Goal: Task Accomplishment & Management: Manage account settings

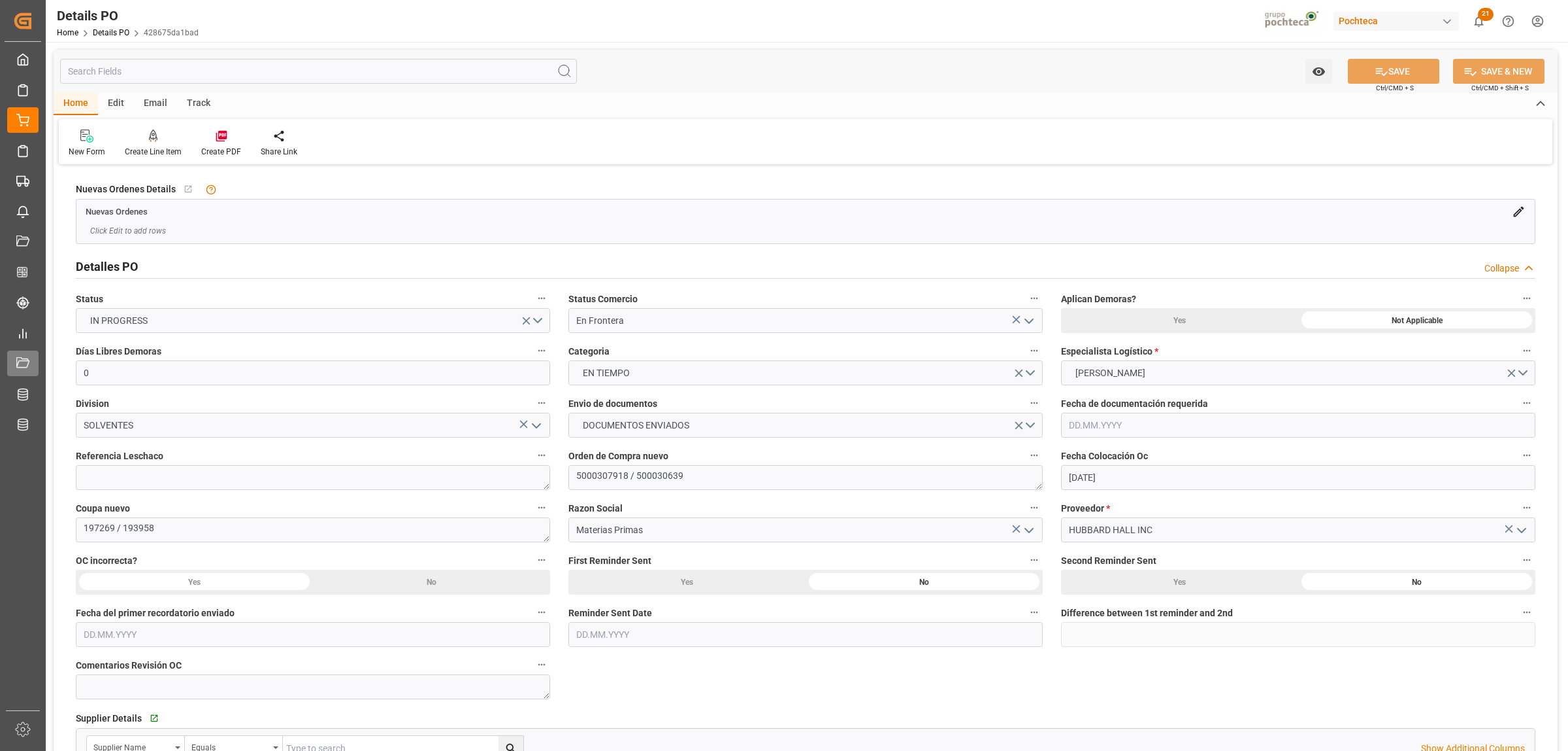
scroll to position [1571, 0]
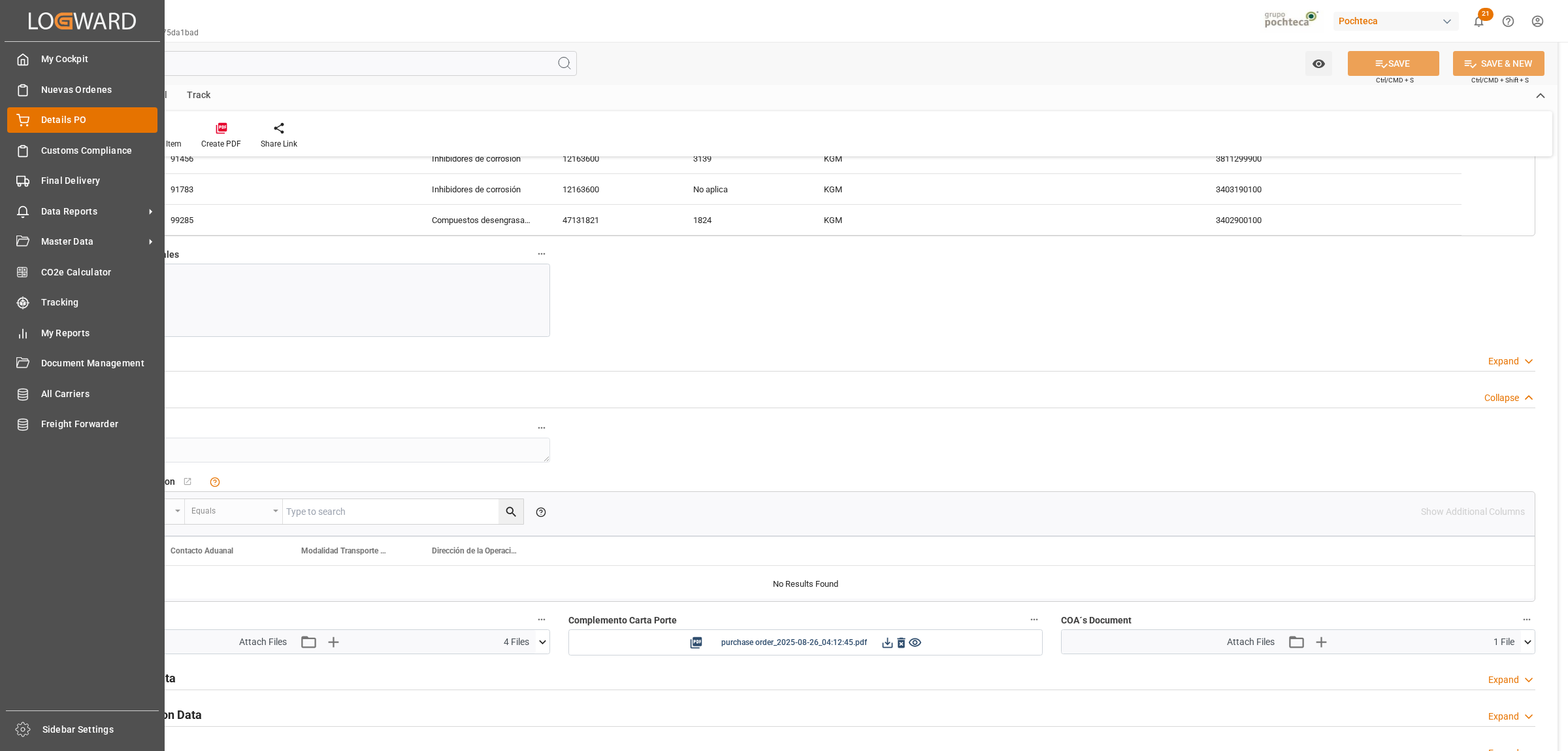
click at [66, 115] on span "Details PO" at bounding box center [99, 120] width 117 height 14
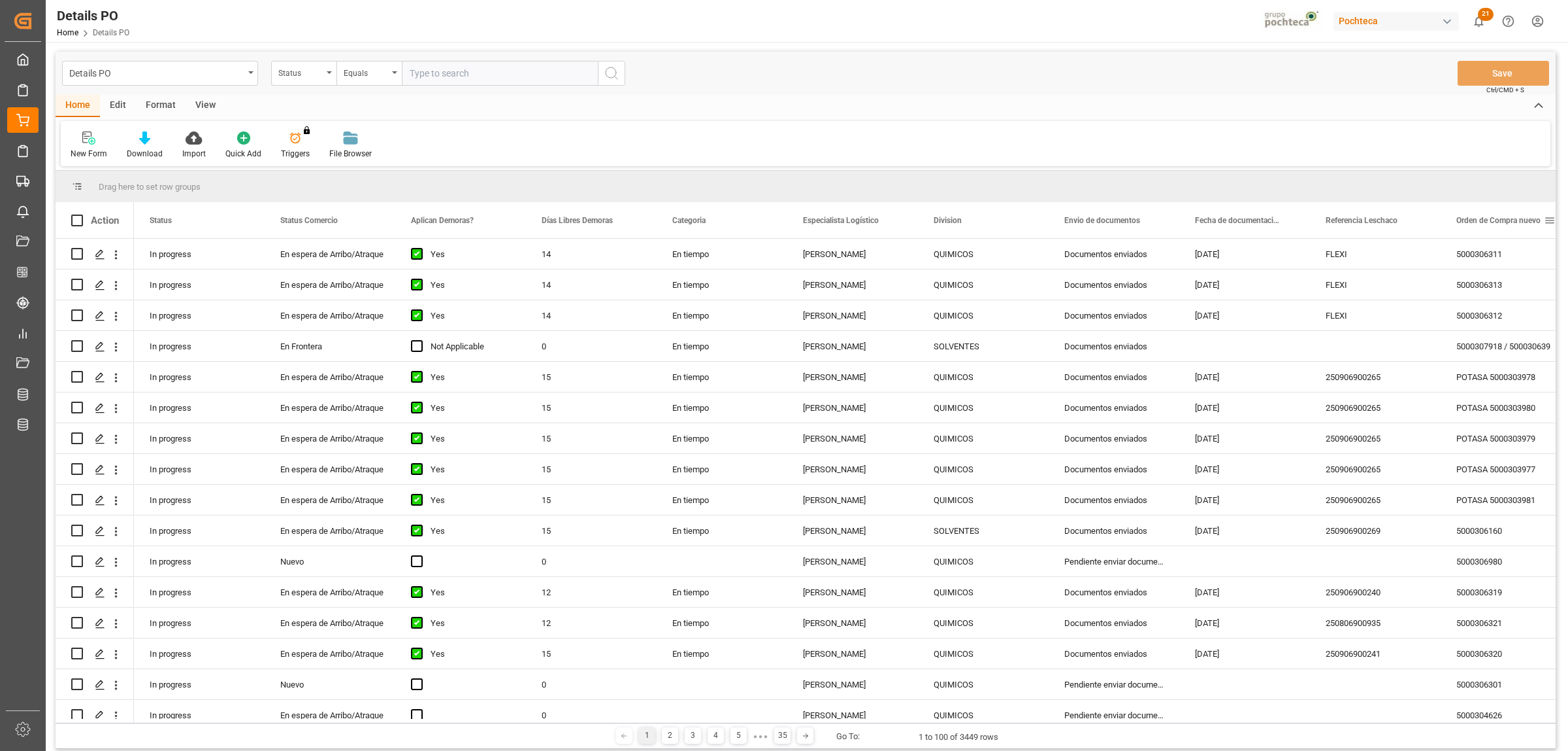
click at [1551, 223] on span at bounding box center [1550, 220] width 12 height 12
click at [1504, 223] on span "filter" at bounding box center [1506, 222] width 12 height 12
click at [1424, 288] on input "Filter Value" at bounding box center [1484, 290] width 128 height 26
paste input "5000306344"
type input "5000306344"
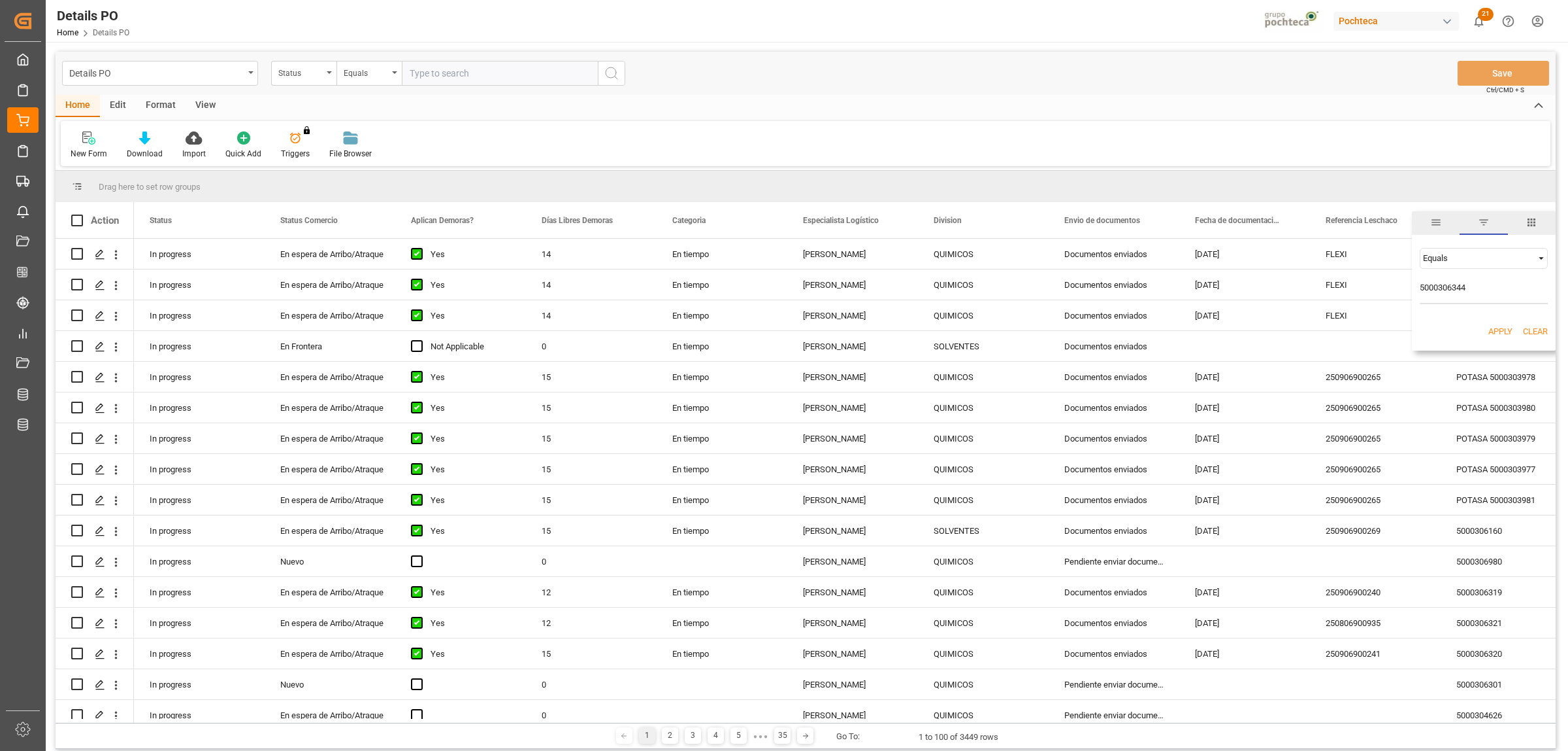
drag, startPoint x: 1491, startPoint y: 334, endPoint x: 1226, endPoint y: 335, distance: 265.0
click at [1493, 334] on button "Apply" at bounding box center [1500, 331] width 24 height 13
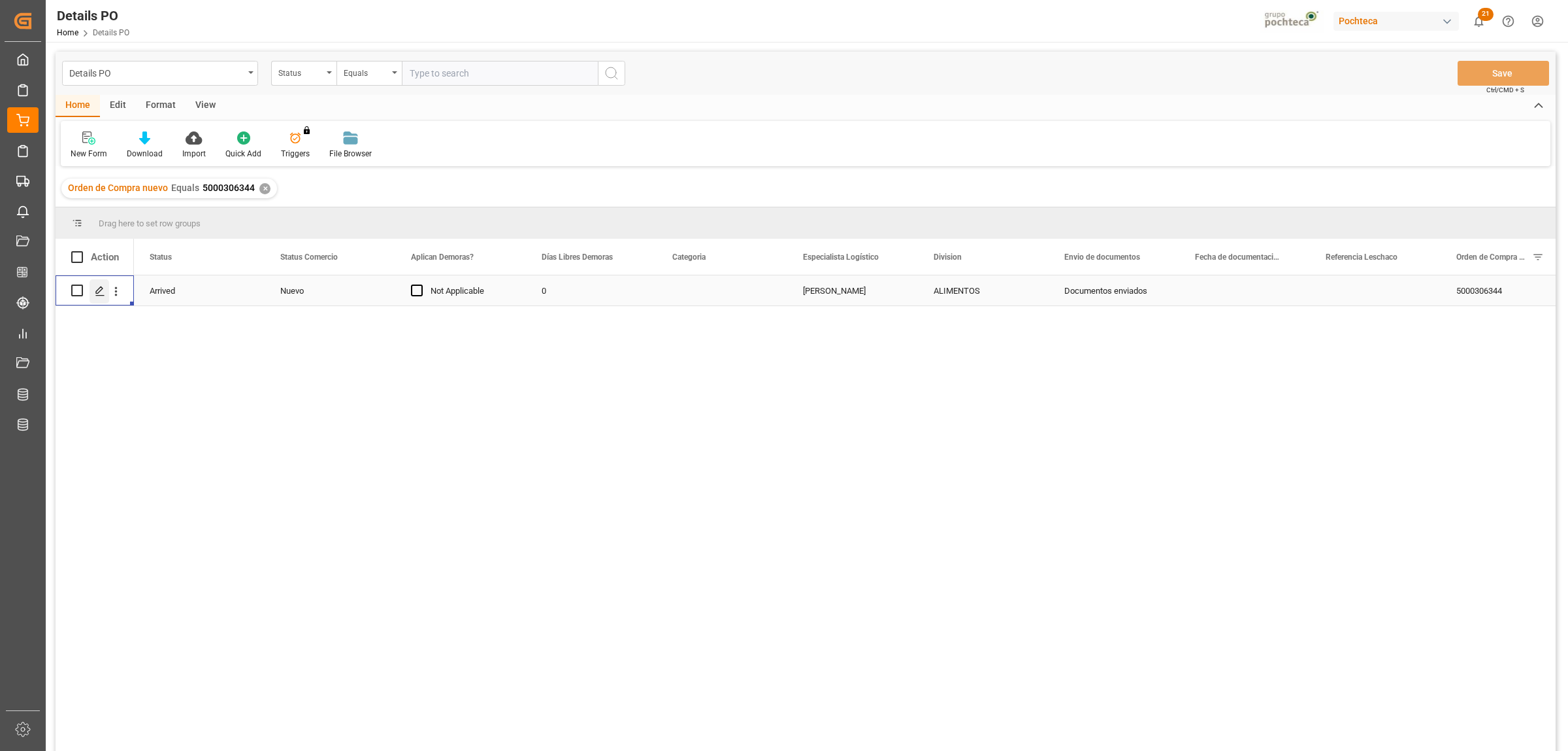
click at [93, 292] on div "Press SPACE to select this row." at bounding box center [99, 291] width 19 height 24
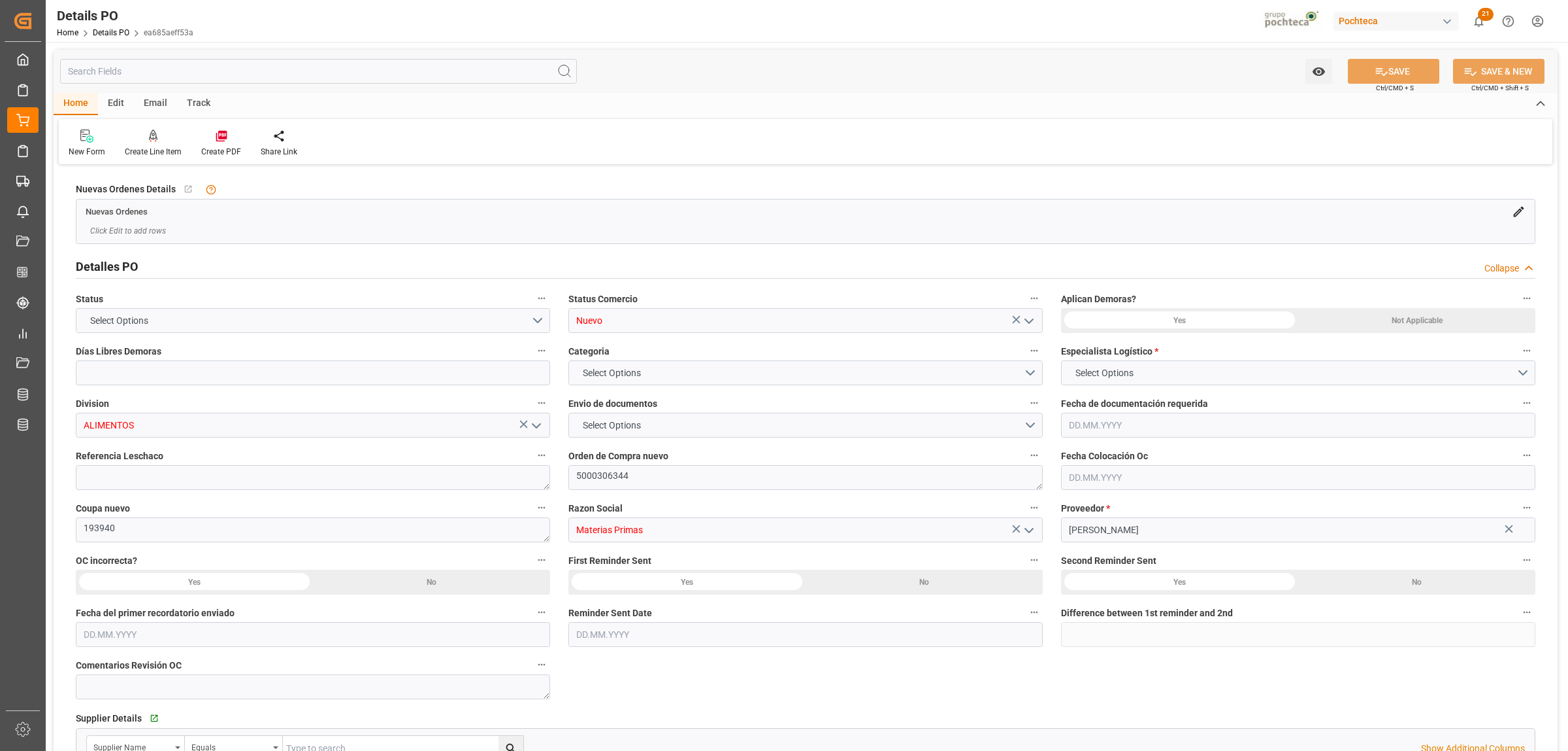
type input "Nuevo"
type input "ALIMENTOS"
type textarea "5000306344"
type textarea "193940"
type input "Materias Primas"
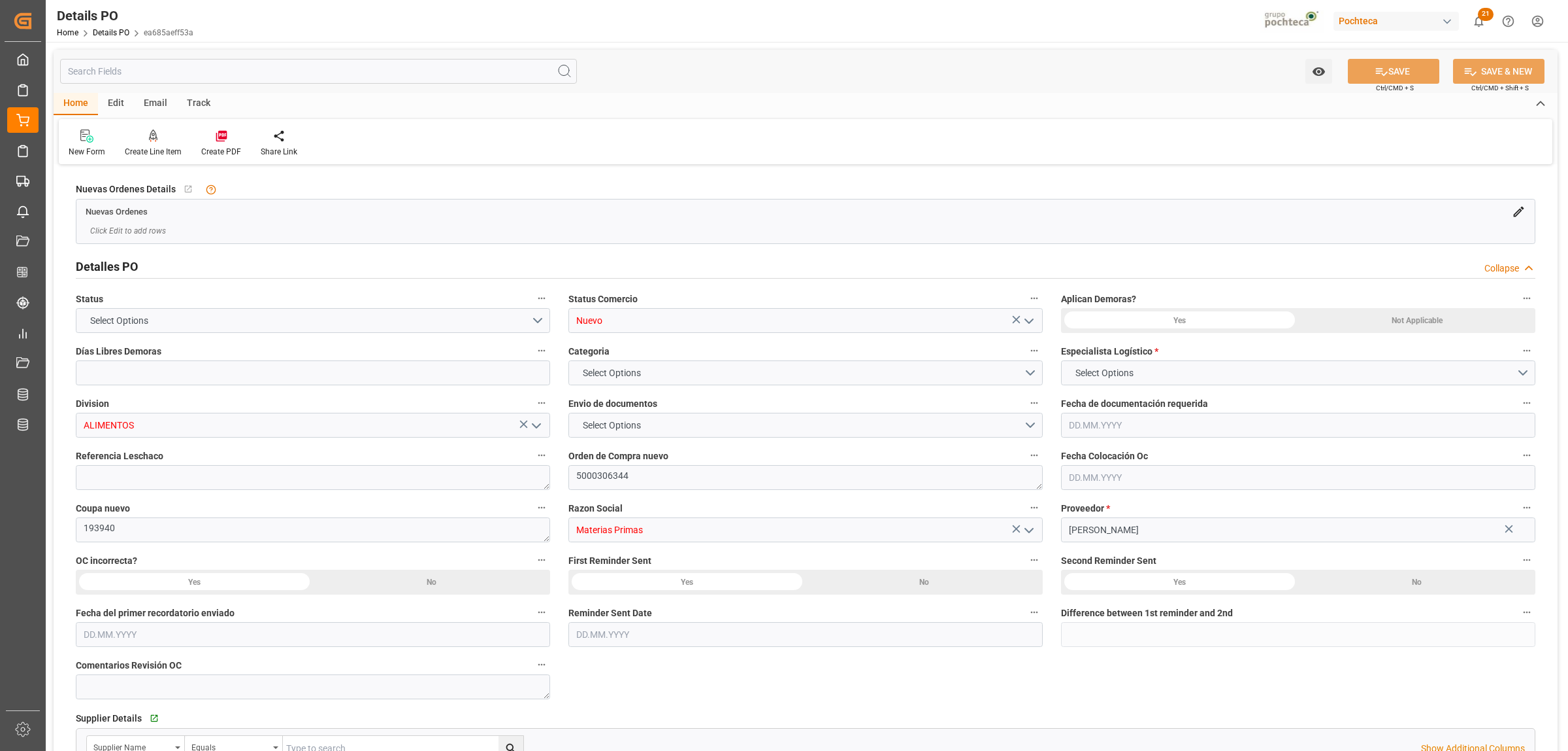
type input "[PERSON_NAME]"
type textarea "5403668675"
type textarea "AGOSTO"
type textarea "CLORURO DE SODIO TFC PUREX S-22.68 IND T"
type input "0"
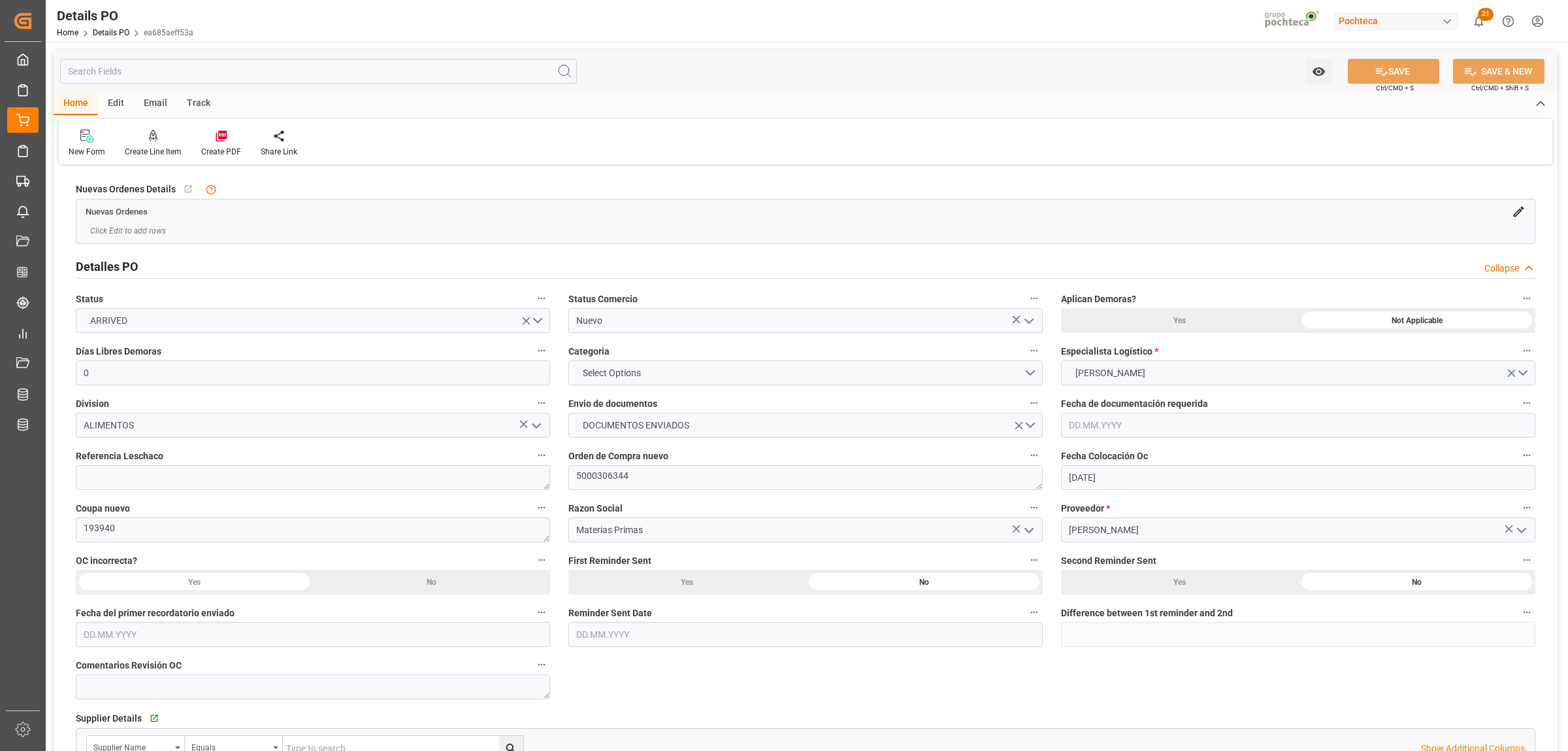
type input "[DATE]"
click at [313, 474] on textarea at bounding box center [312, 477] width 474 height 25
paste textarea "250806990245"
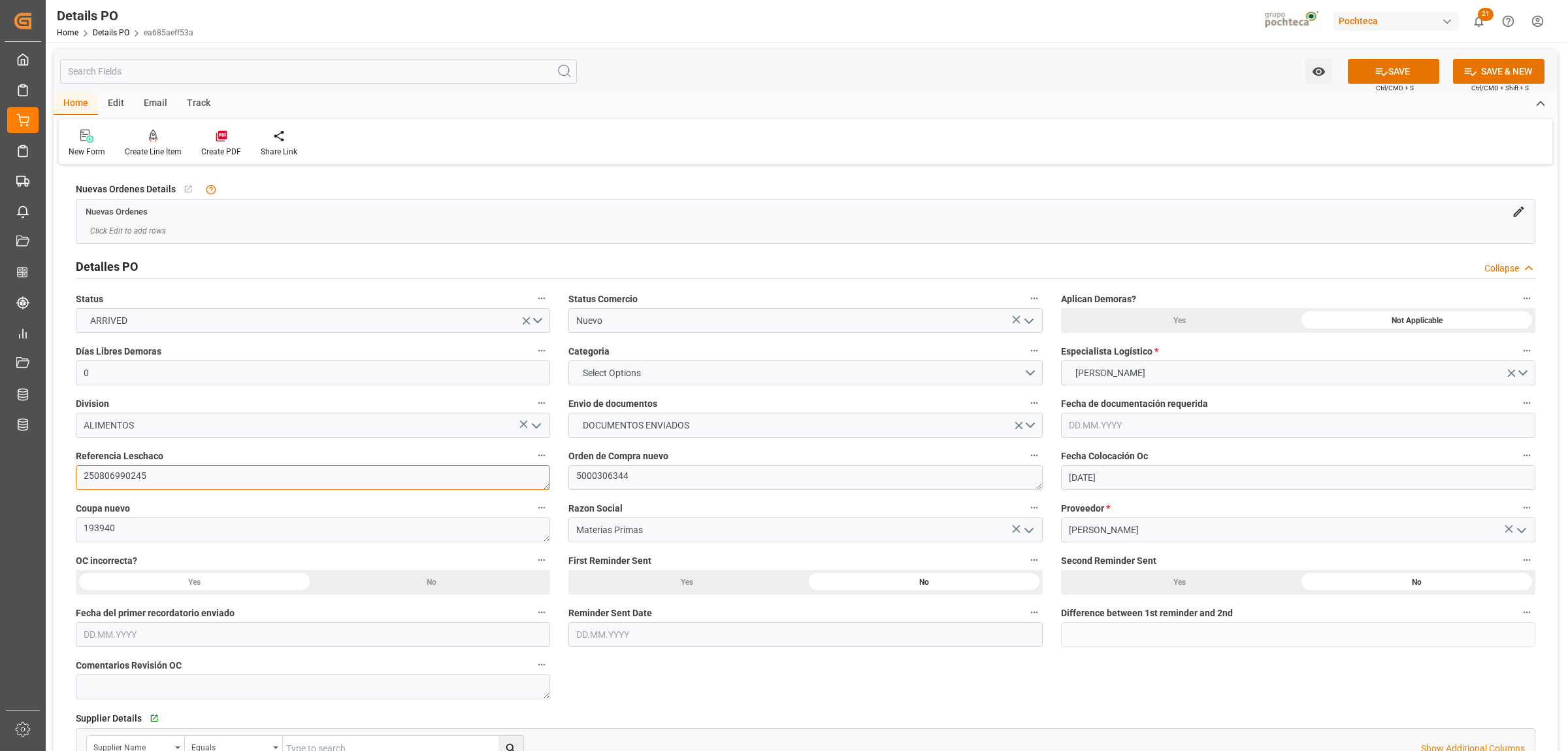
type textarea "250806990245"
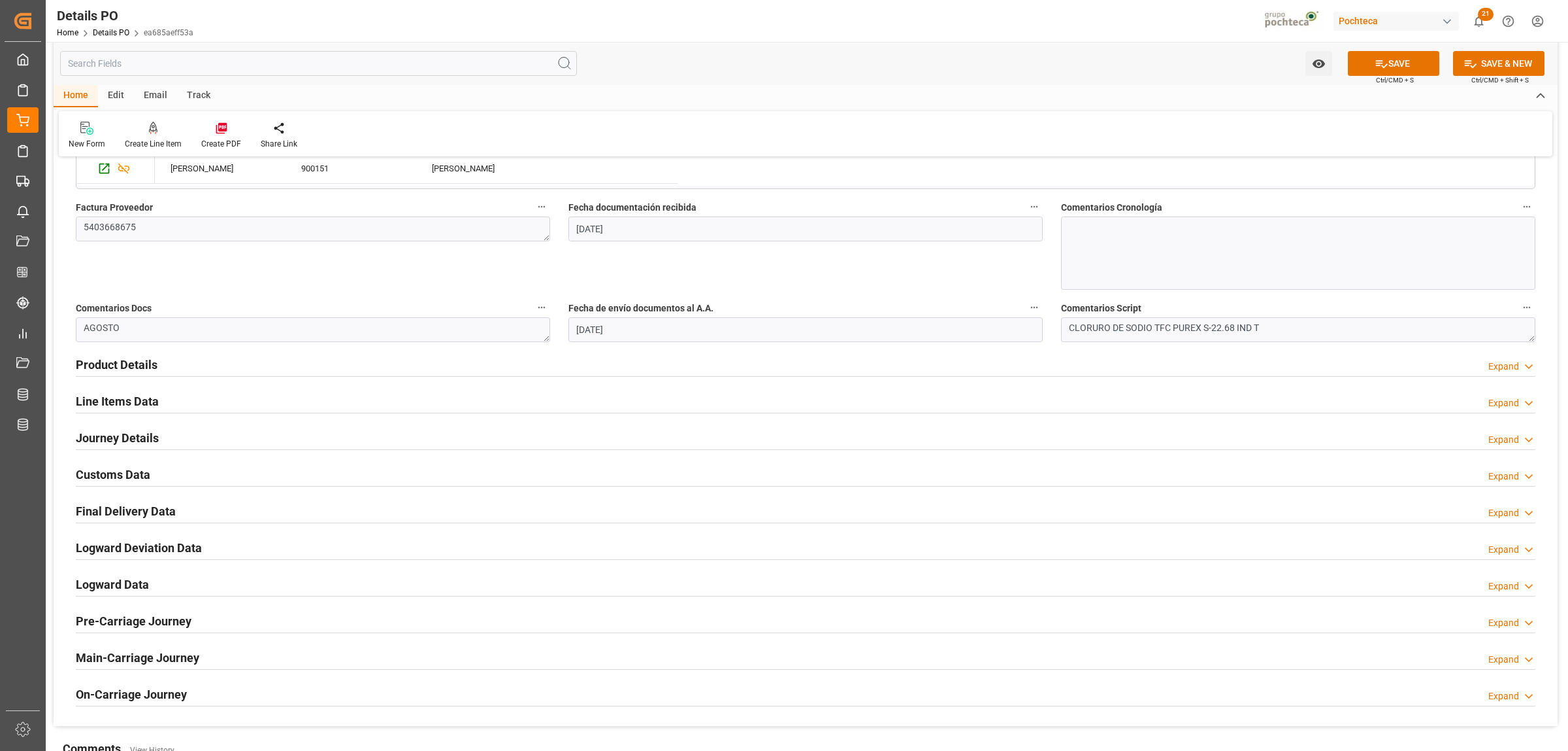
scroll to position [654, 0]
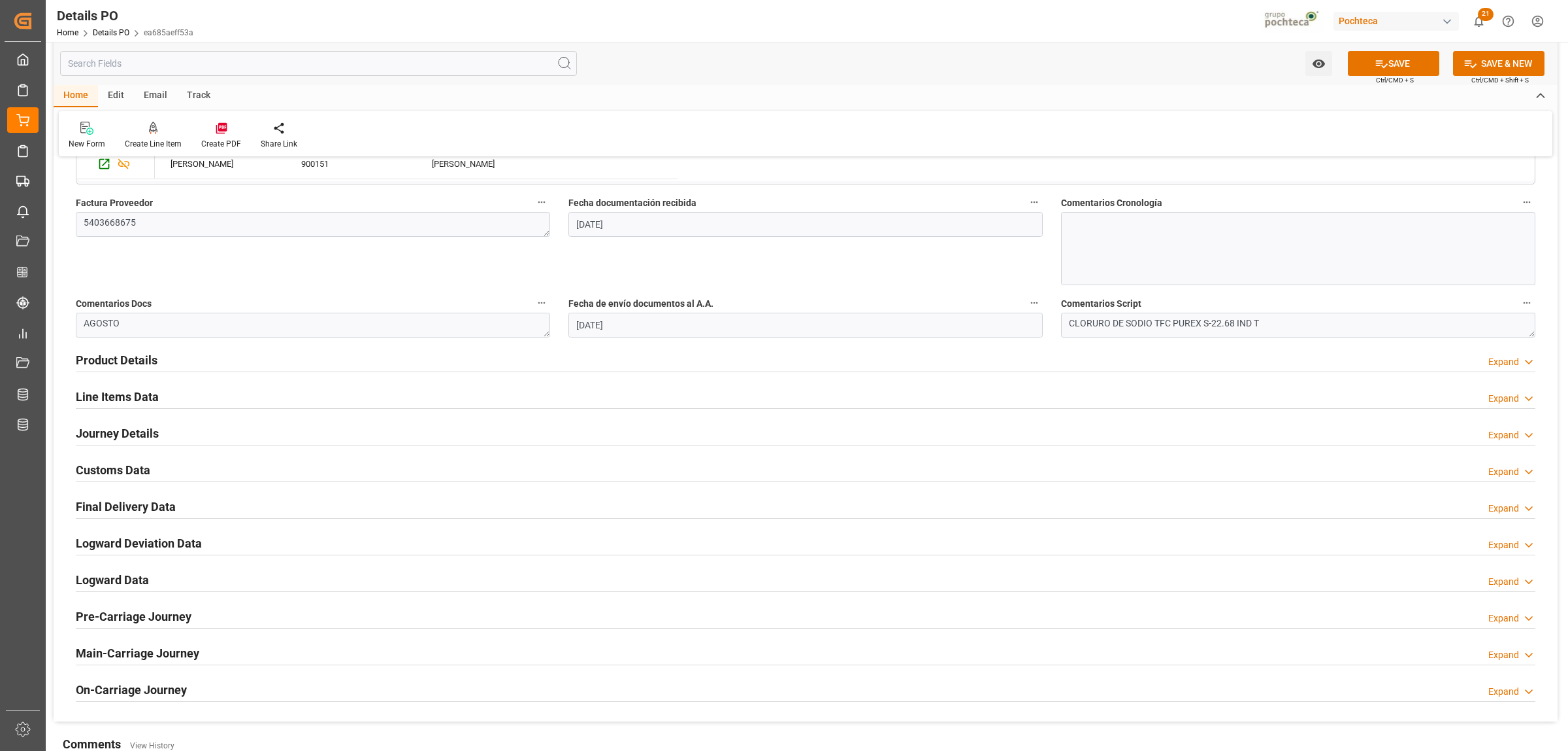
click at [118, 470] on h2 "Customs Data" at bounding box center [112, 470] width 75 height 17
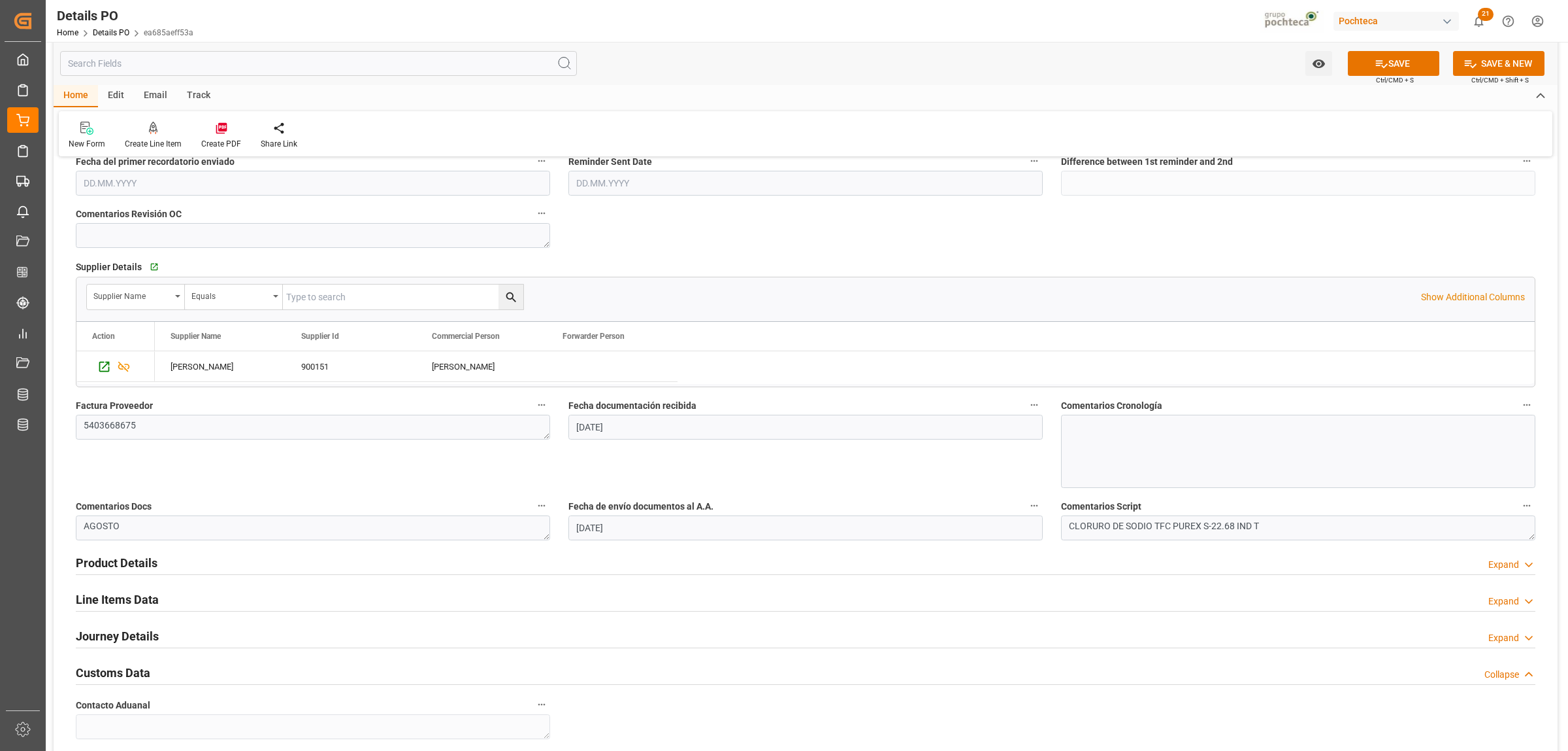
scroll to position [408, 0]
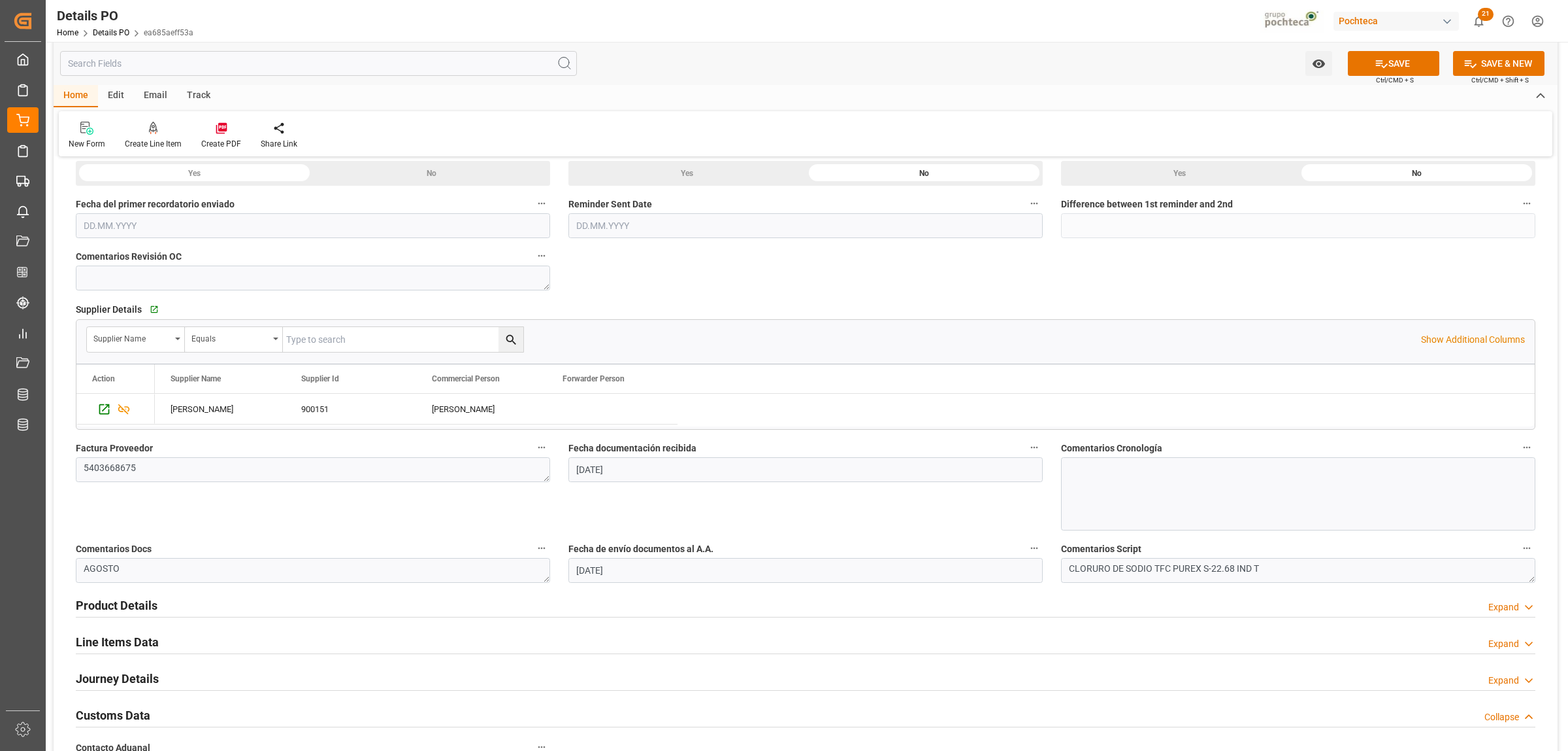
click at [125, 602] on h2 "Product Details" at bounding box center [116, 605] width 81 height 17
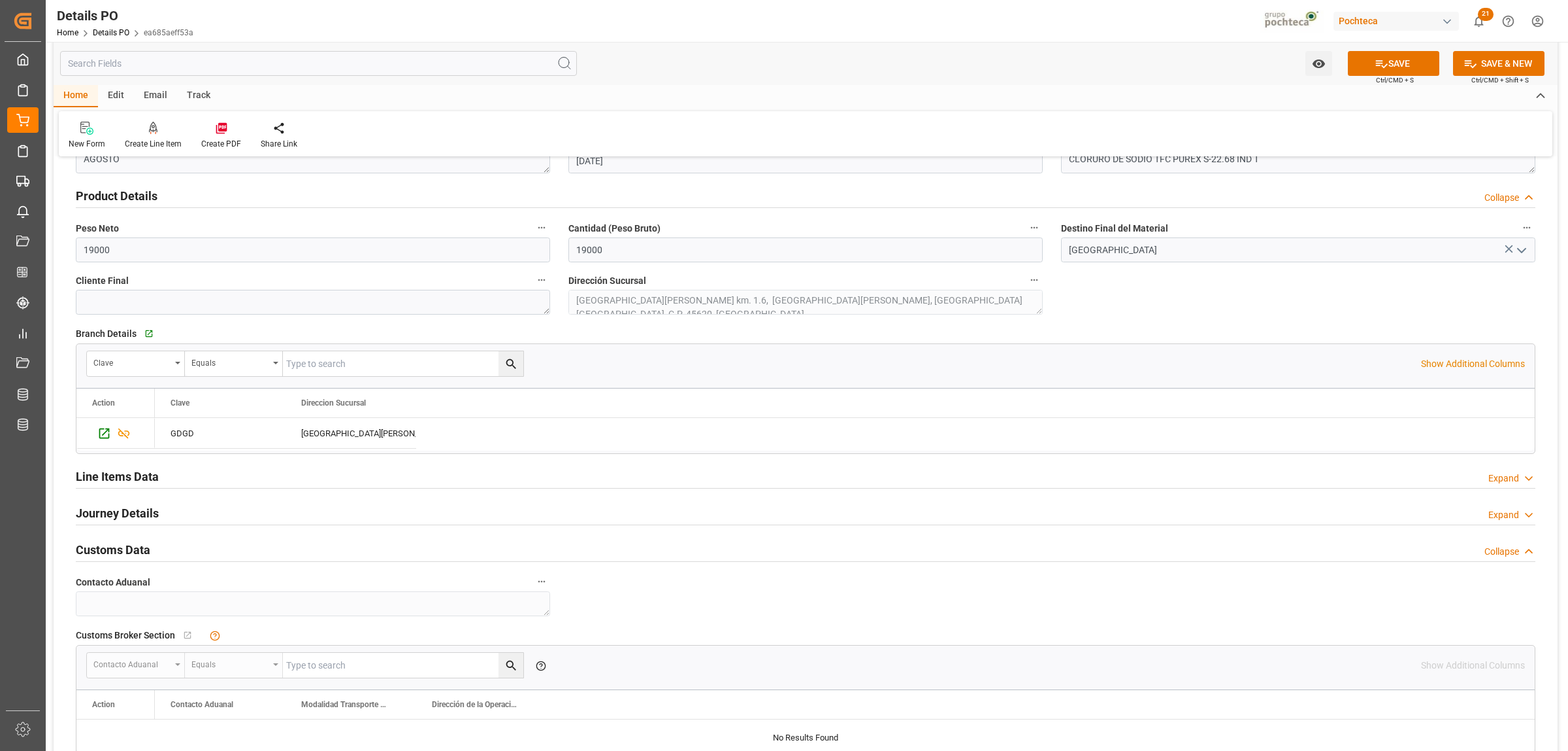
scroll to position [817, 0]
click at [122, 514] on h2 "Journey Details" at bounding box center [117, 513] width 83 height 17
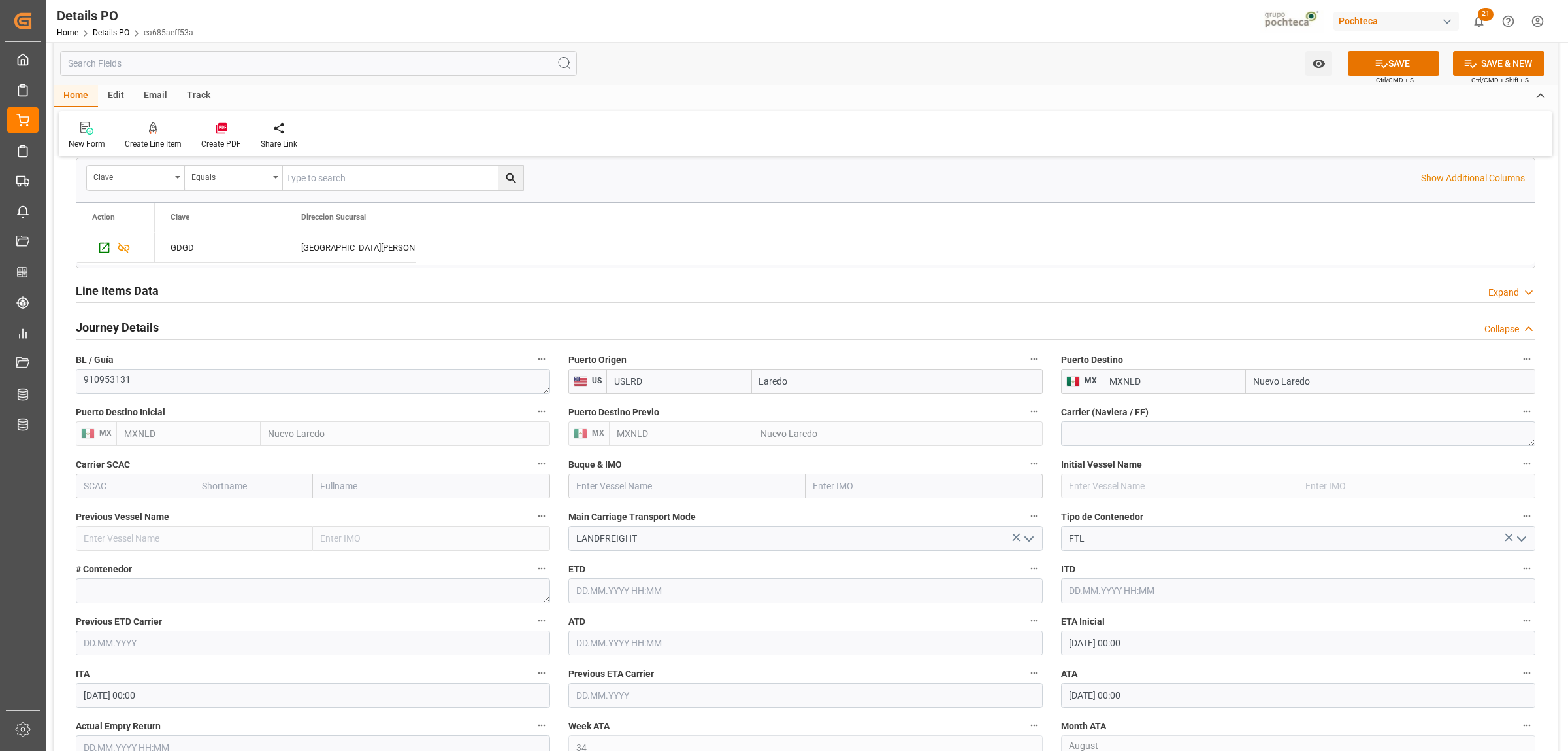
scroll to position [1144, 0]
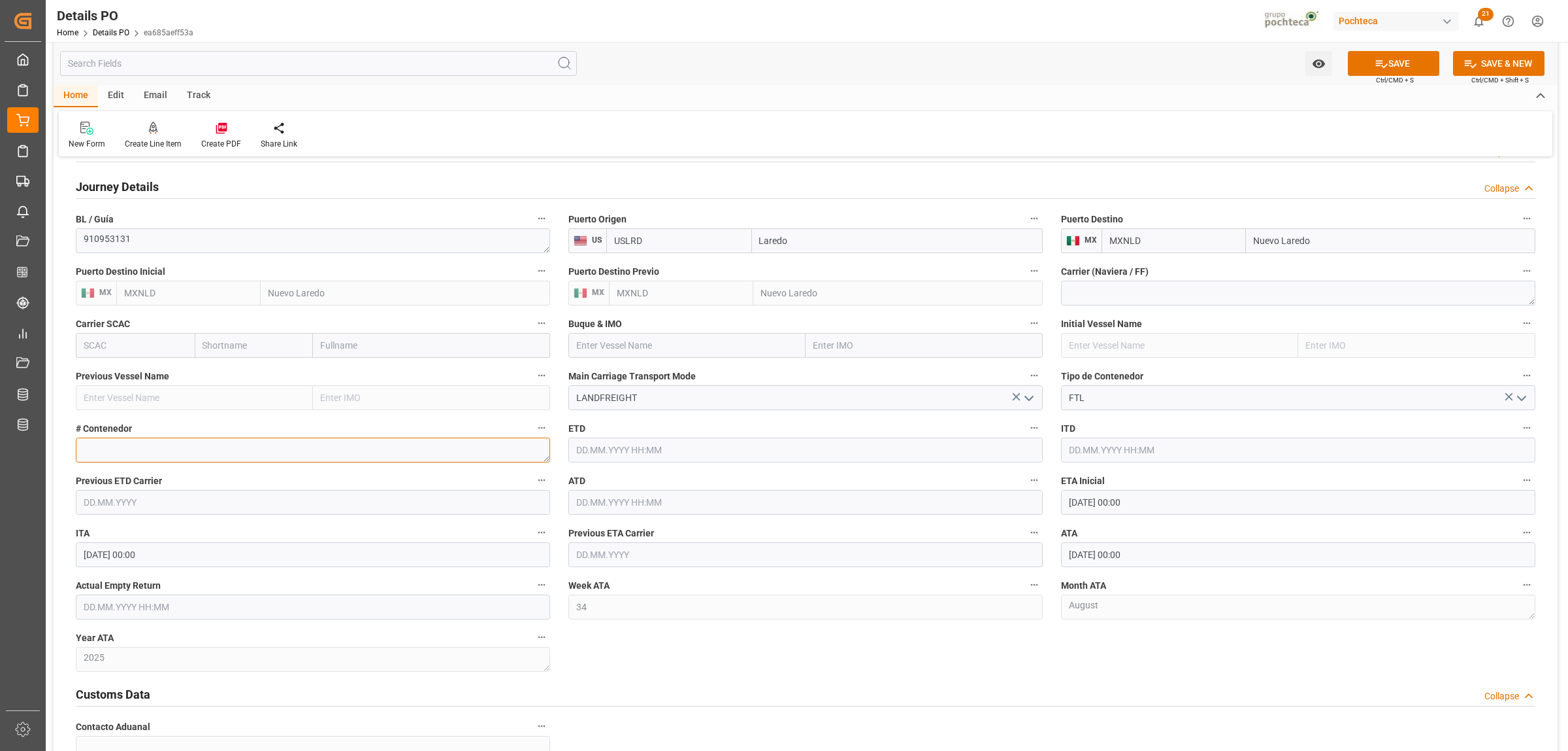
click at [129, 452] on textarea at bounding box center [312, 450] width 474 height 25
paste textarea "52590"
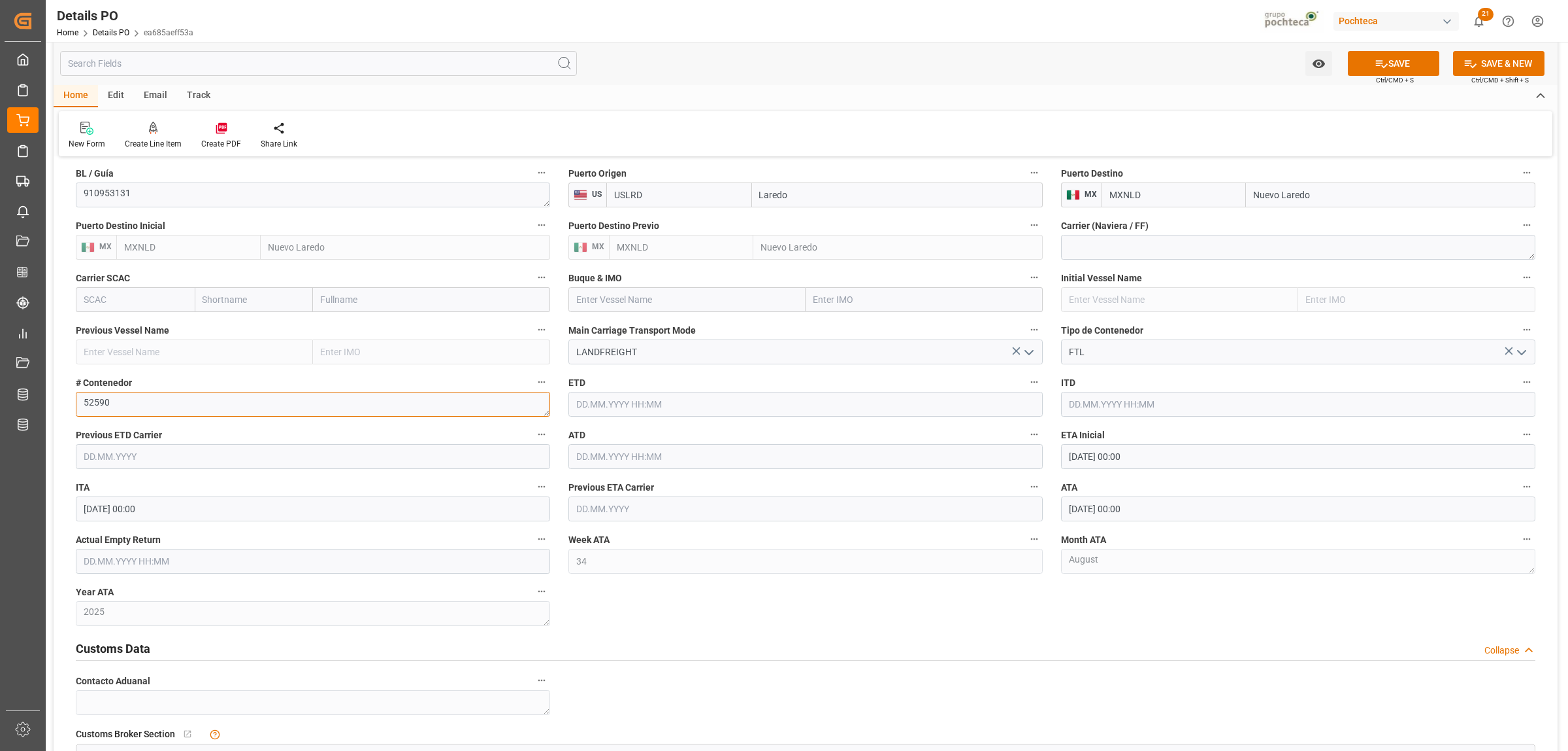
scroll to position [1308, 0]
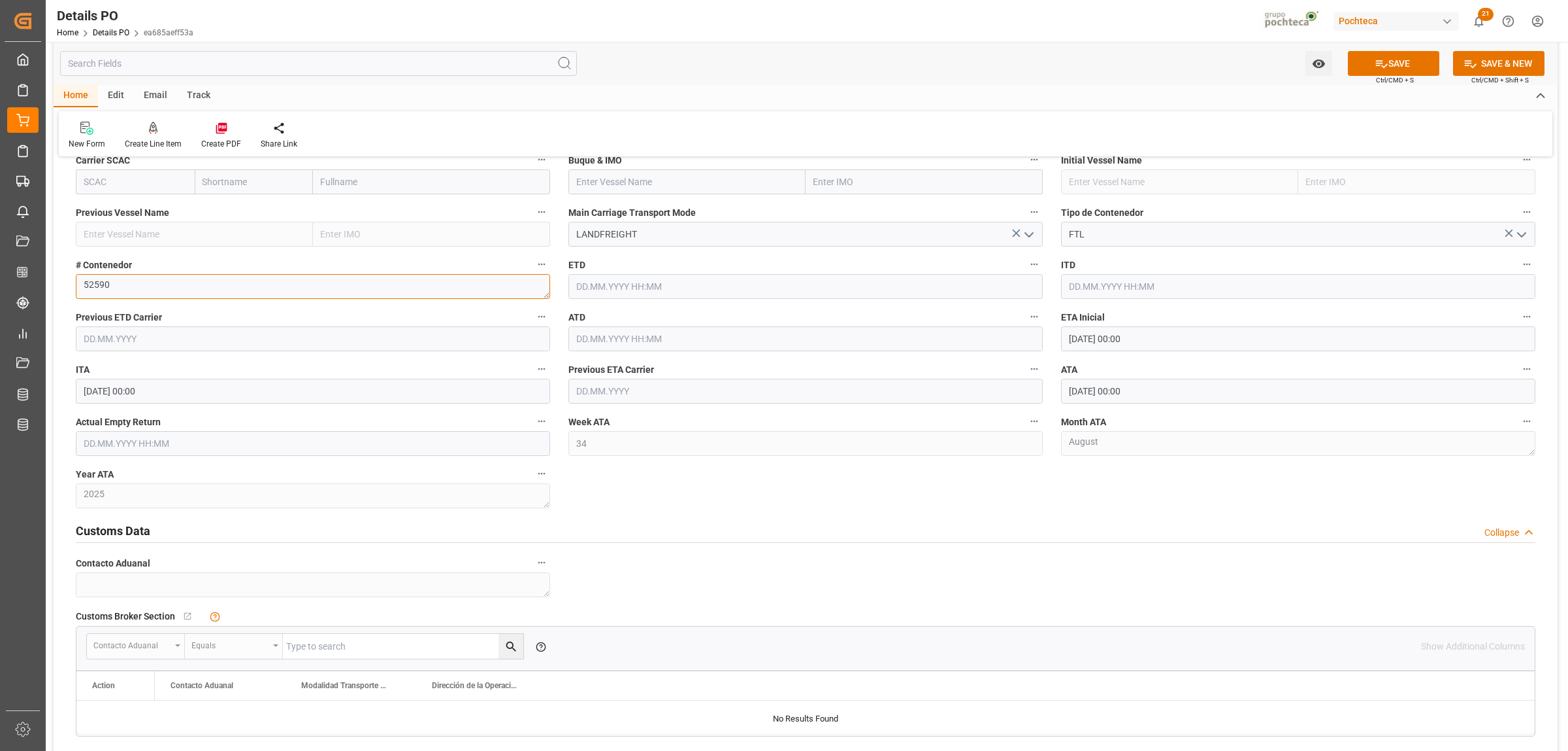
type textarea "52590"
click at [144, 446] on input "text" at bounding box center [312, 443] width 474 height 25
click at [133, 526] on div "28 29 30 31 1 2 3" at bounding box center [170, 525] width 178 height 25
click at [171, 633] on div "28" at bounding box center [169, 627] width 16 height 16
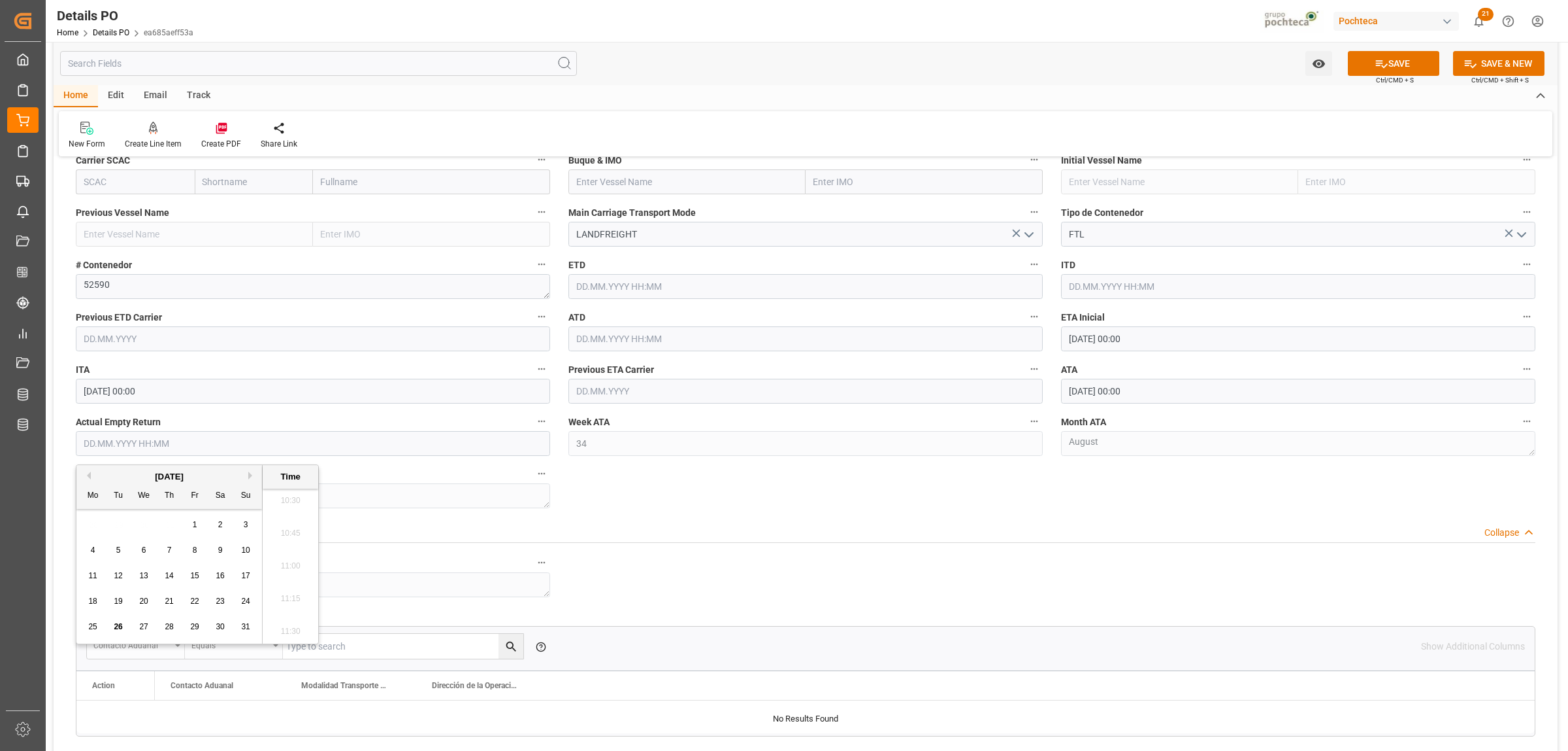
type input "[DATE] 00:00"
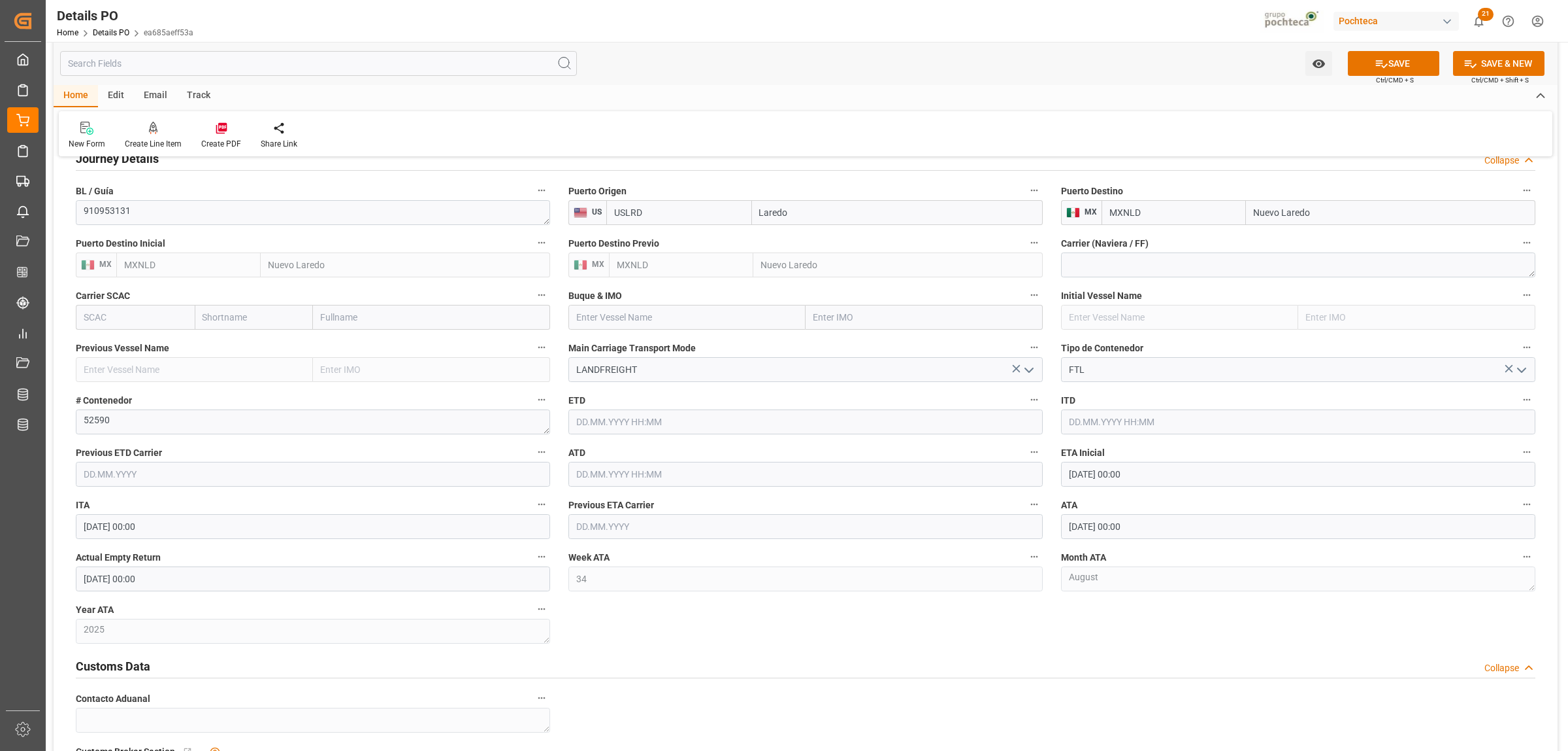
scroll to position [1144, 0]
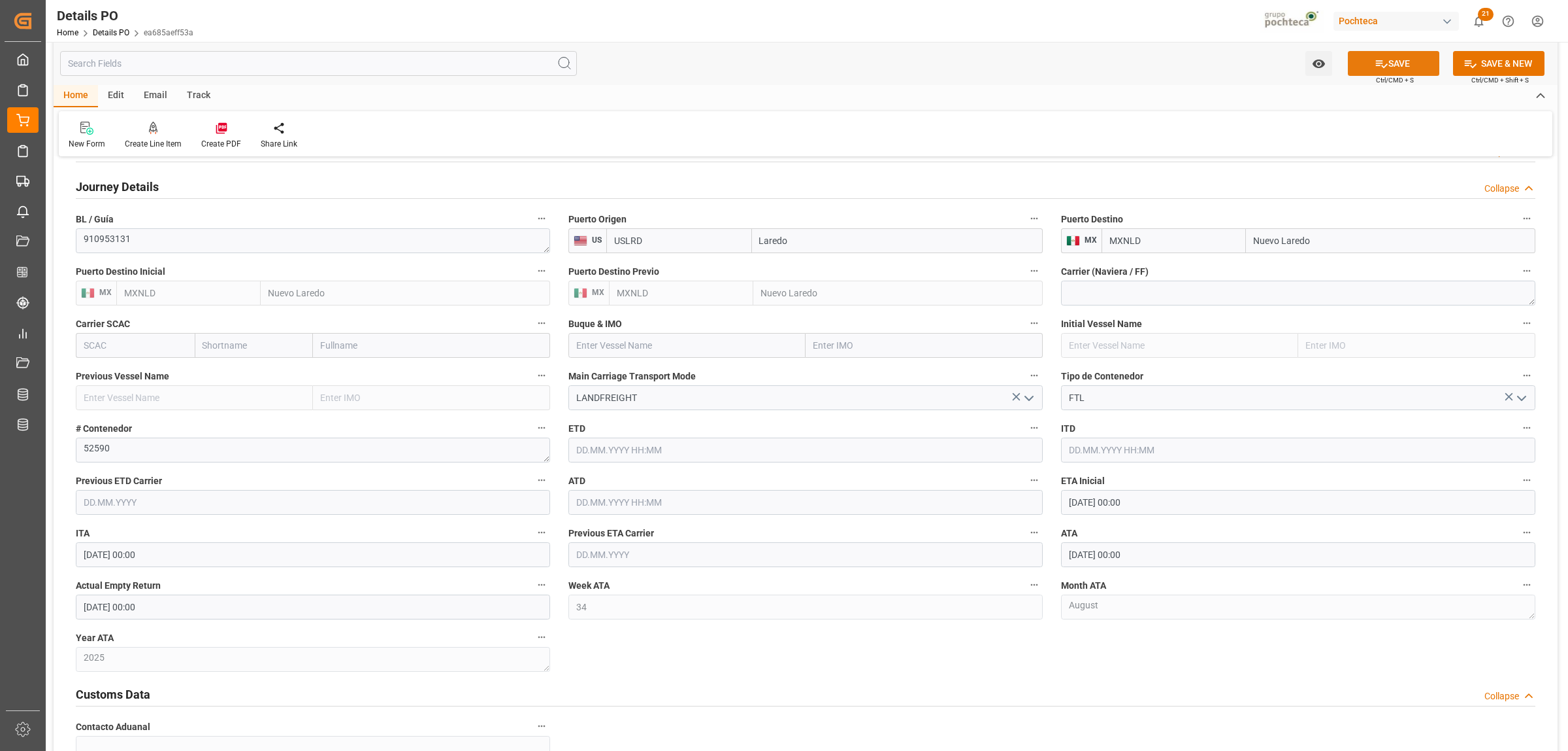
click at [1391, 66] on button "SAVE" at bounding box center [1393, 64] width 91 height 25
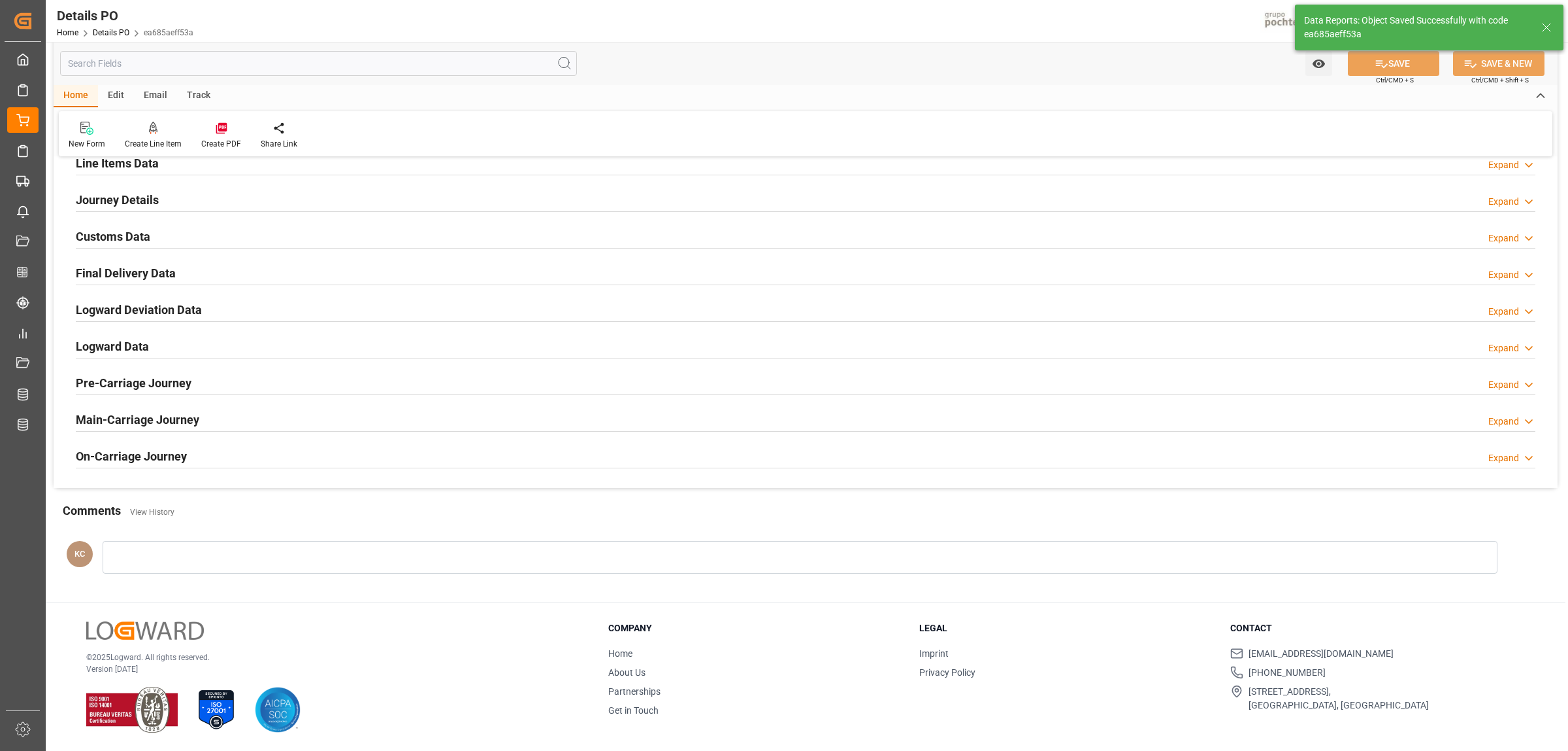
scroll to position [890, 0]
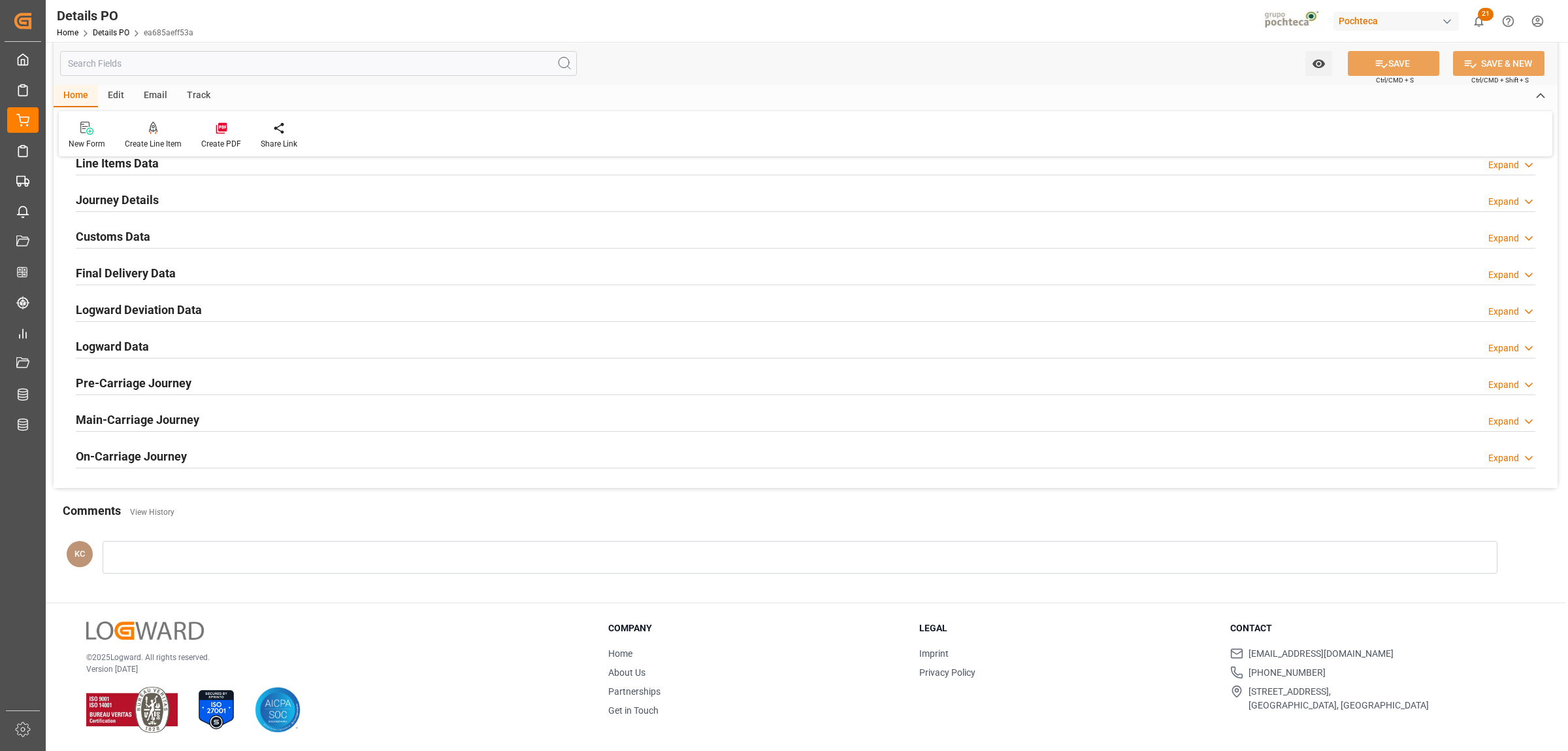
click at [142, 276] on h2 "Final Delivery Data" at bounding box center [125, 273] width 100 height 17
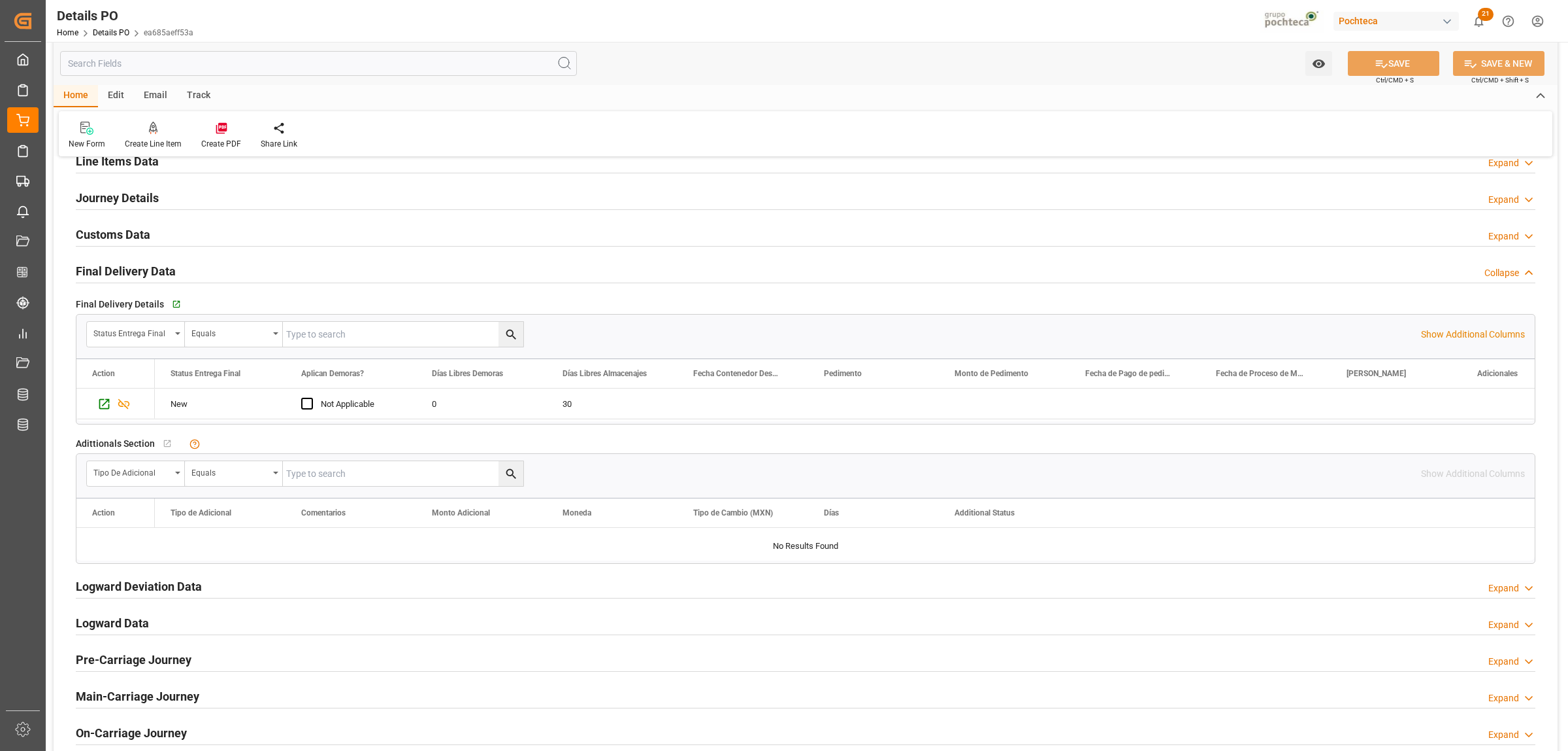
scroll to position [899, 0]
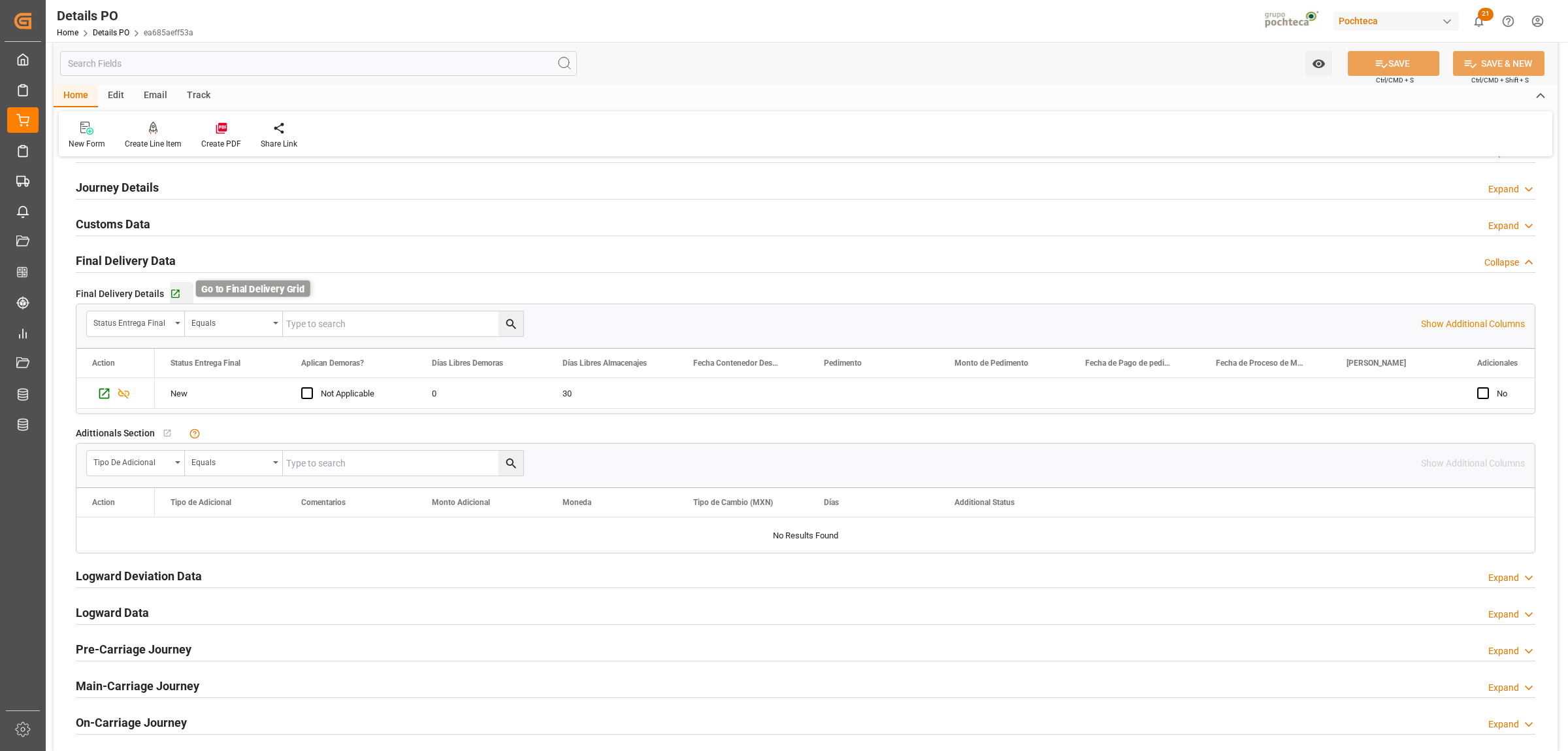
click at [172, 296] on icon "button" at bounding box center [176, 294] width 9 height 9
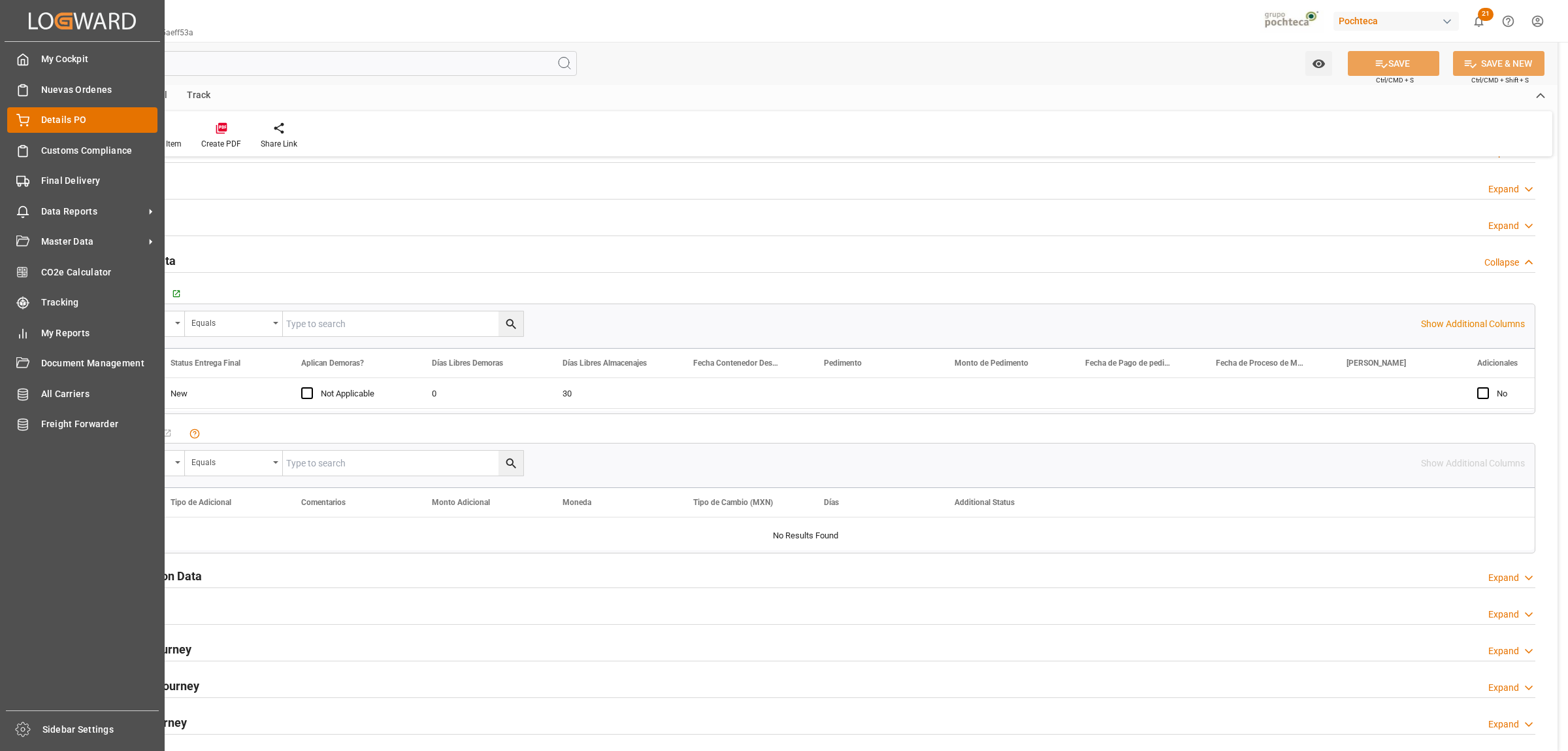
click at [57, 119] on span "Details PO" at bounding box center [99, 120] width 117 height 14
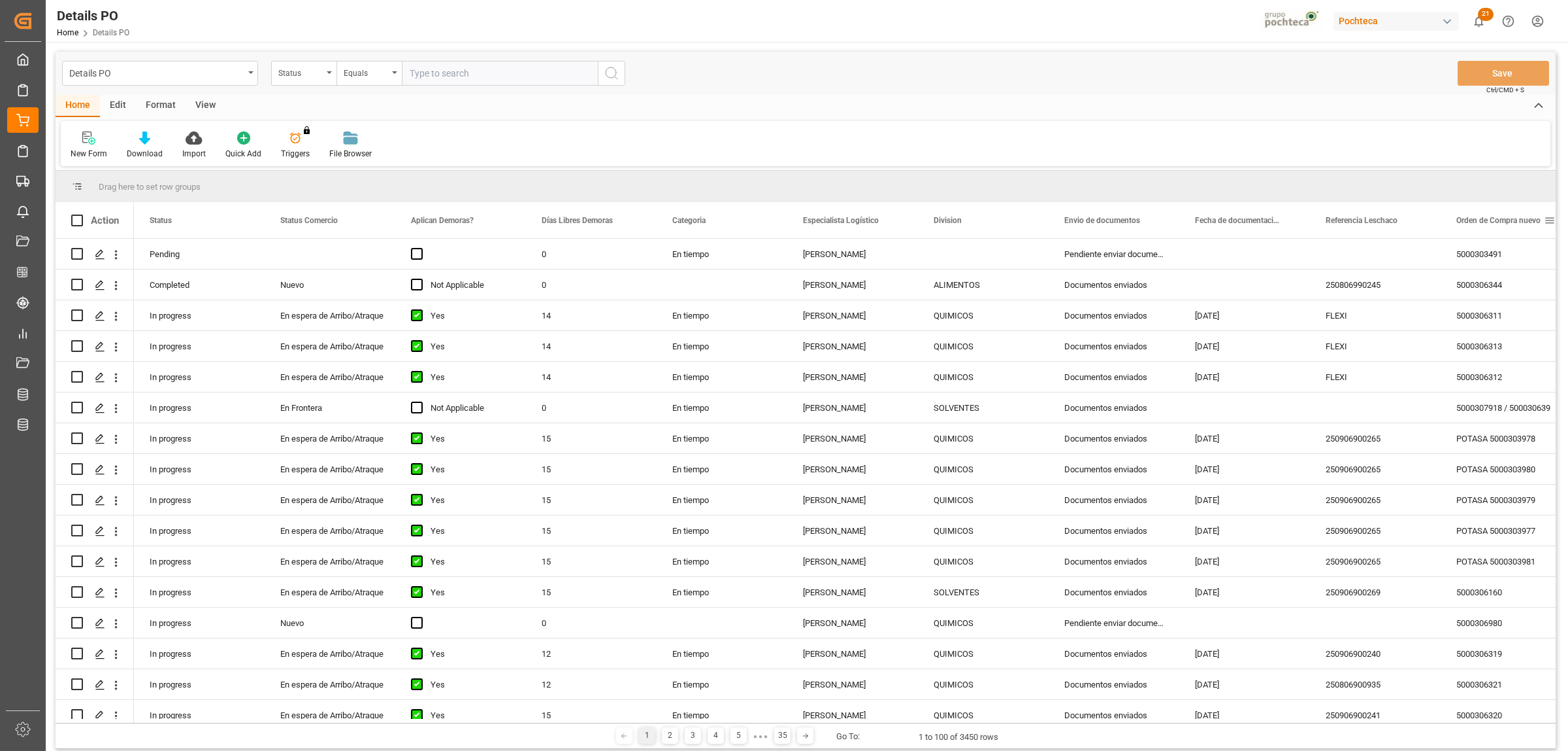
click at [1553, 219] on span at bounding box center [1550, 220] width 12 height 12
click at [1515, 223] on span "filter" at bounding box center [1506, 223] width 63 height 23
type input "5000305837"
click at [1497, 334] on button "Apply" at bounding box center [1500, 331] width 24 height 13
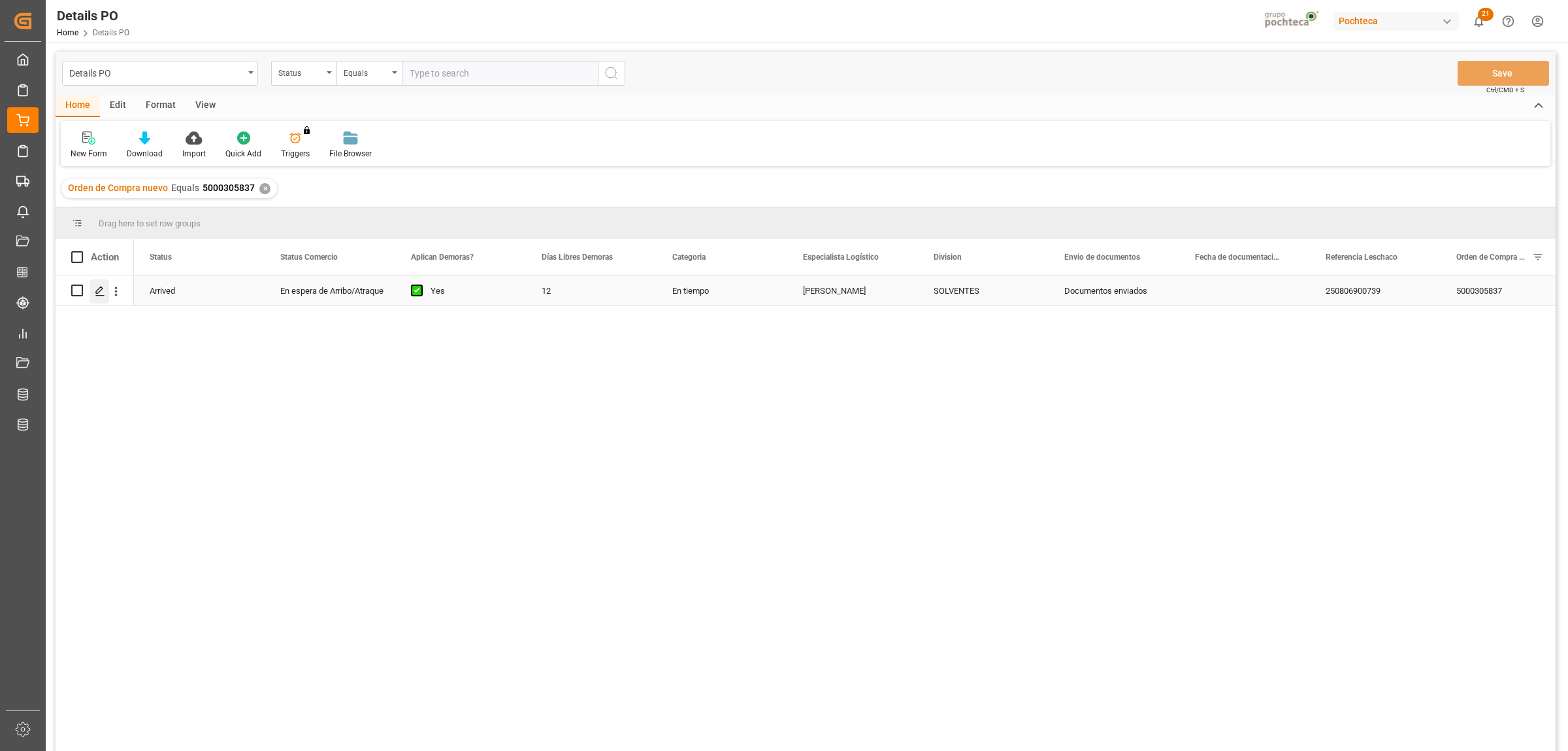
click at [99, 294] on icon "Press SPACE to select this row." at bounding box center [100, 290] width 11 height 11
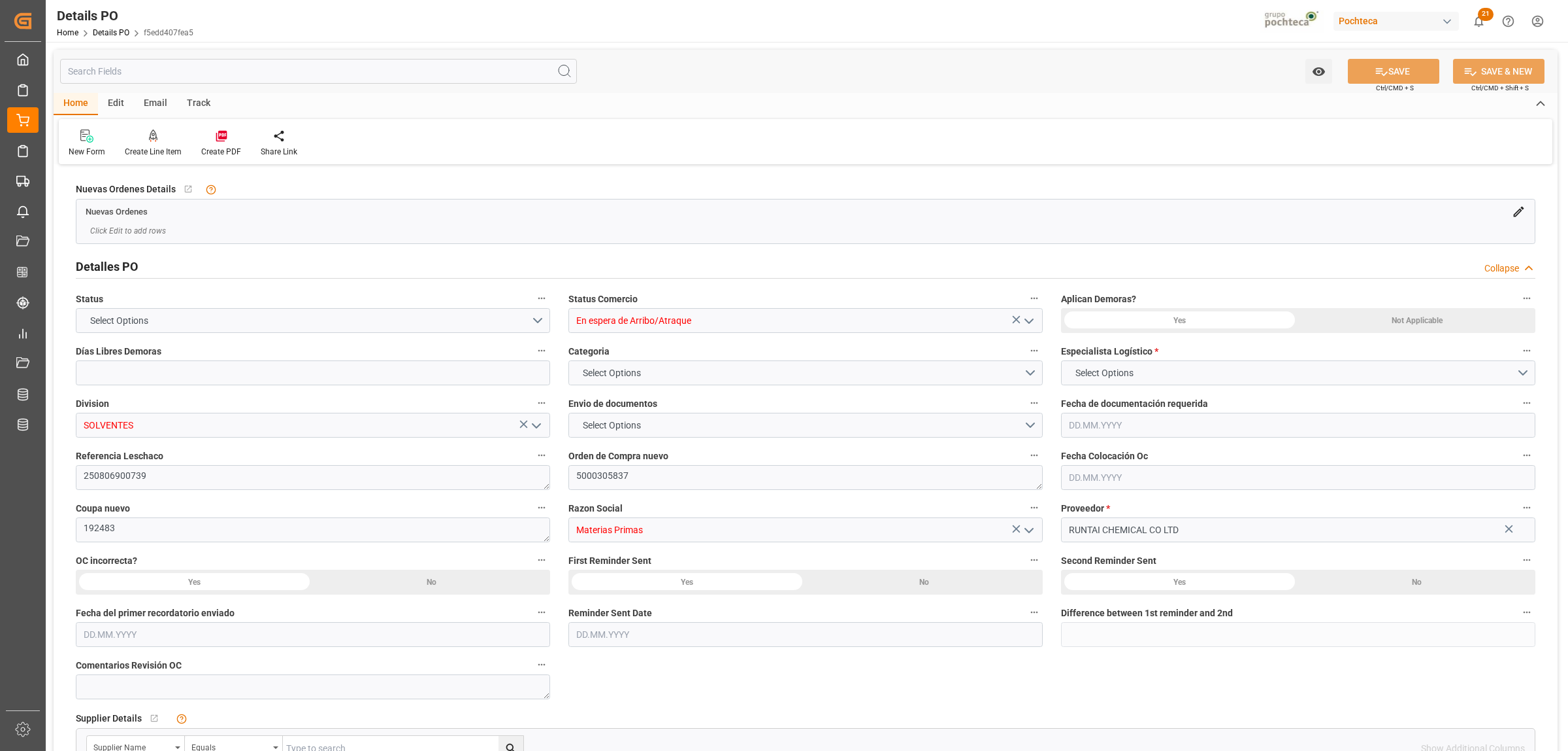
type input "12"
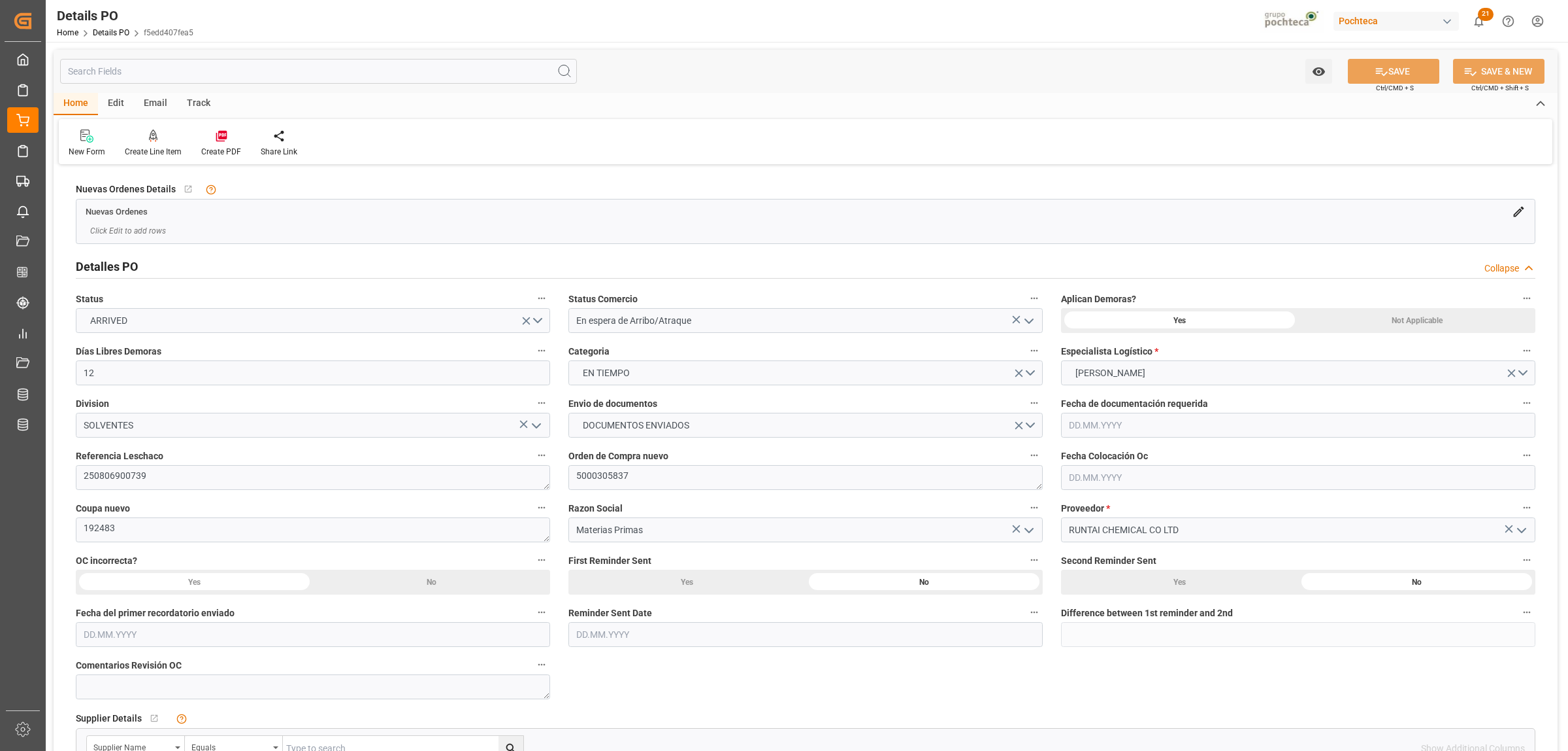
type input "[DATE]"
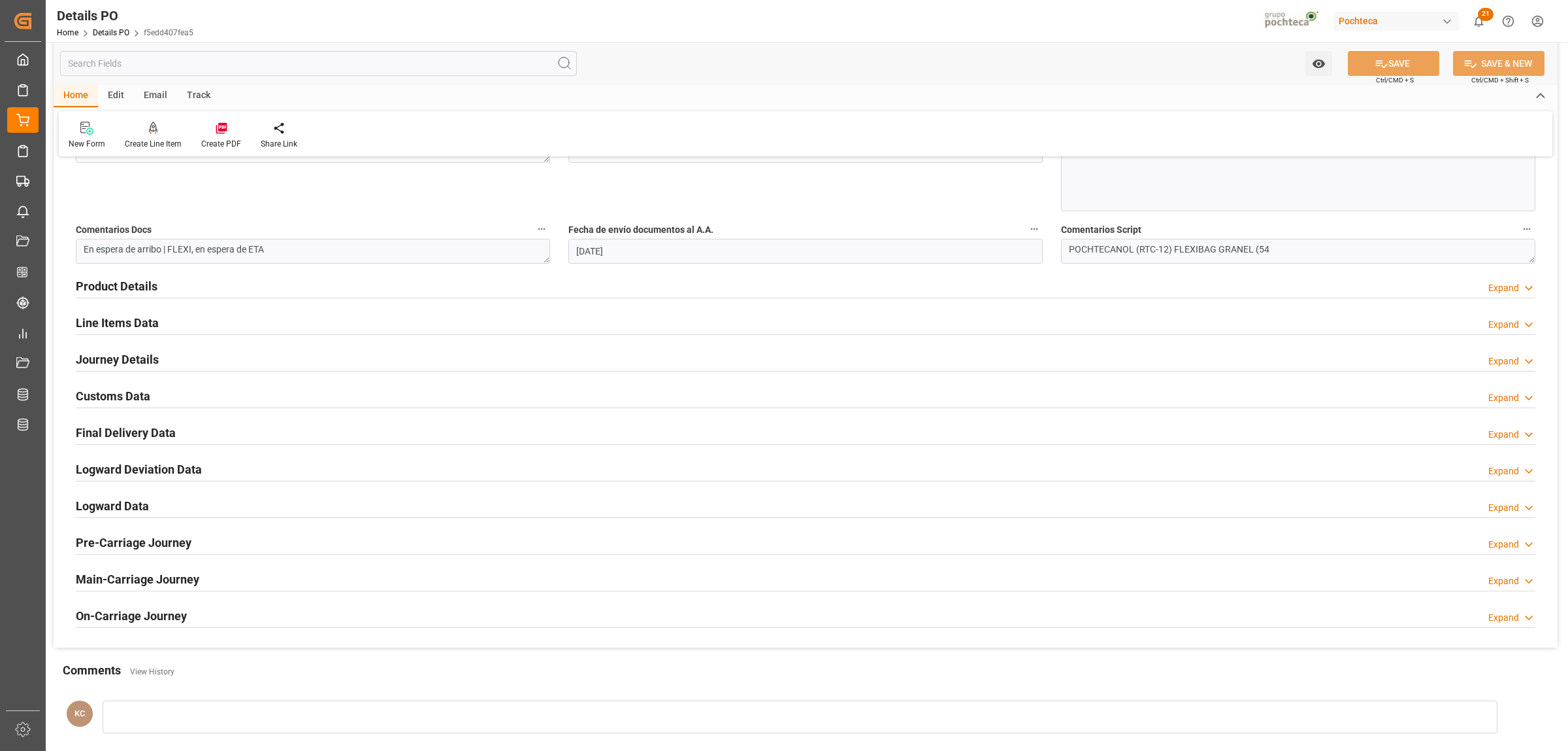
scroll to position [735, 0]
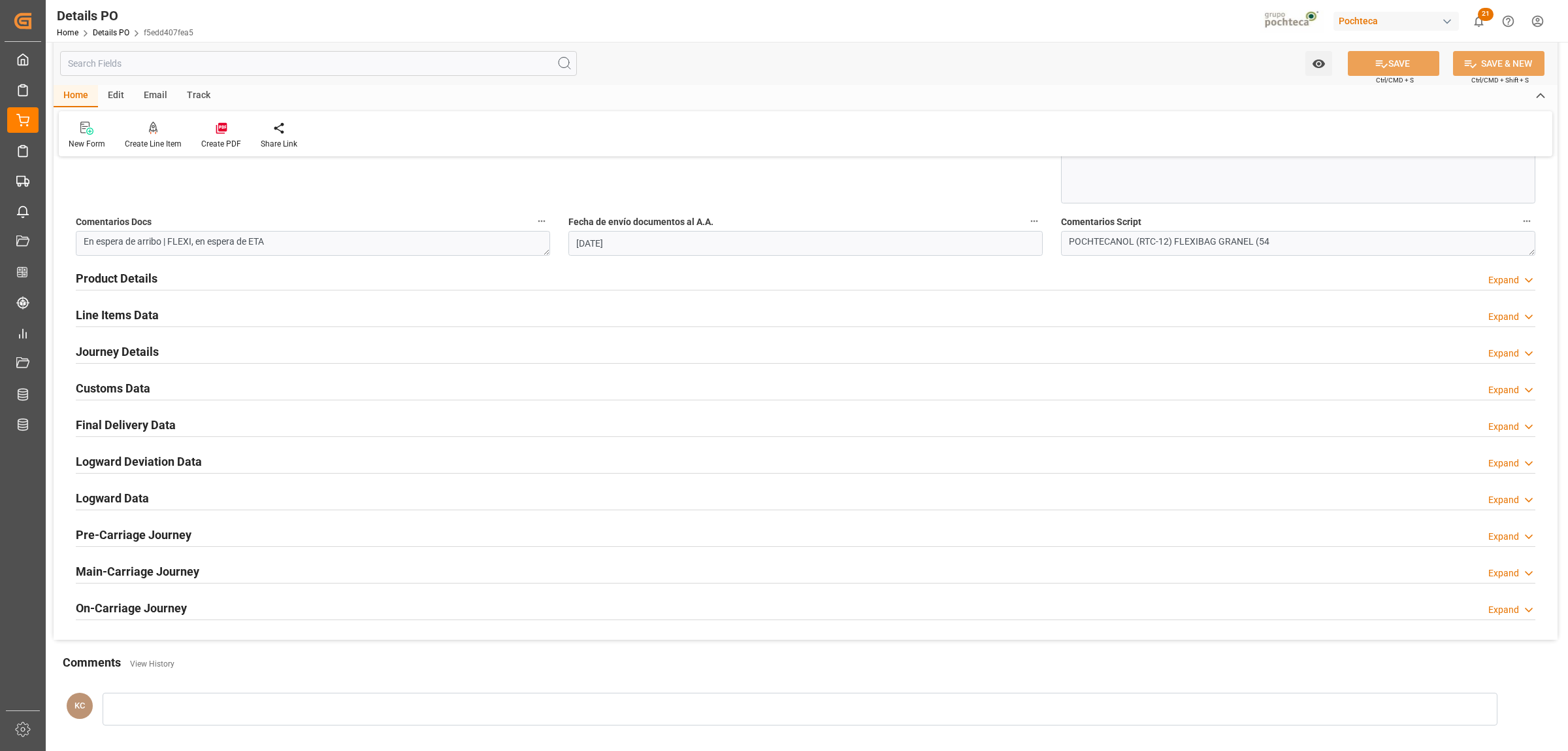
click at [122, 393] on h2 "Customs Data" at bounding box center [112, 388] width 75 height 17
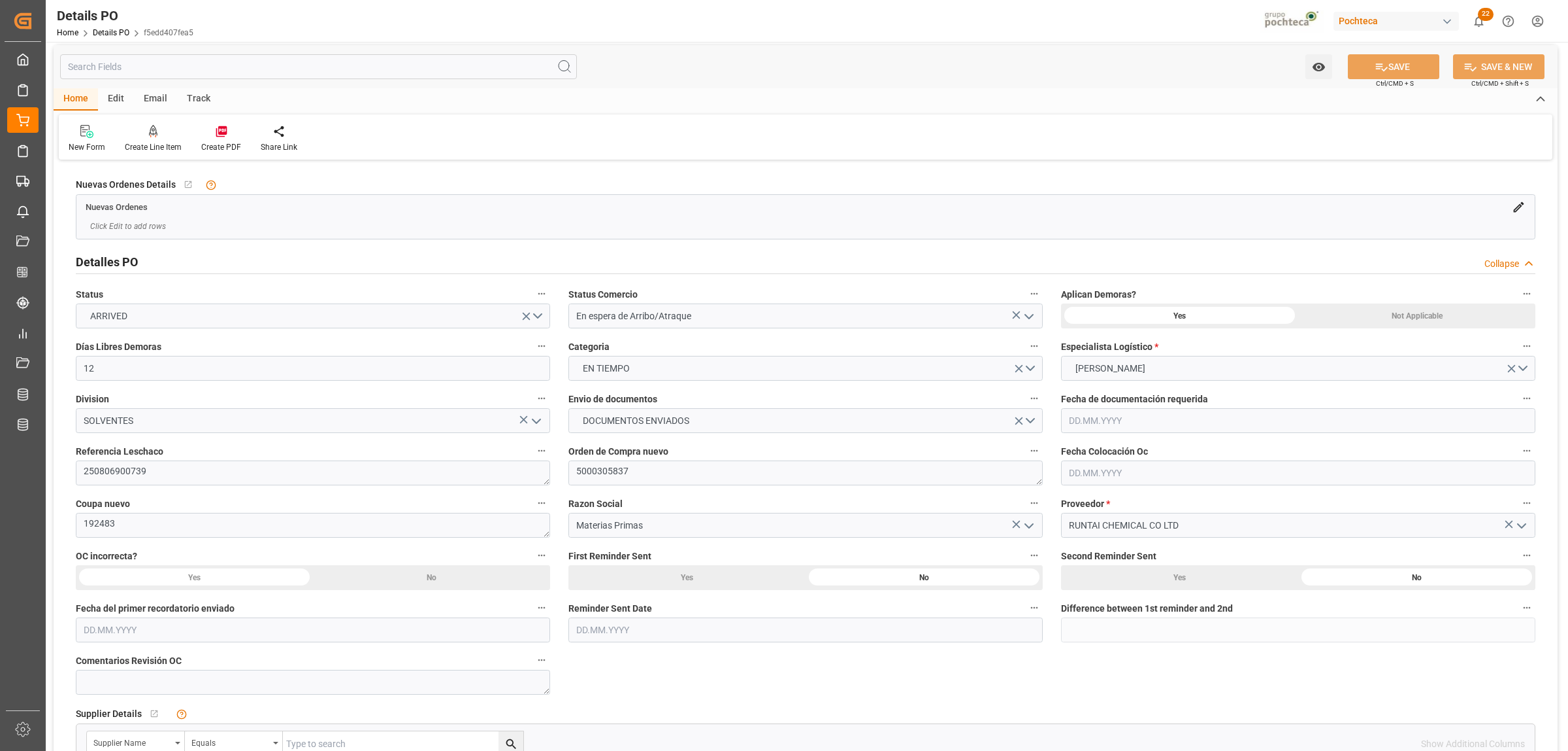
scroll to position [0, 0]
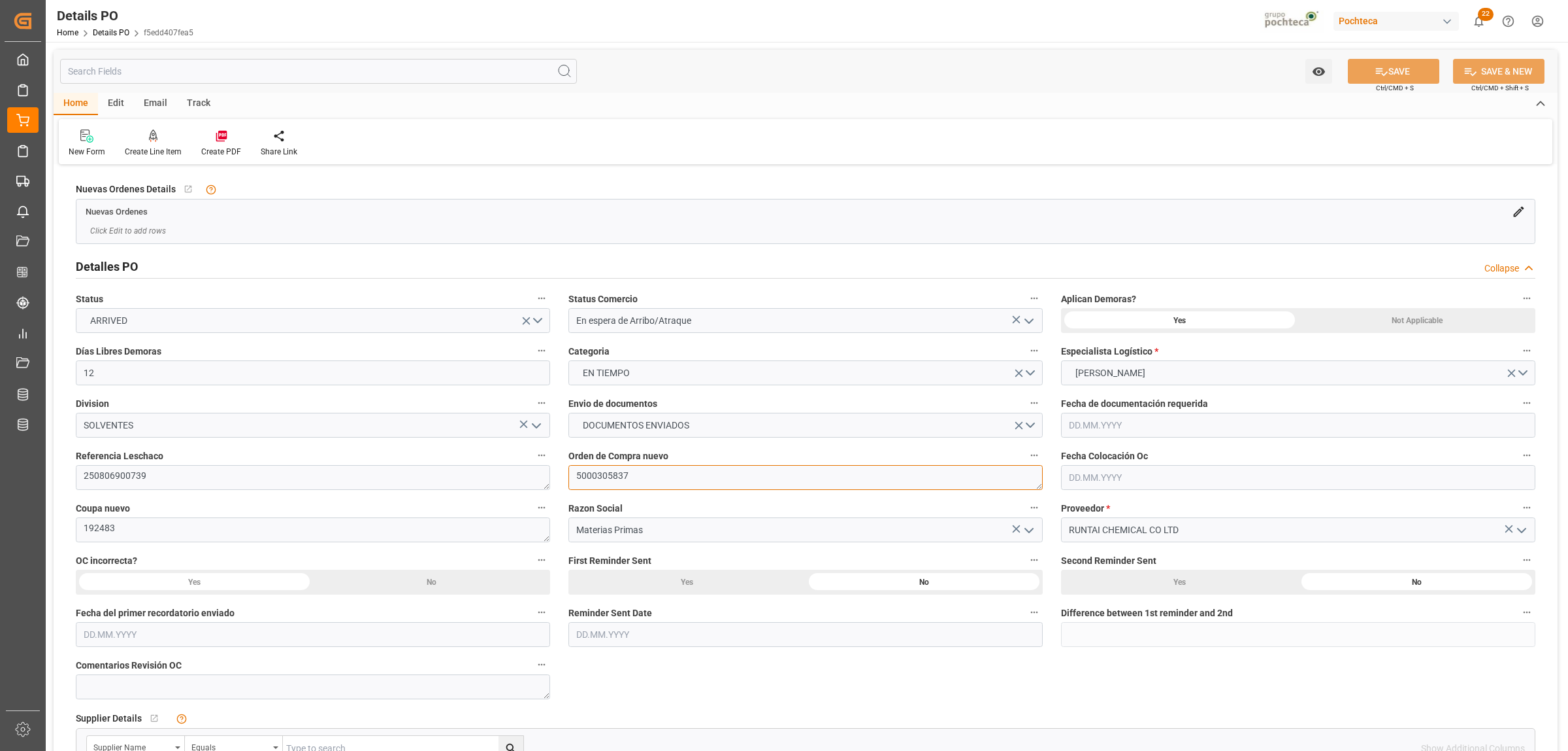
drag, startPoint x: 629, startPoint y: 475, endPoint x: 576, endPoint y: 478, distance: 53.1
click at [576, 478] on textarea "5000305837" at bounding box center [805, 477] width 474 height 25
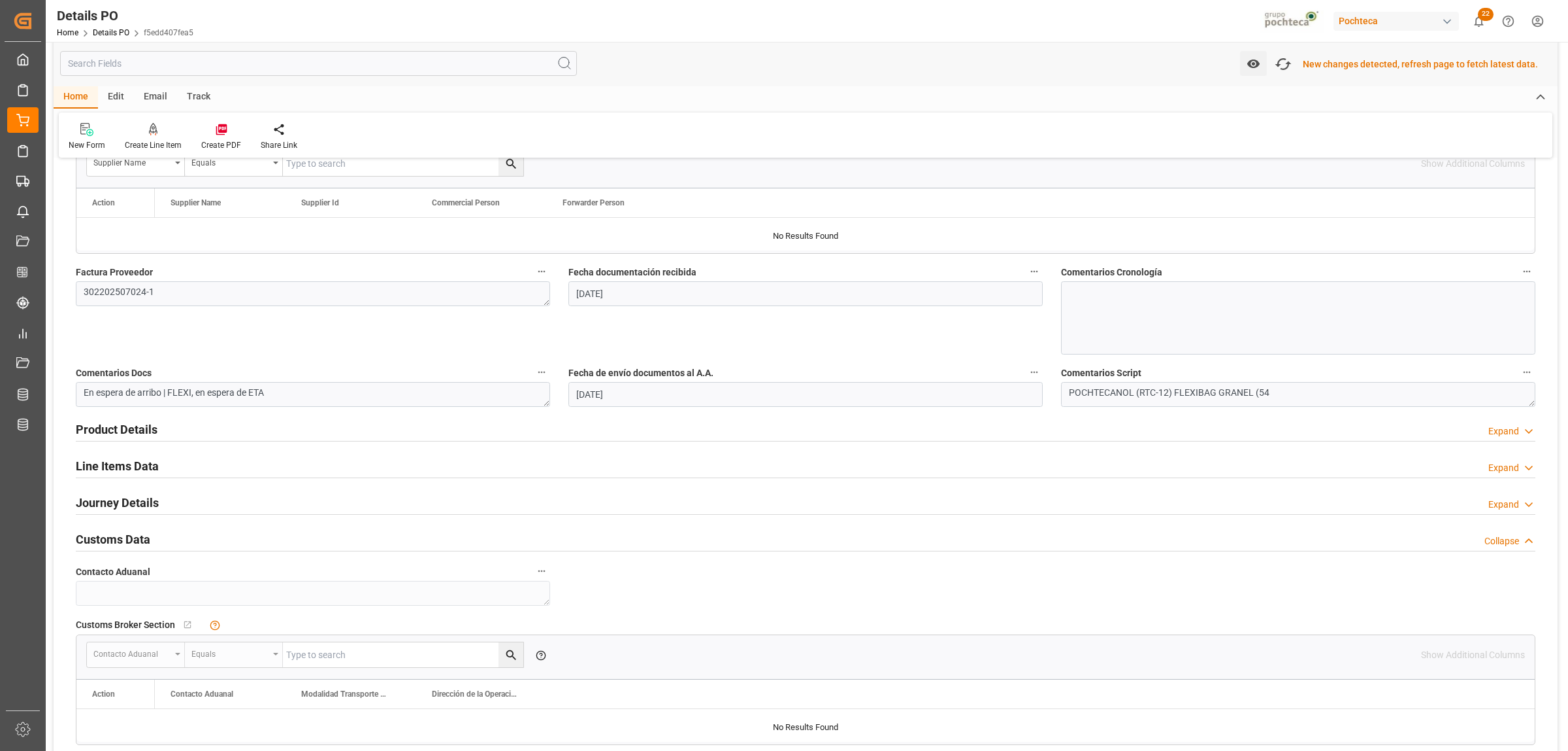
scroll to position [654, 0]
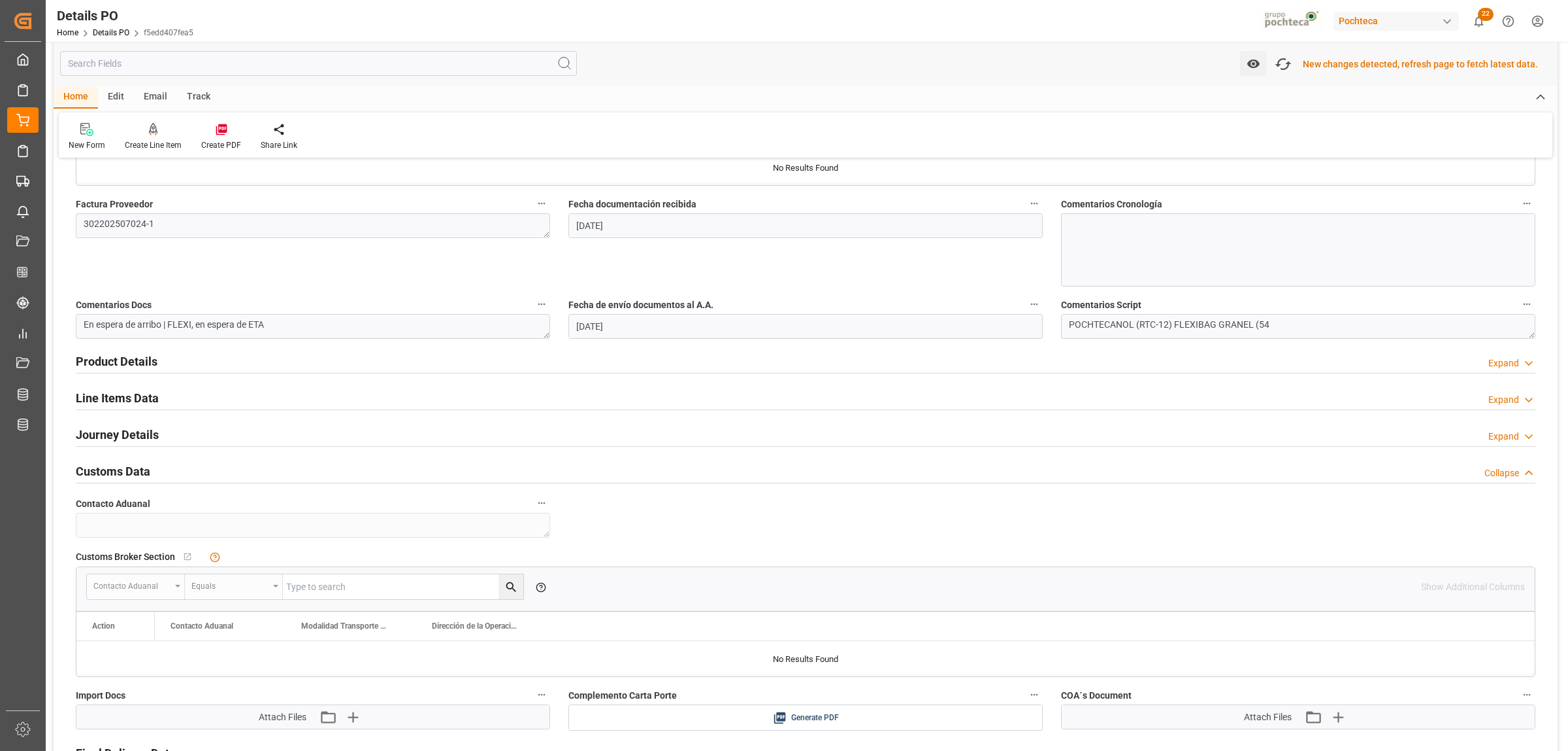
click at [115, 437] on h2 "Journey Details" at bounding box center [117, 435] width 83 height 17
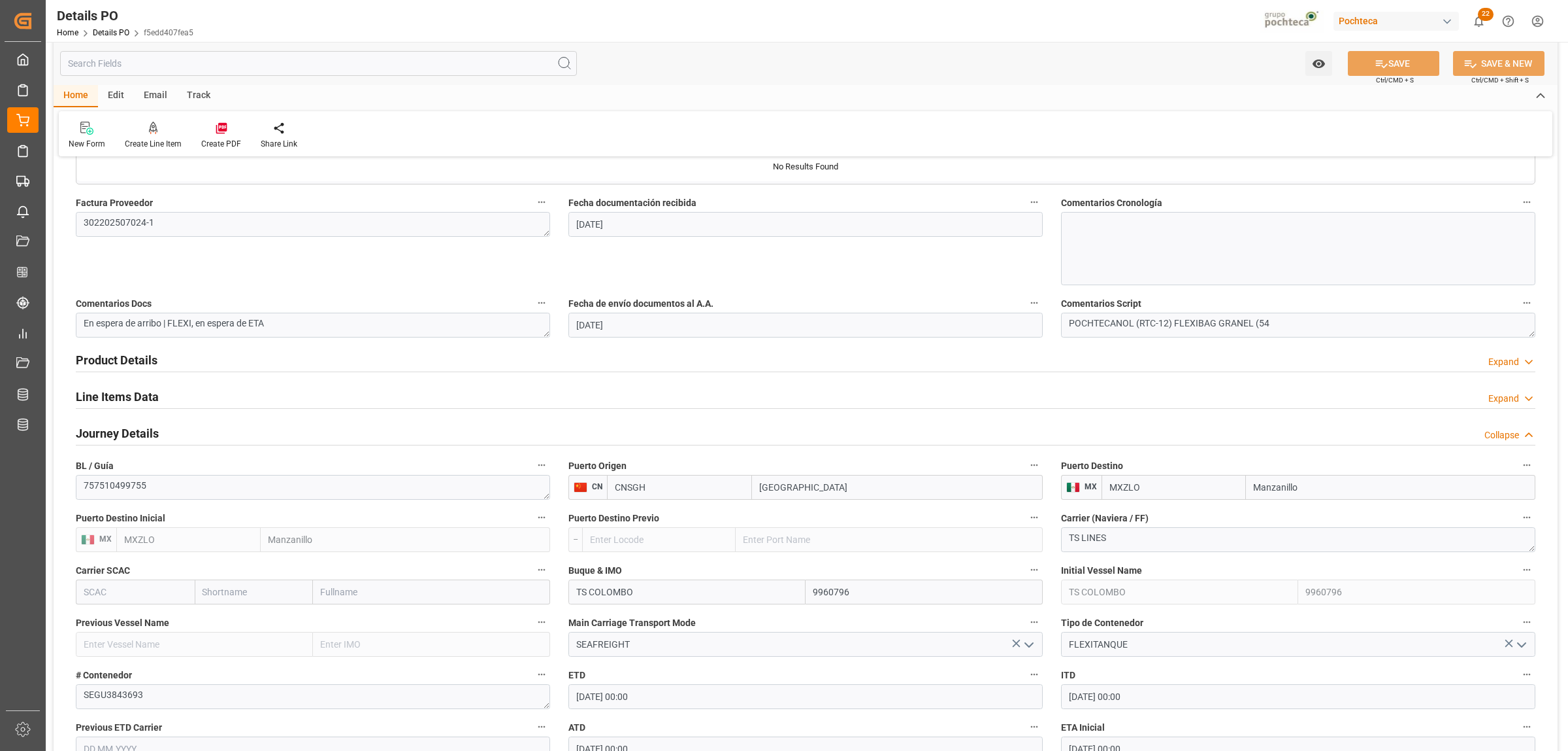
scroll to position [652, 0]
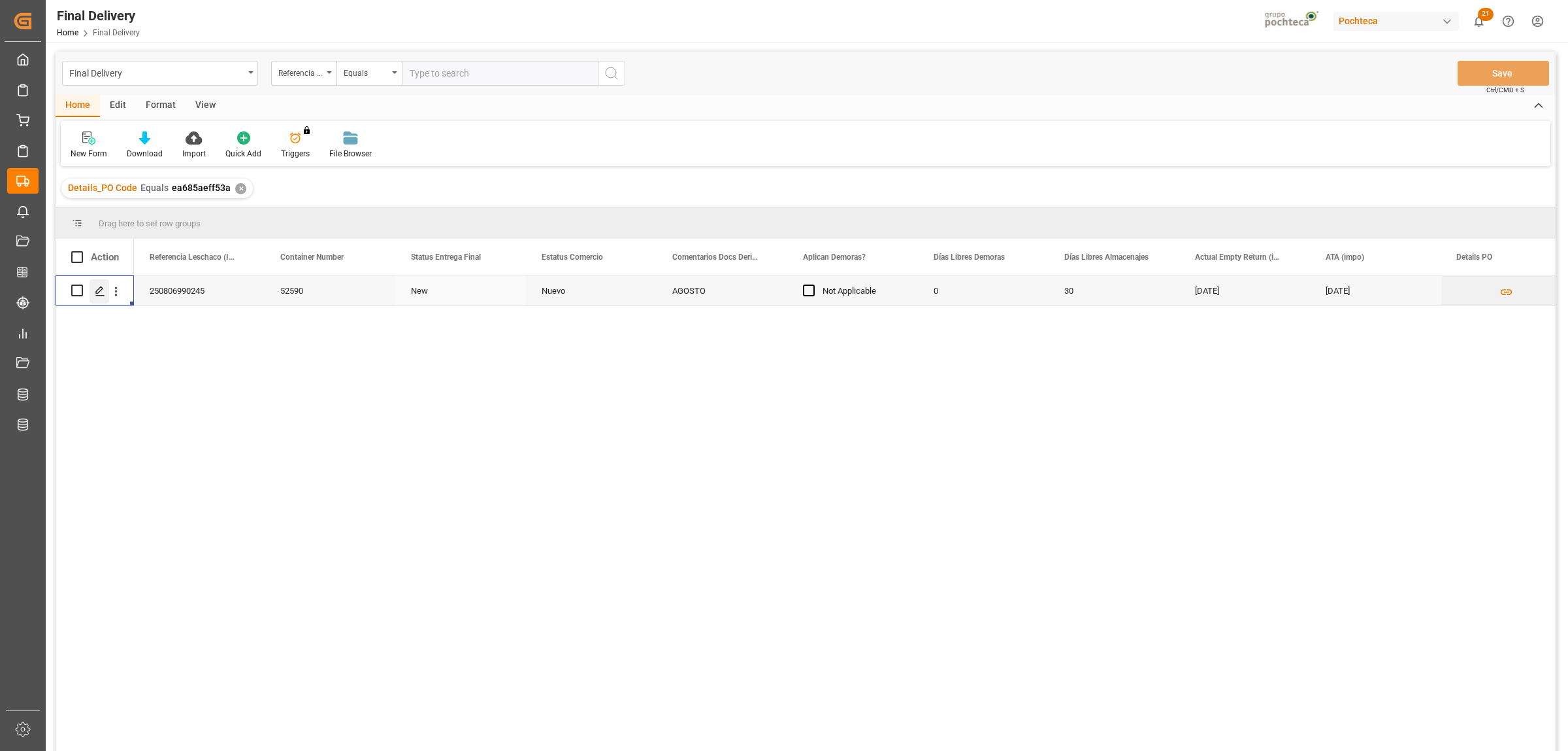
click at [96, 292] on polygon "Press SPACE to select this row." at bounding box center [99, 289] width 7 height 7
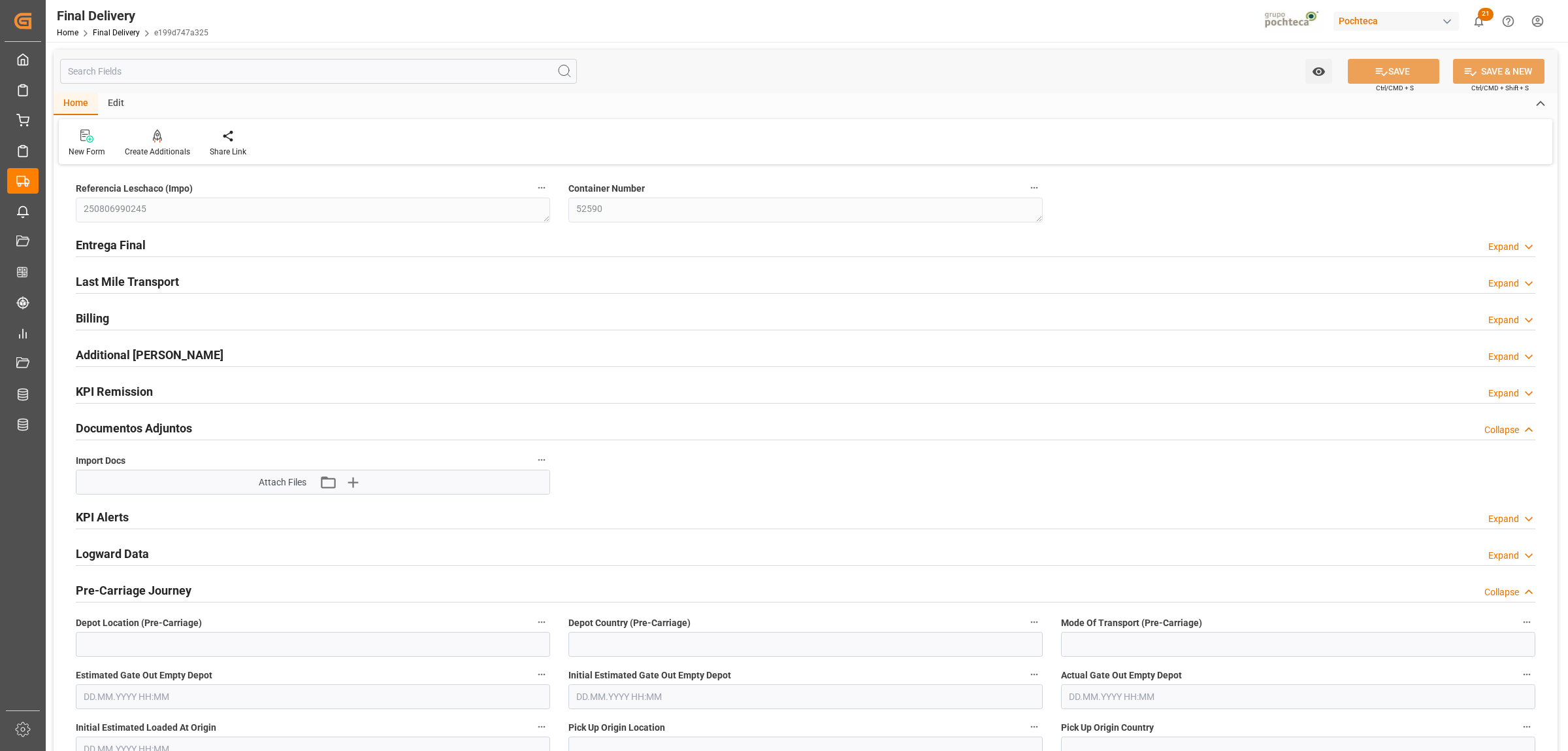
type input "0"
type input "30"
type input "28.08.2025"
type input "21.08.2025"
click at [134, 246] on h2 "Entrega Final" at bounding box center [111, 245] width 70 height 17
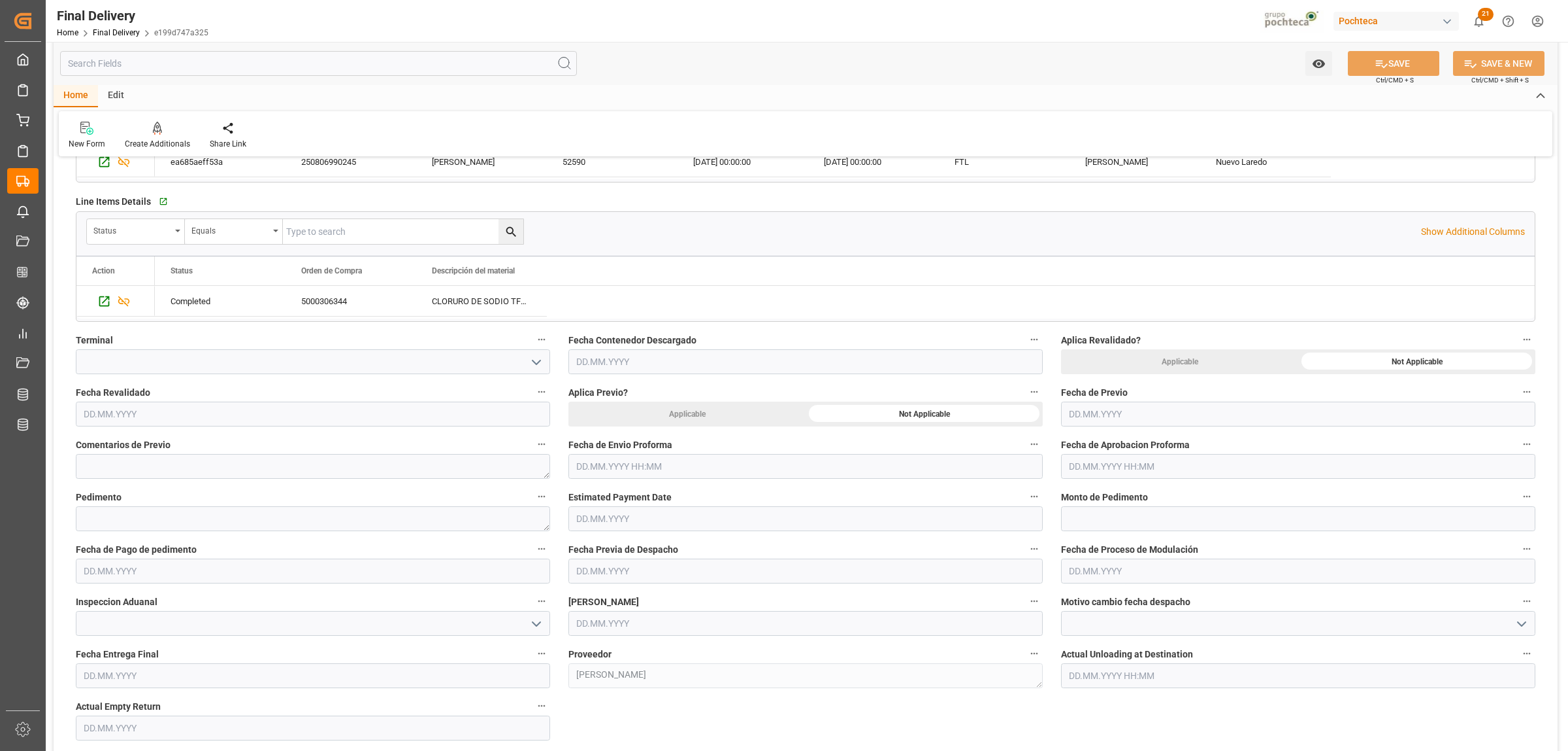
scroll to position [408, 0]
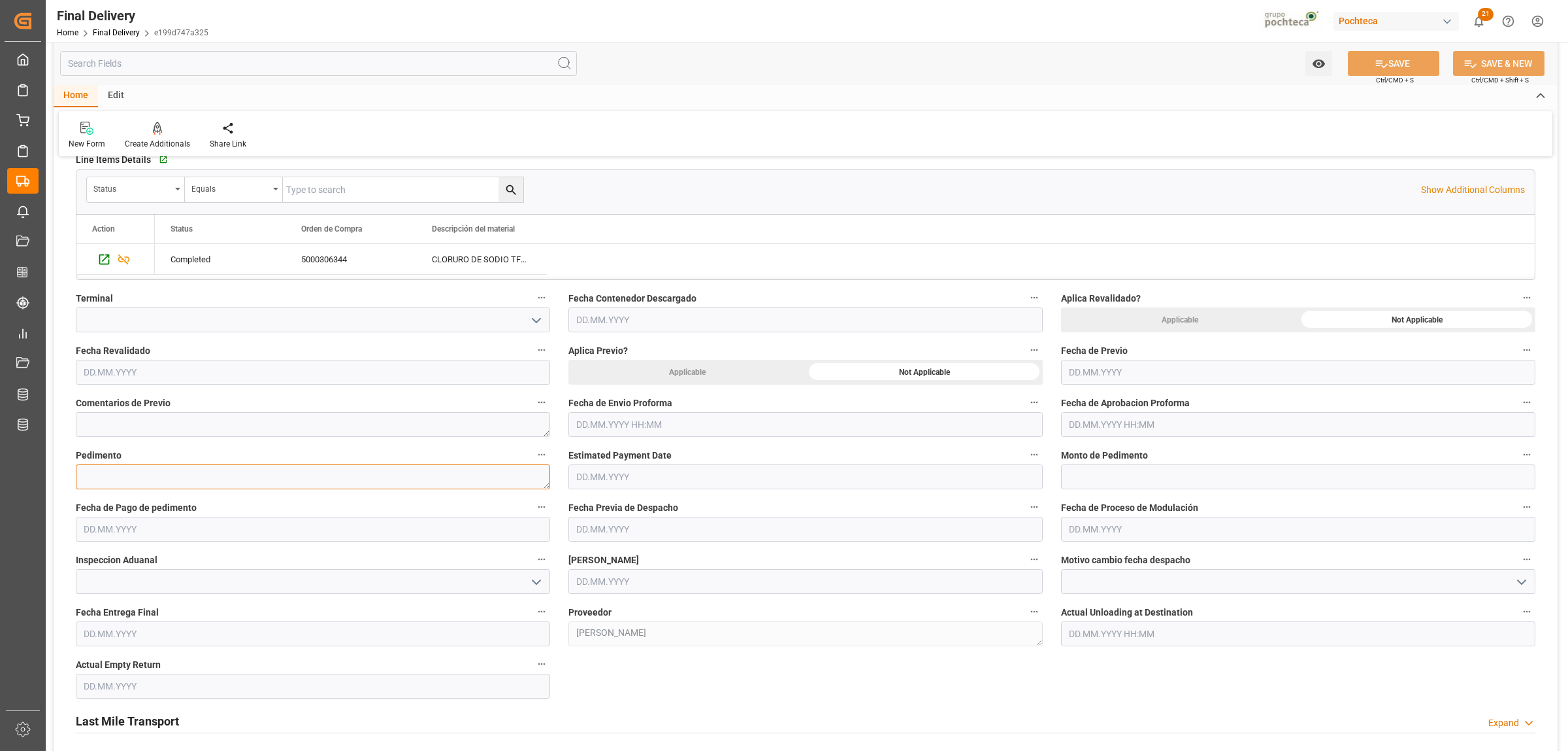
click at [124, 479] on textarea at bounding box center [312, 476] width 474 height 25
paste textarea "25 24 3617 5008514"
type textarea "25 24 3617 5008514"
click at [1116, 474] on input "text" at bounding box center [1297, 476] width 474 height 25
paste input "19919"
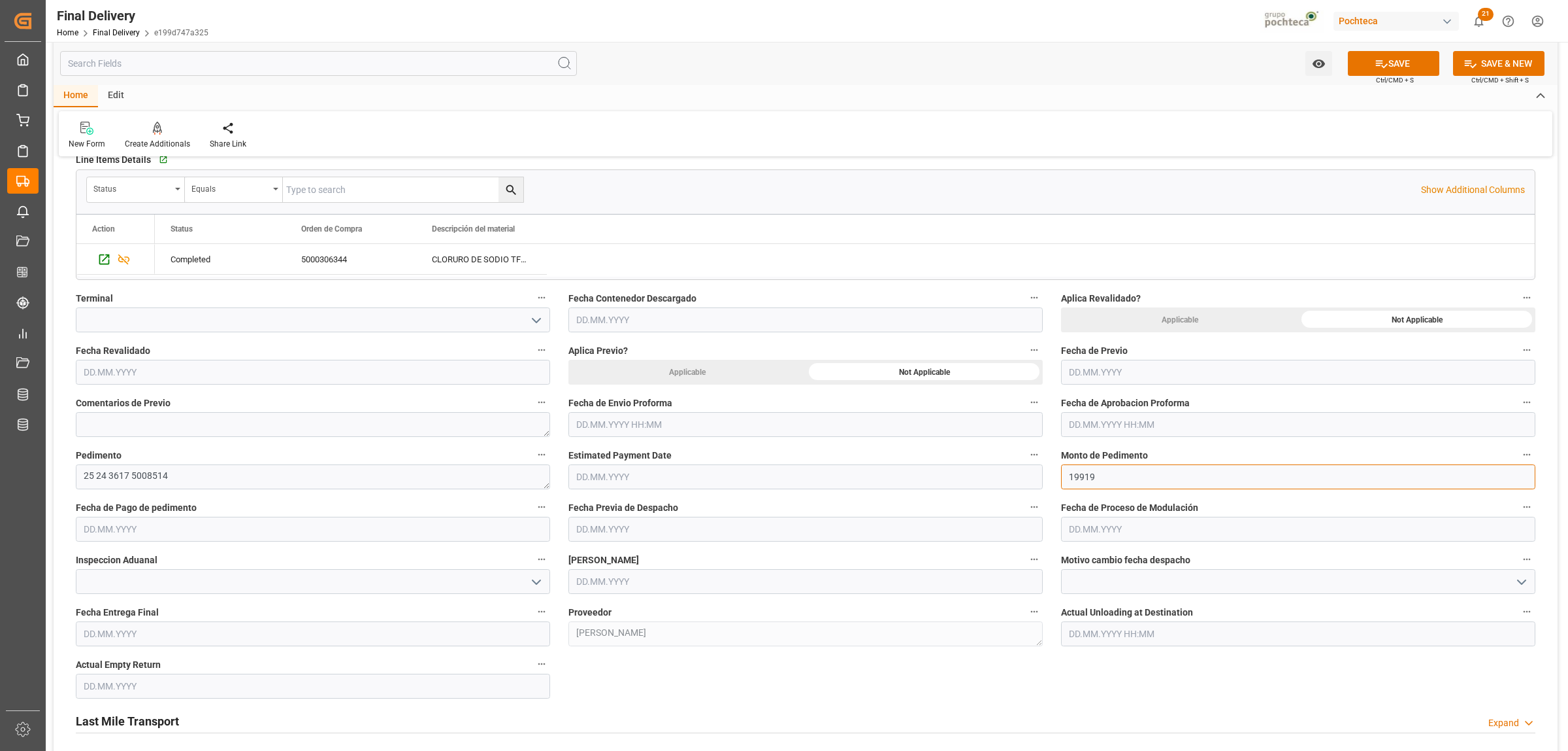
type input "19919"
click at [258, 535] on input "text" at bounding box center [312, 529] width 474 height 25
click at [115, 714] on span "26" at bounding box center [117, 710] width 9 height 9
type input "[DATE]"
click at [612, 582] on input "text" at bounding box center [805, 581] width 474 height 25
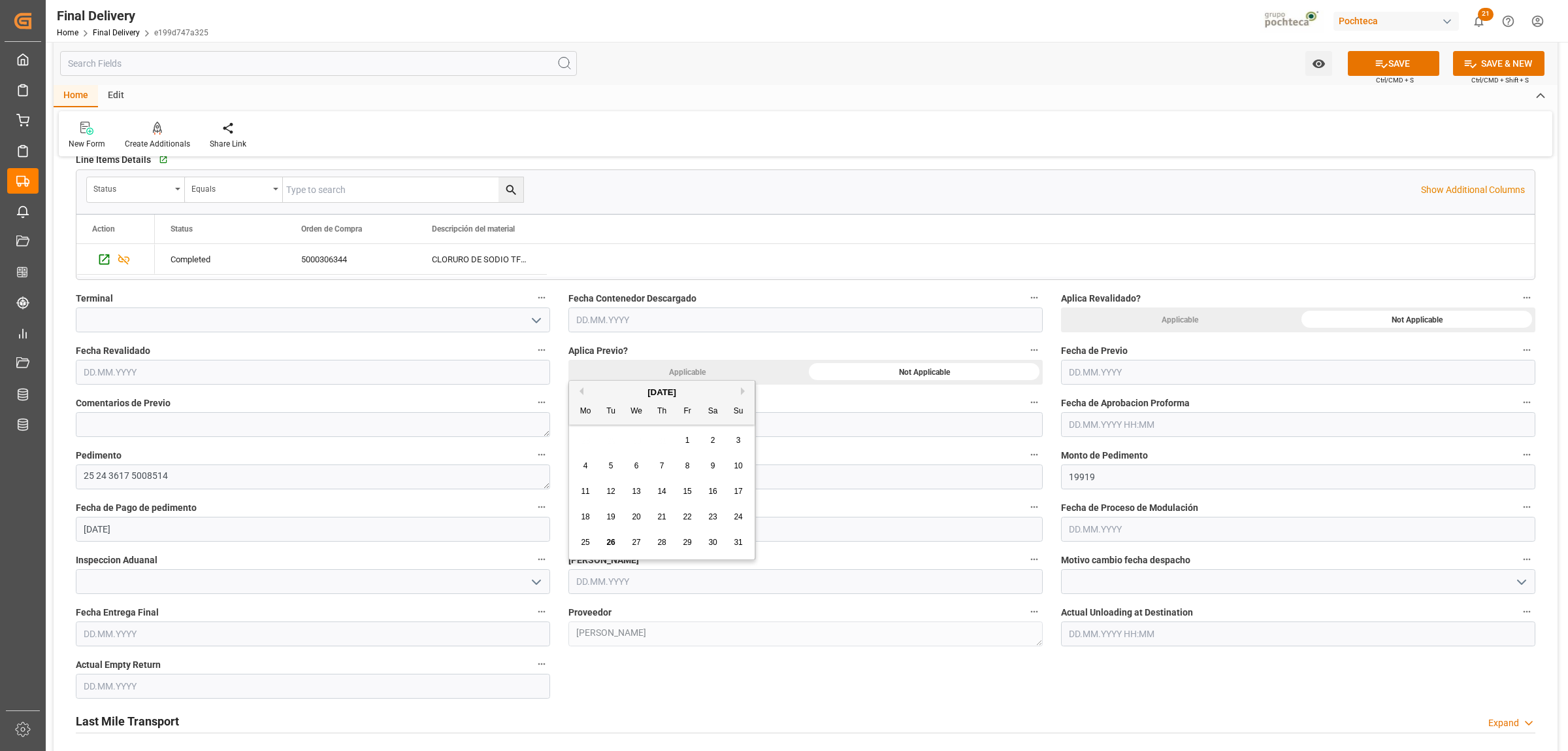
click at [612, 547] on div "26" at bounding box center [611, 542] width 16 height 16
type input "[DATE]"
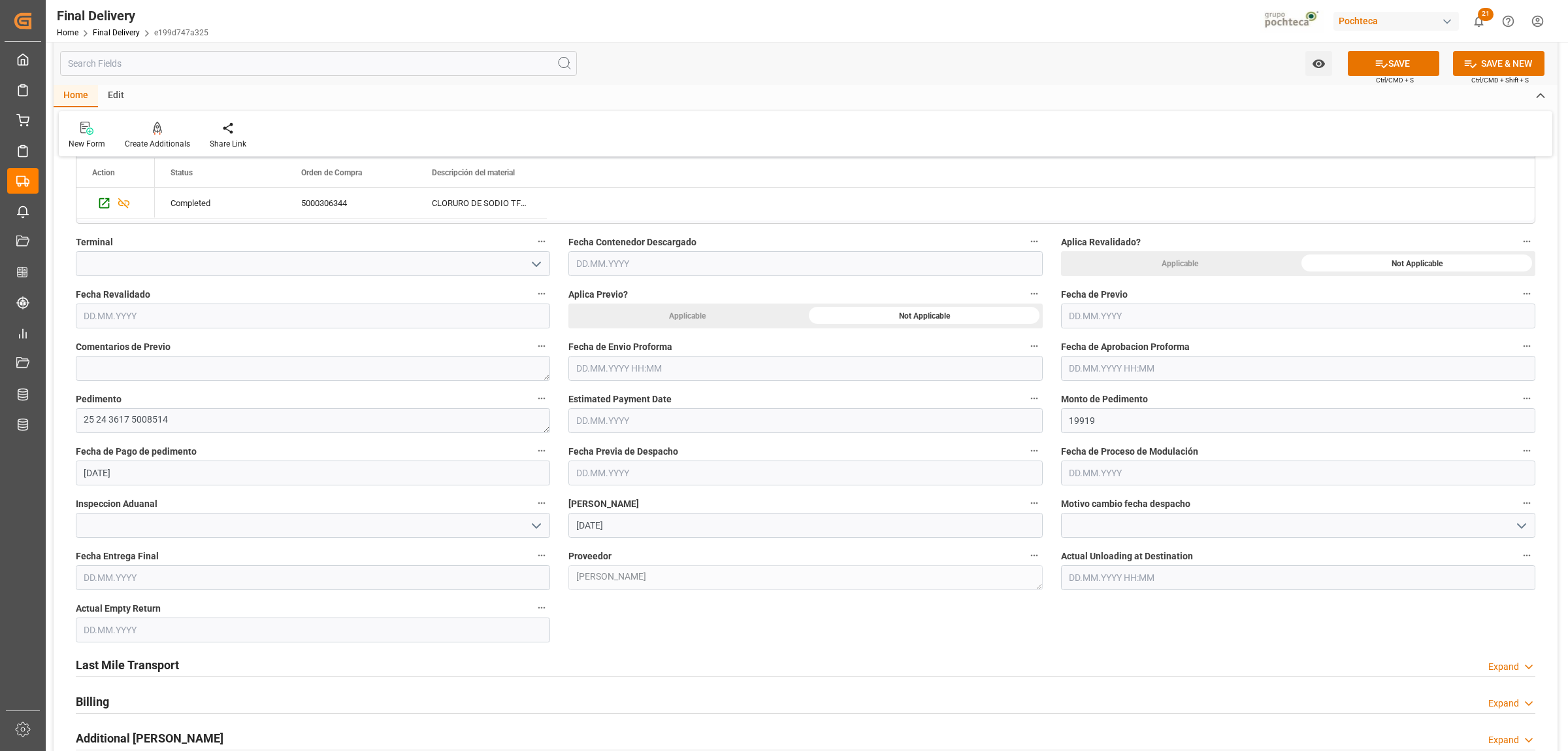
scroll to position [490, 0]
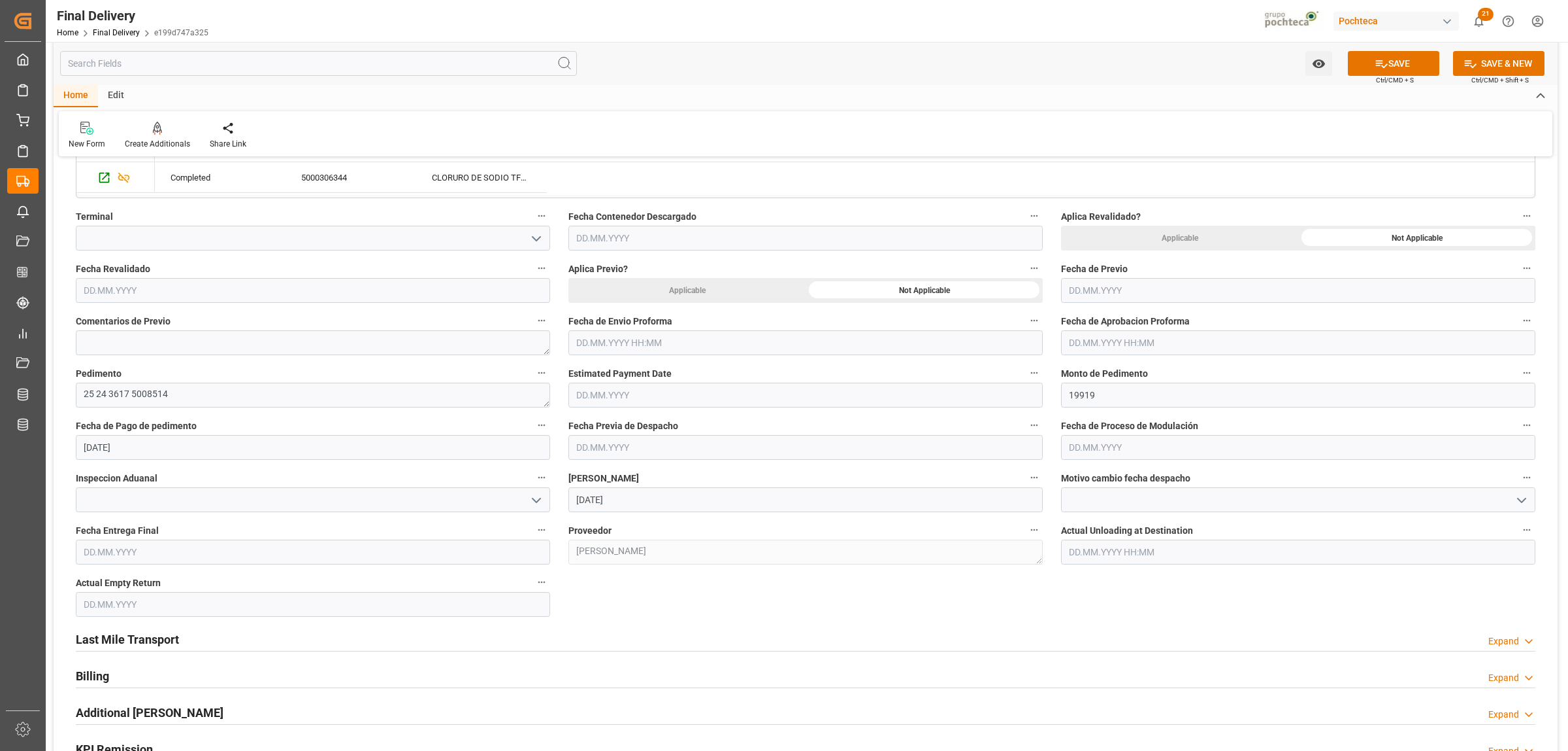
click at [347, 561] on input "text" at bounding box center [312, 552] width 474 height 25
click at [119, 404] on div "28 29 30 31 1 2 3" at bounding box center [170, 410] width 178 height 25
click at [170, 512] on span "28" at bounding box center [169, 512] width 9 height 9
type input "28.08.2025"
click at [147, 605] on input "text" at bounding box center [312, 604] width 474 height 25
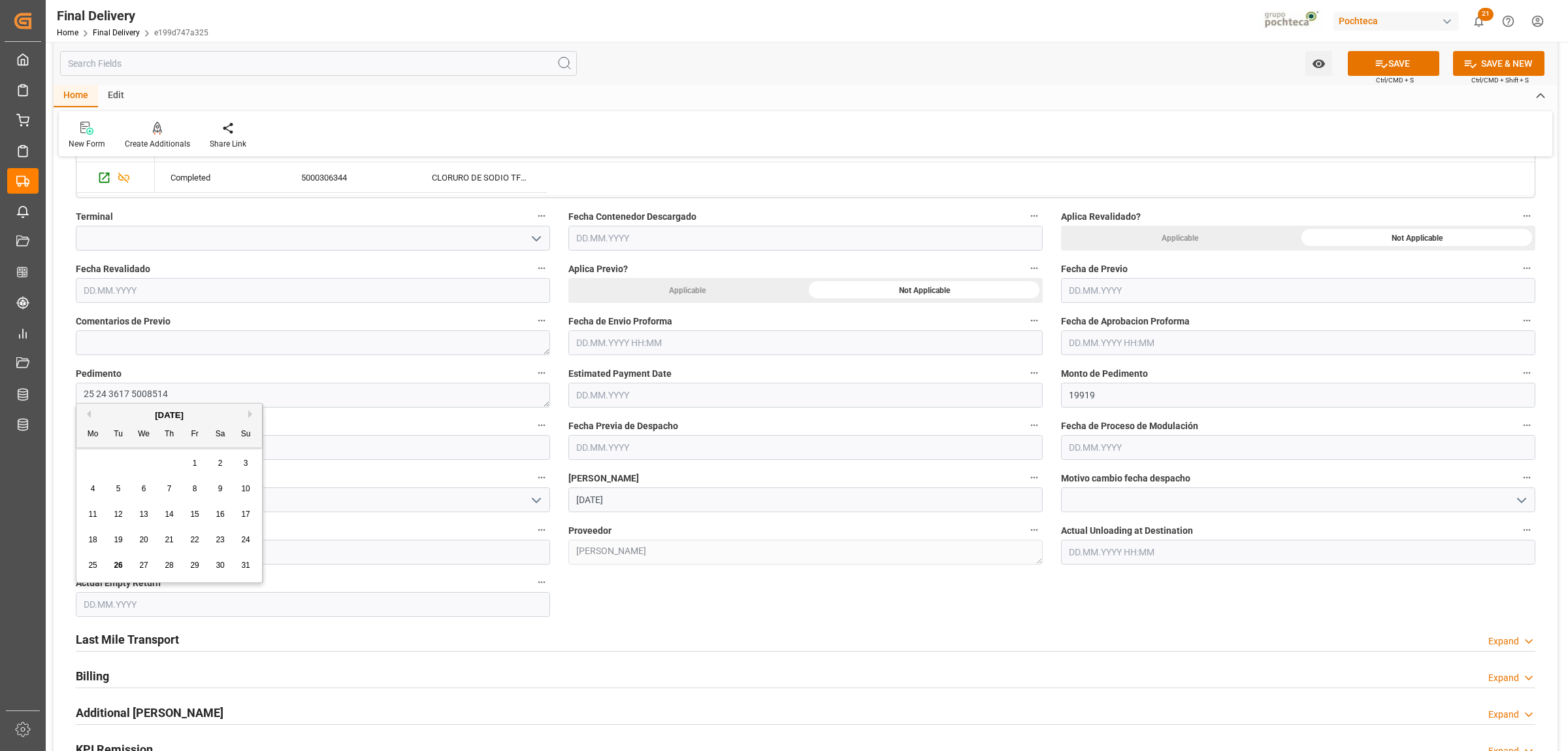
click at [133, 451] on div "28 29 30 31 1 2 3" at bounding box center [170, 463] width 178 height 25
click at [172, 568] on span "28" at bounding box center [169, 565] width 9 height 9
type input "28.08.2025"
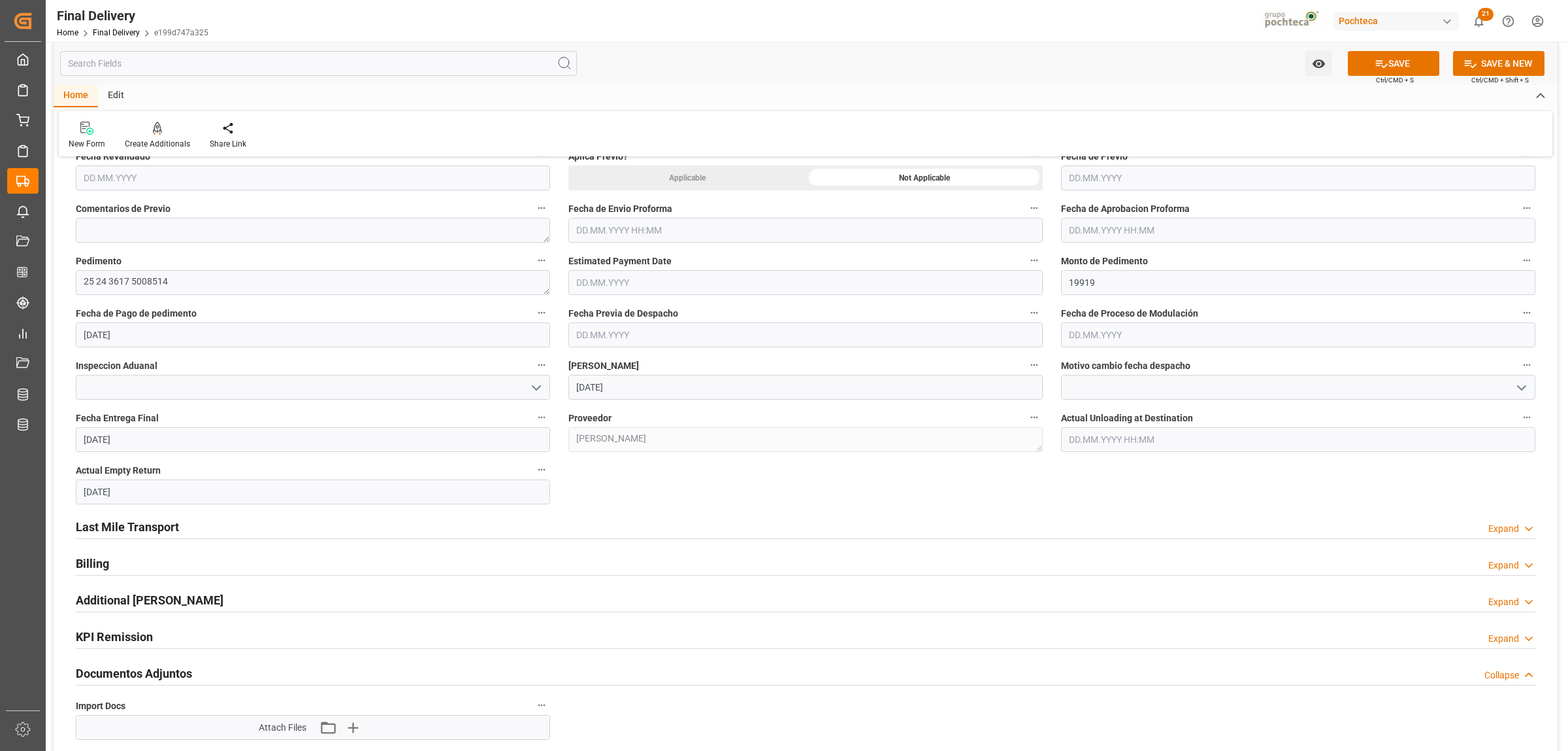
scroll to position [654, 0]
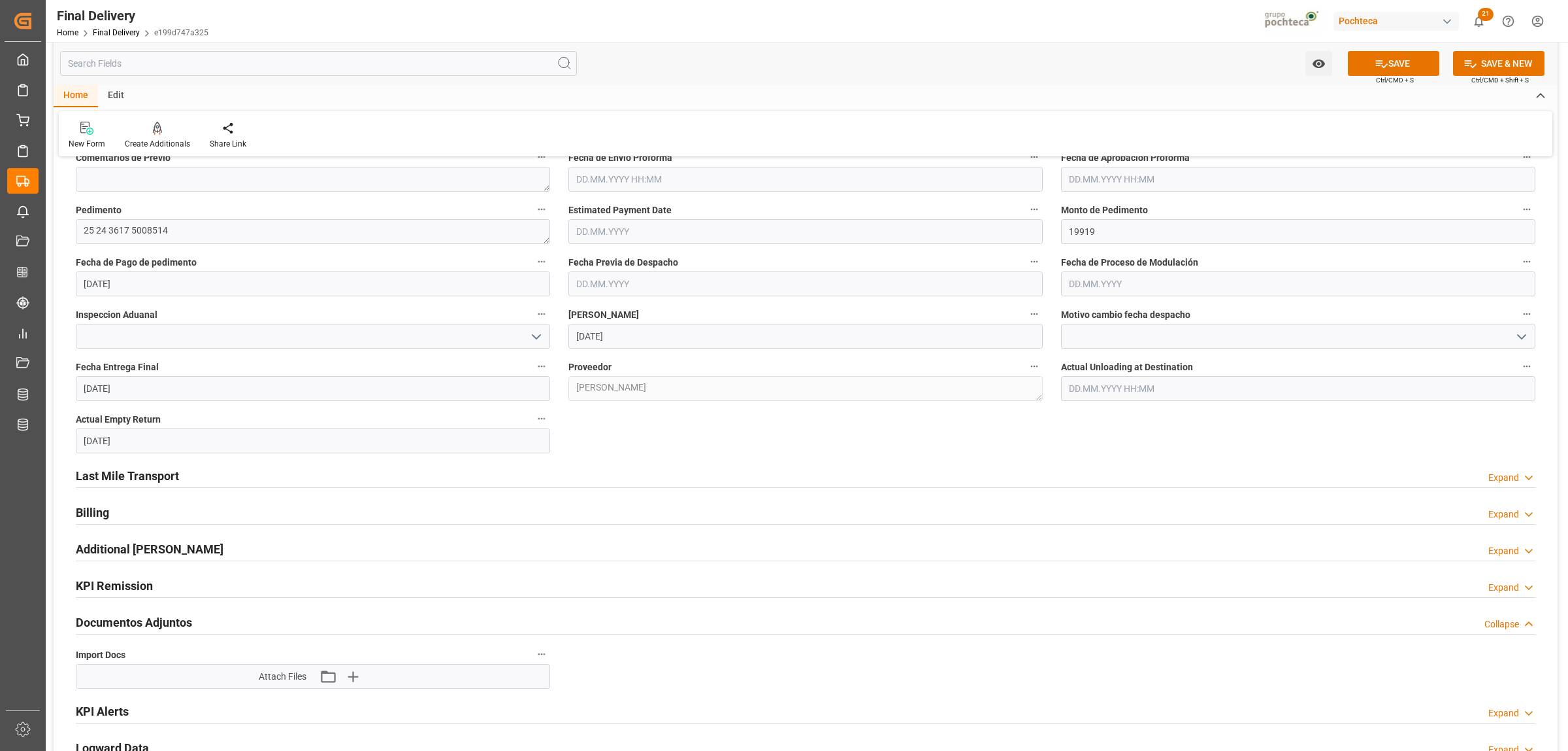
click at [171, 484] on h2 "Last Mile Transport" at bounding box center [127, 475] width 103 height 17
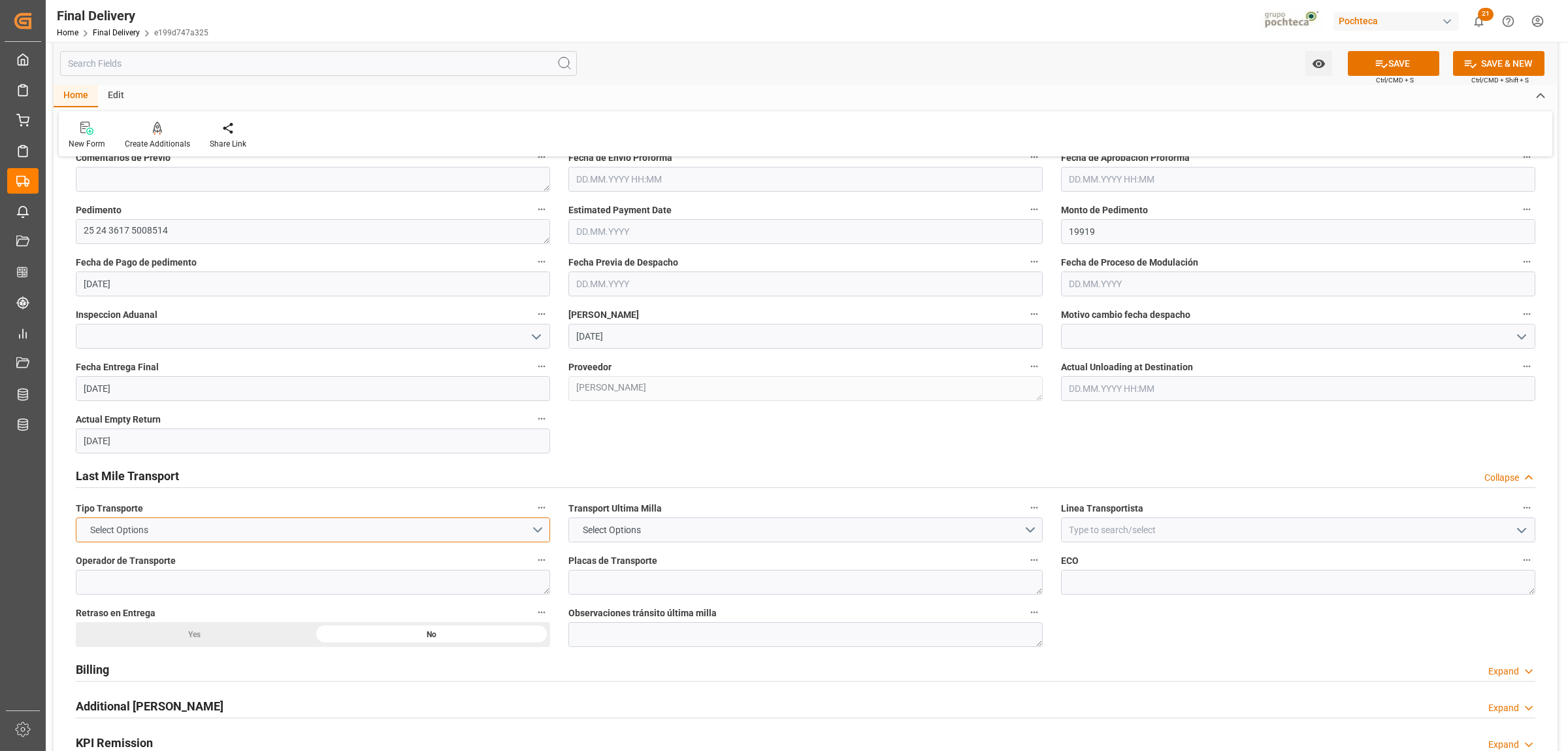
click at [540, 535] on button "Select Options" at bounding box center [312, 530] width 474 height 25
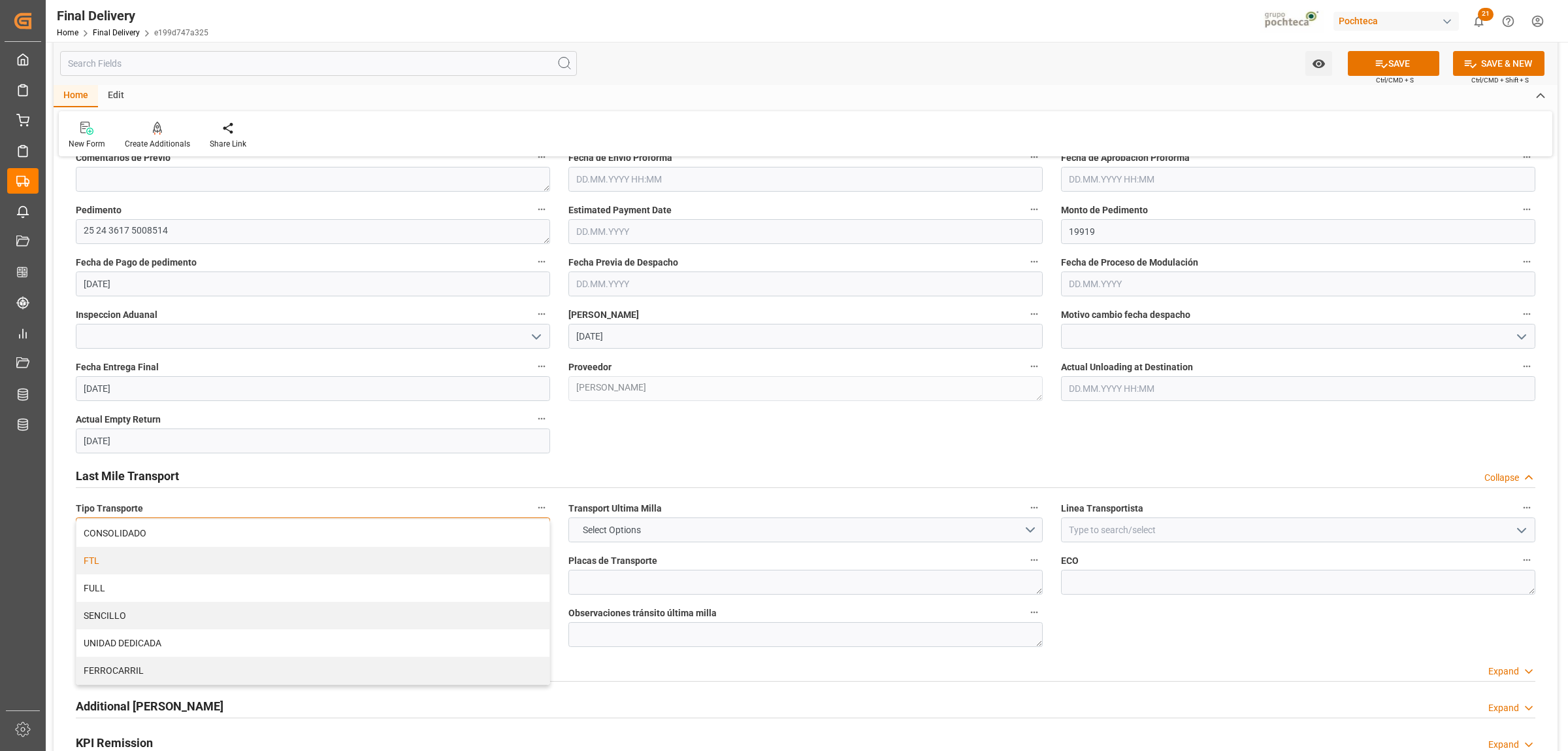
click at [160, 564] on div "FTL" at bounding box center [313, 560] width 473 height 27
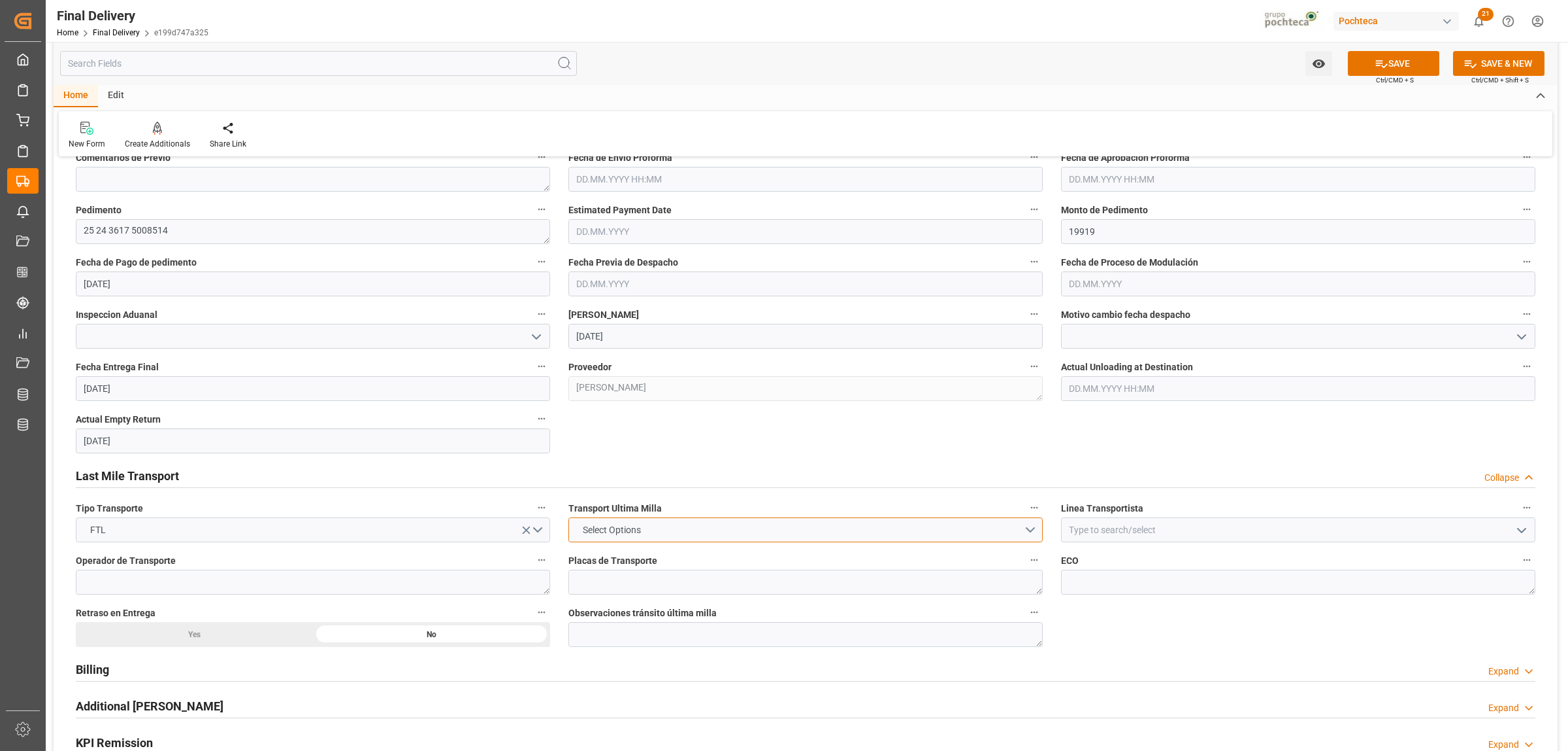
click at [1029, 538] on button "Select Options" at bounding box center [805, 530] width 474 height 25
click at [600, 537] on div "LESCHACO" at bounding box center [806, 533] width 473 height 27
click at [1104, 535] on input at bounding box center [1297, 530] width 474 height 25
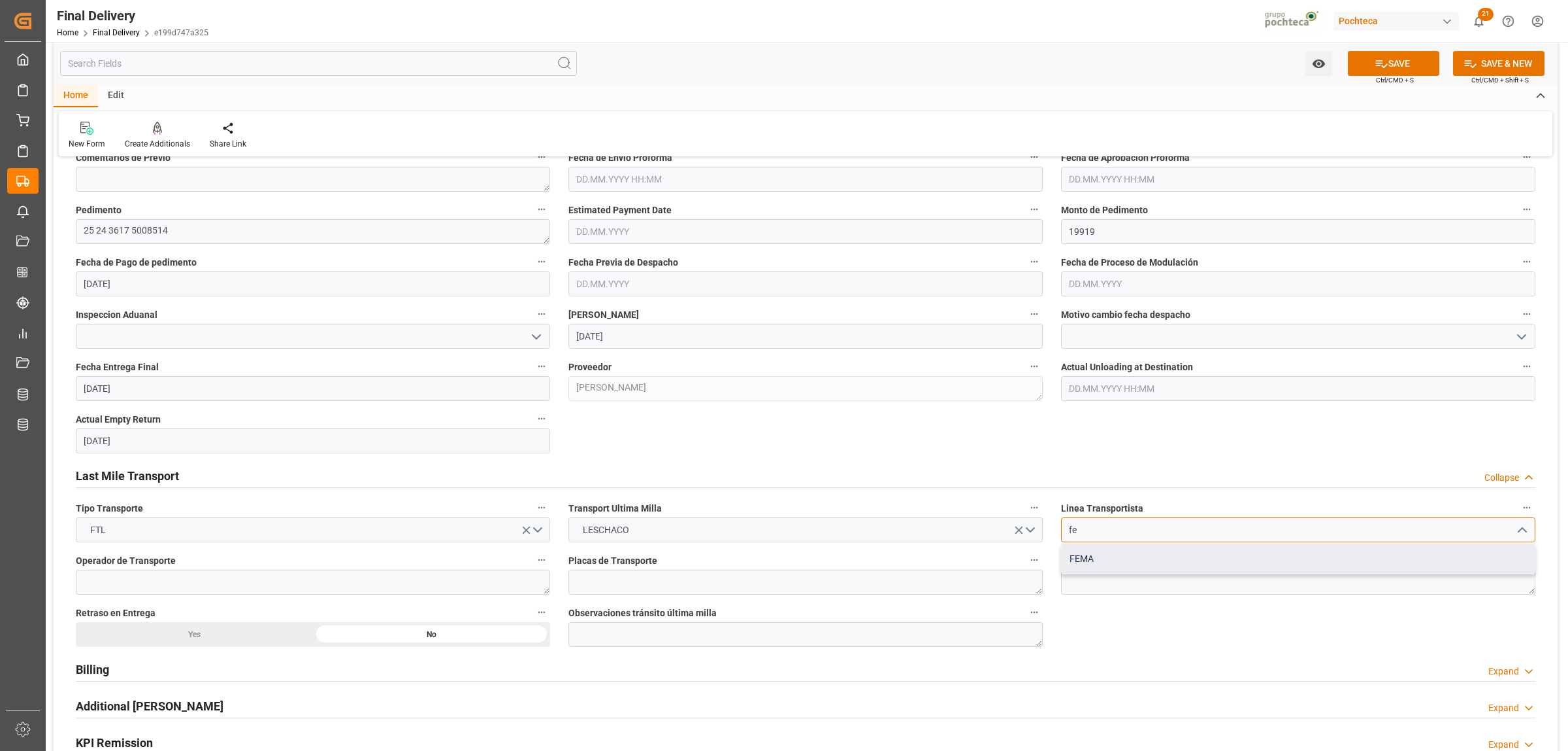
click at [1083, 561] on div "FEMA" at bounding box center [1298, 559] width 473 height 29
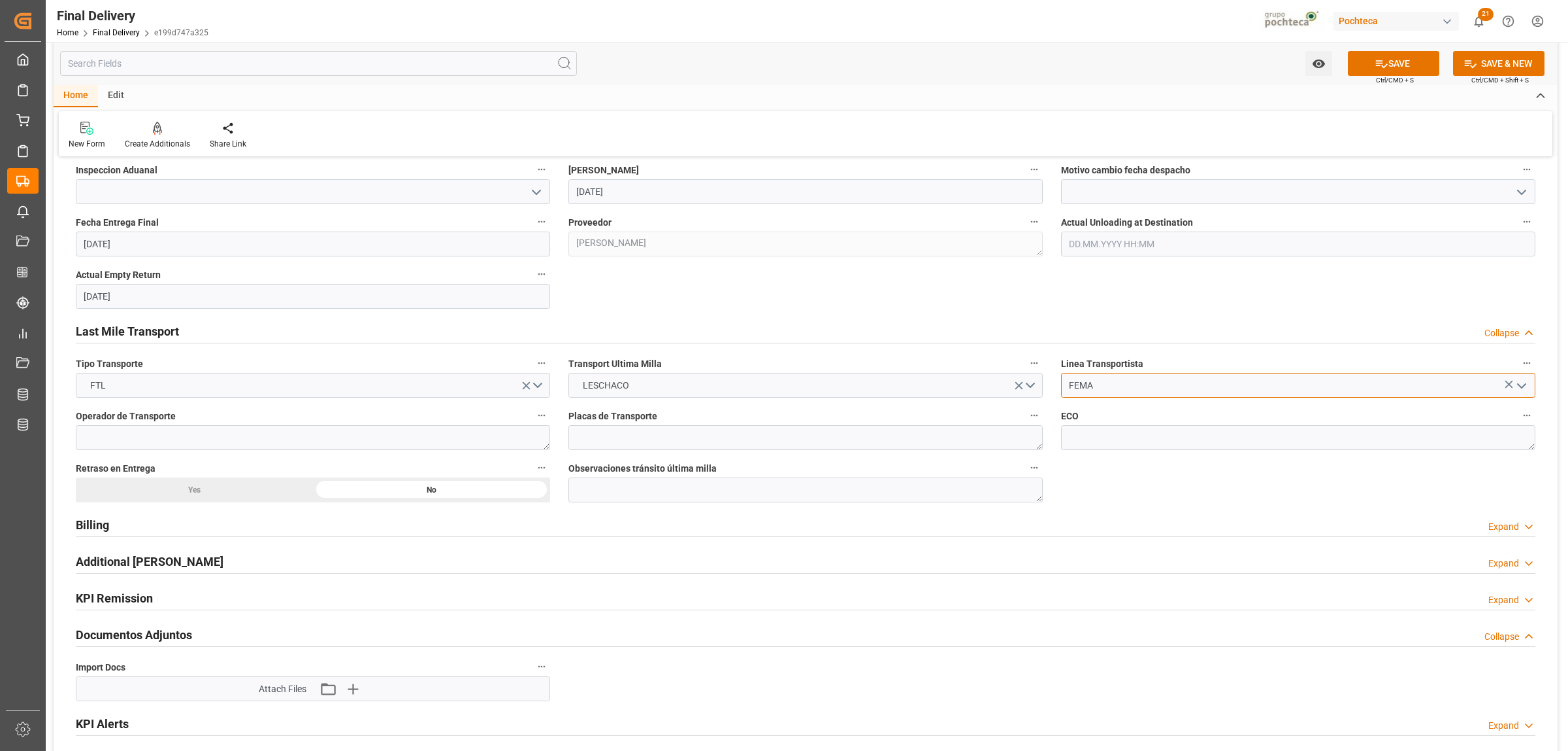
scroll to position [817, 0]
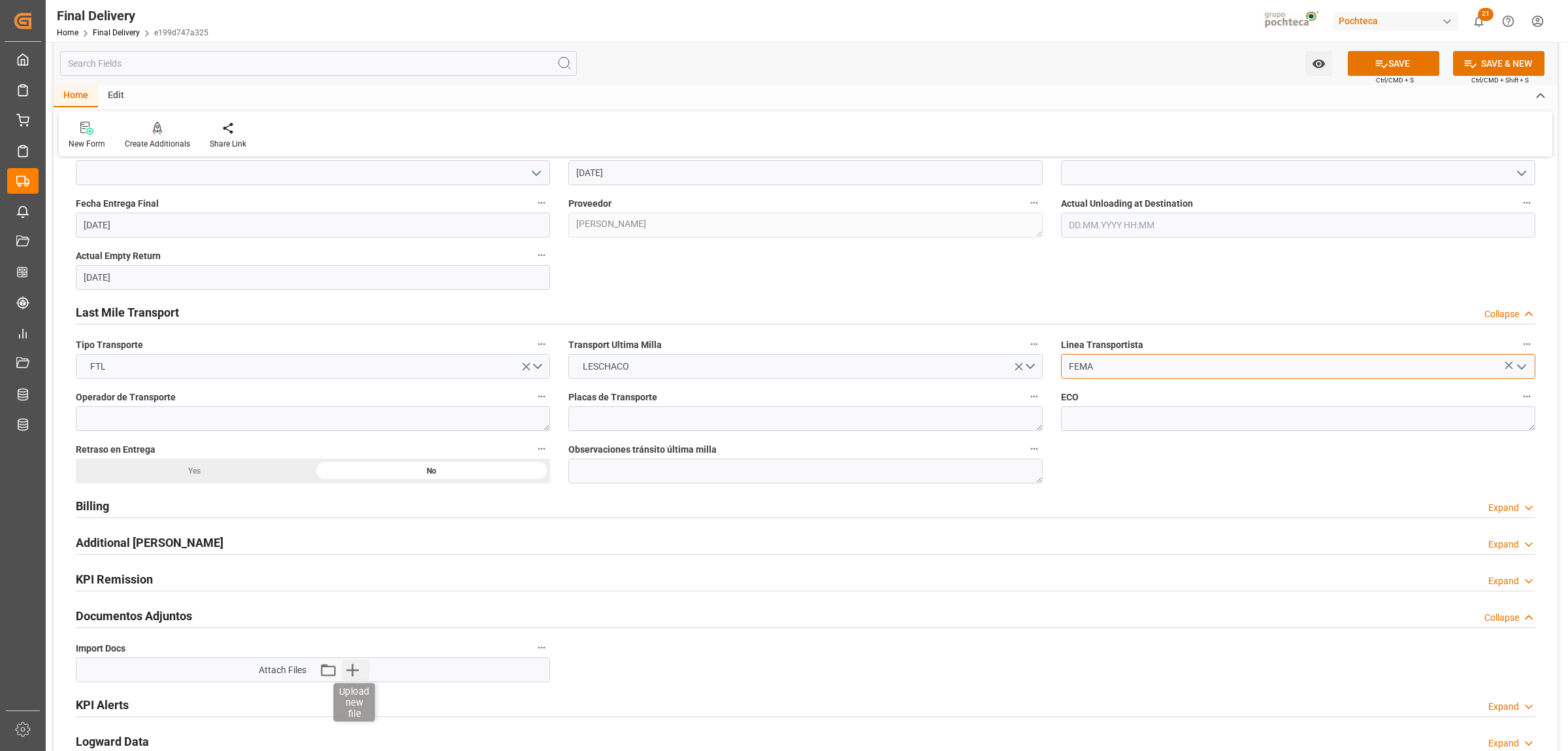
type input "FEMA"
click at [354, 669] on icon "button" at bounding box center [353, 669] width 21 height 21
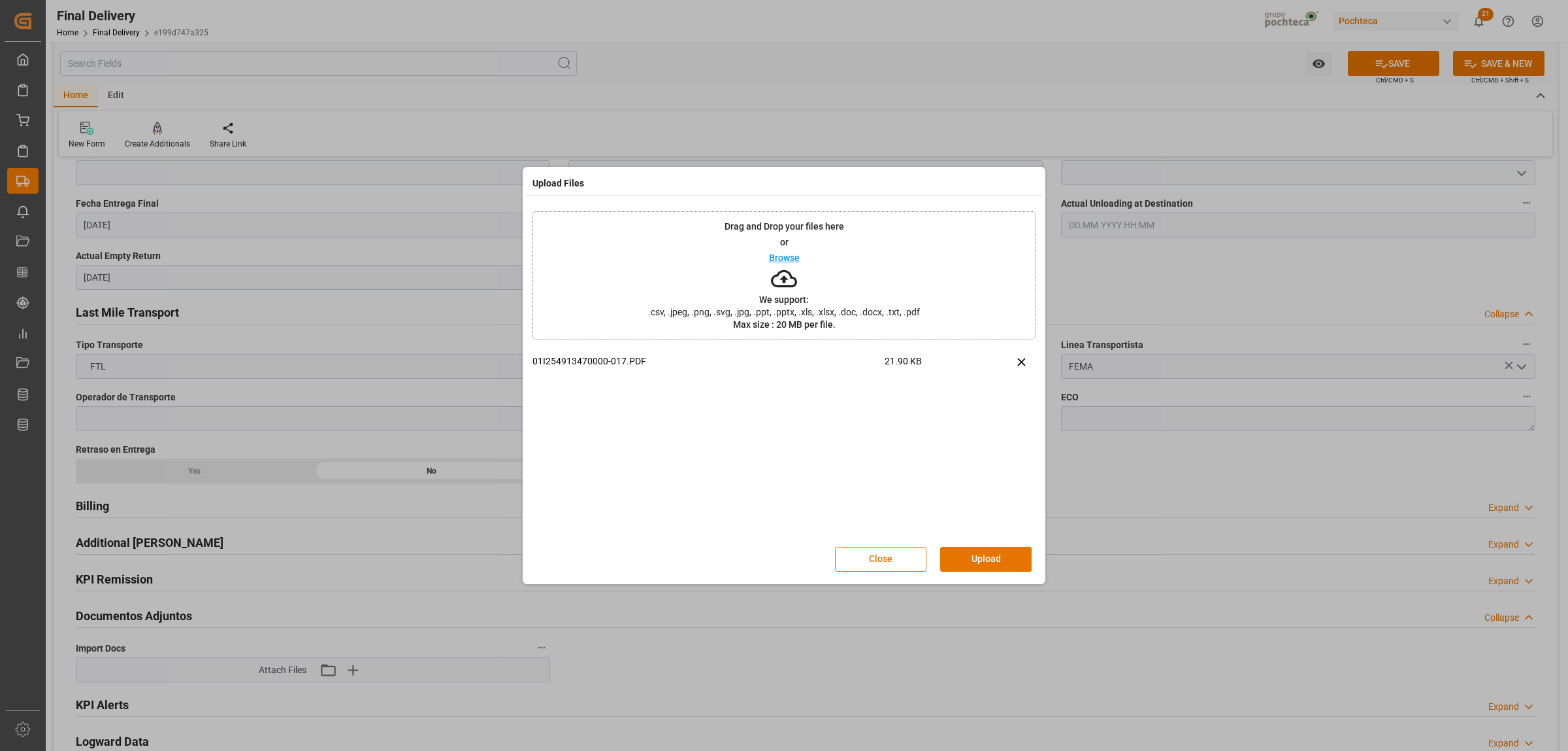
click at [987, 572] on div "Close Upload" at bounding box center [784, 559] width 503 height 43
click at [988, 565] on button "Upload" at bounding box center [986, 559] width 91 height 25
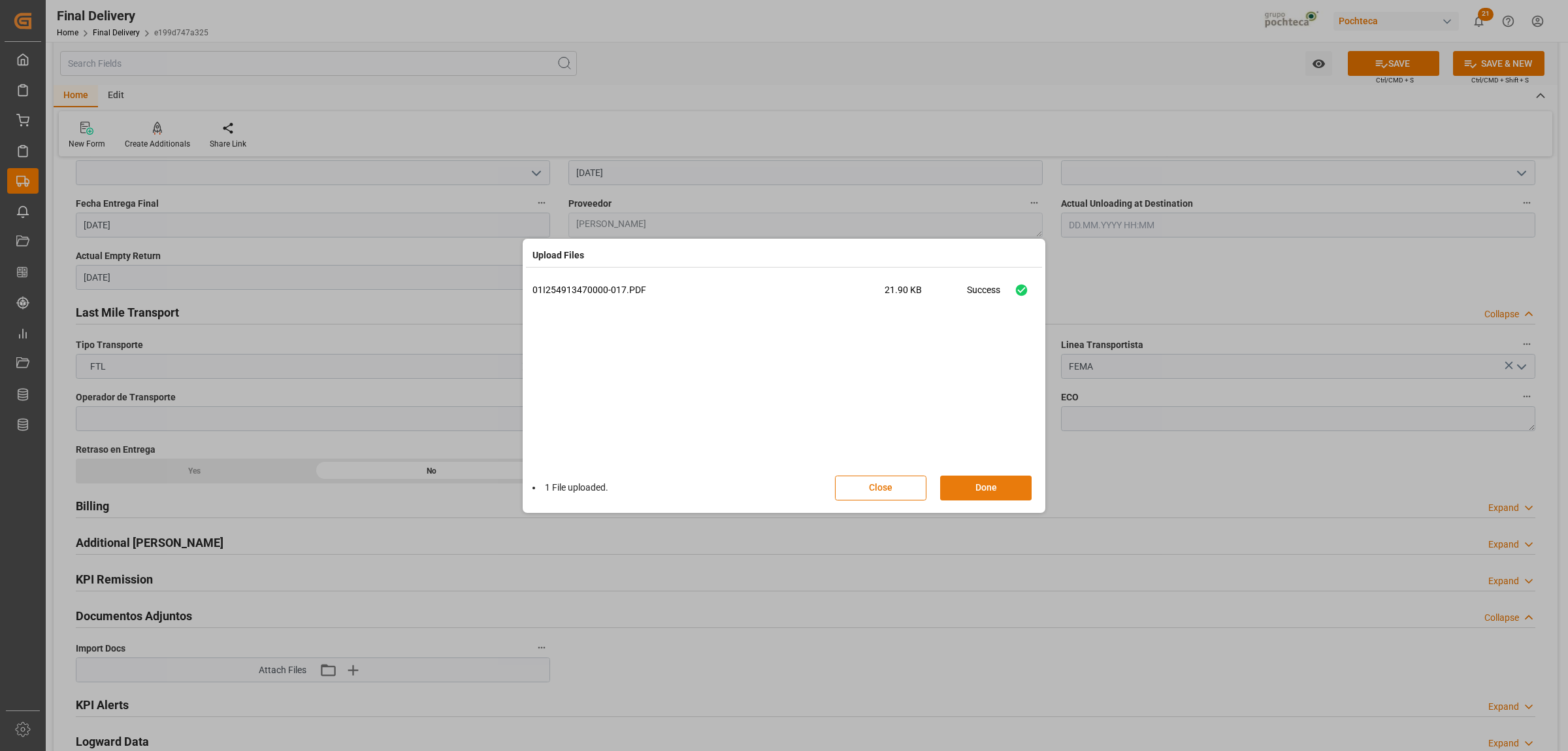
drag, startPoint x: 993, startPoint y: 463, endPoint x: 977, endPoint y: 482, distance: 24.8
click at [991, 463] on div "01I254913470000-017.PDF 21.90 KB Success" at bounding box center [784, 375] width 503 height 183
click at [976, 486] on button "Done" at bounding box center [986, 488] width 91 height 25
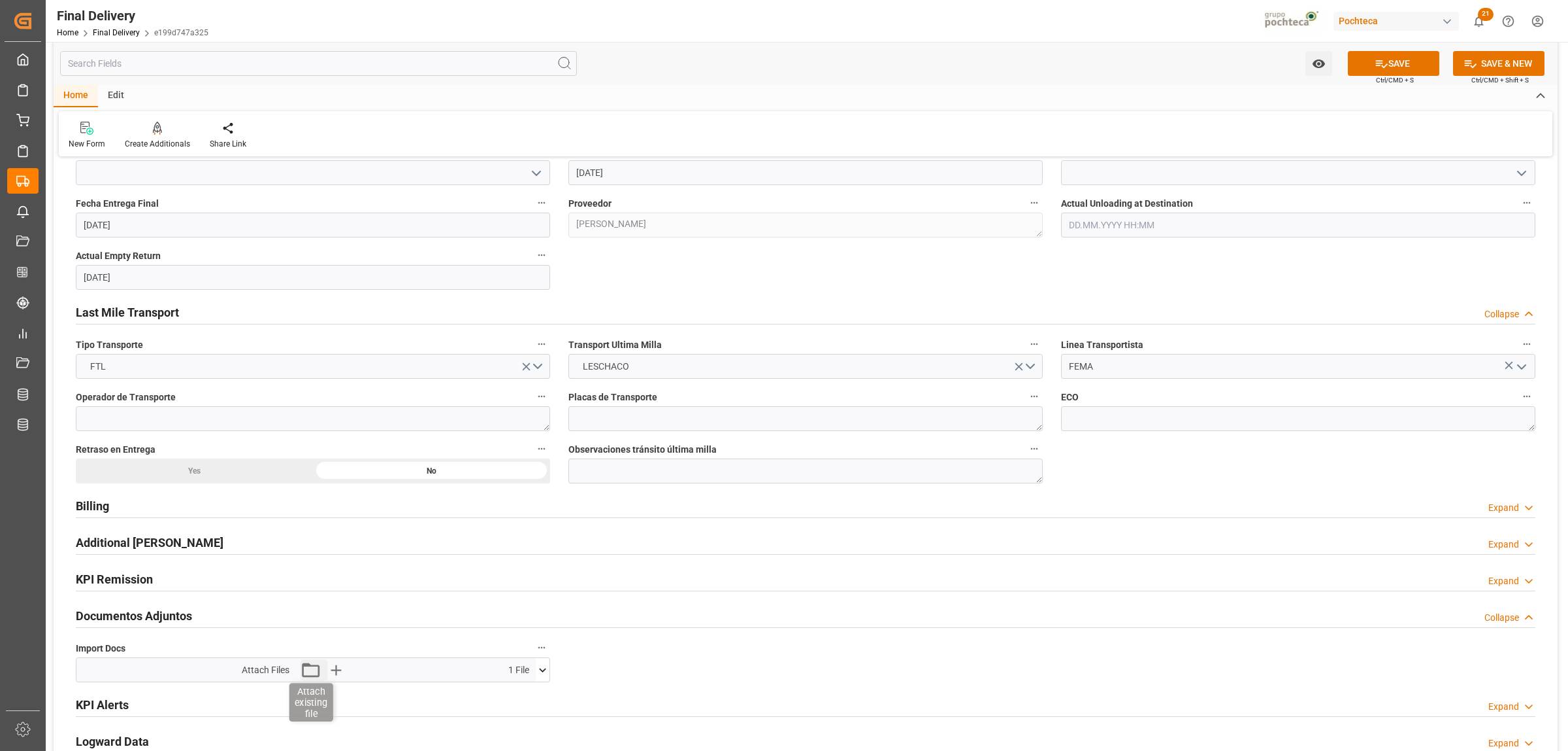
click at [315, 675] on icon "button" at bounding box center [310, 669] width 21 height 21
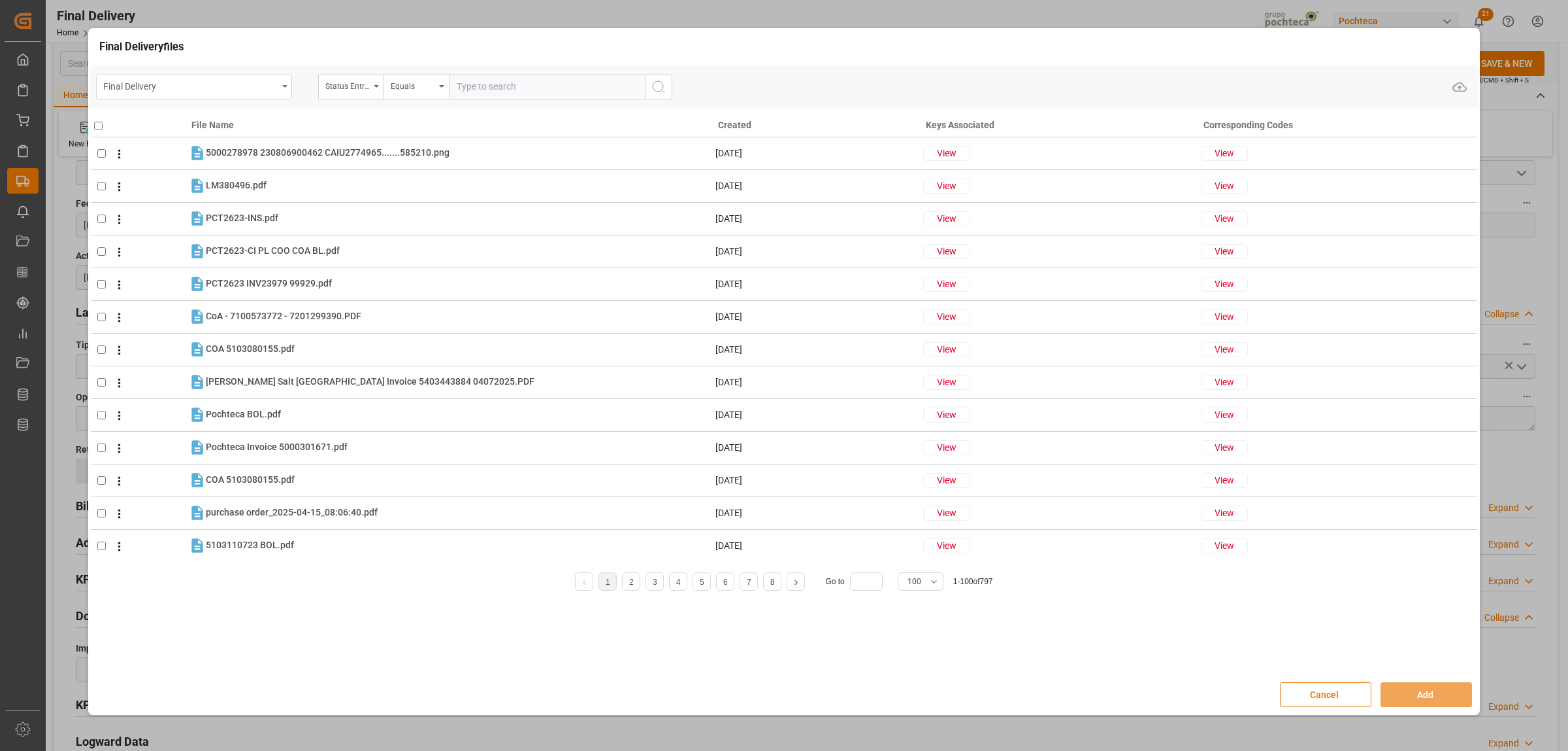
click at [281, 90] on div "Final Delivery" at bounding box center [194, 87] width 196 height 25
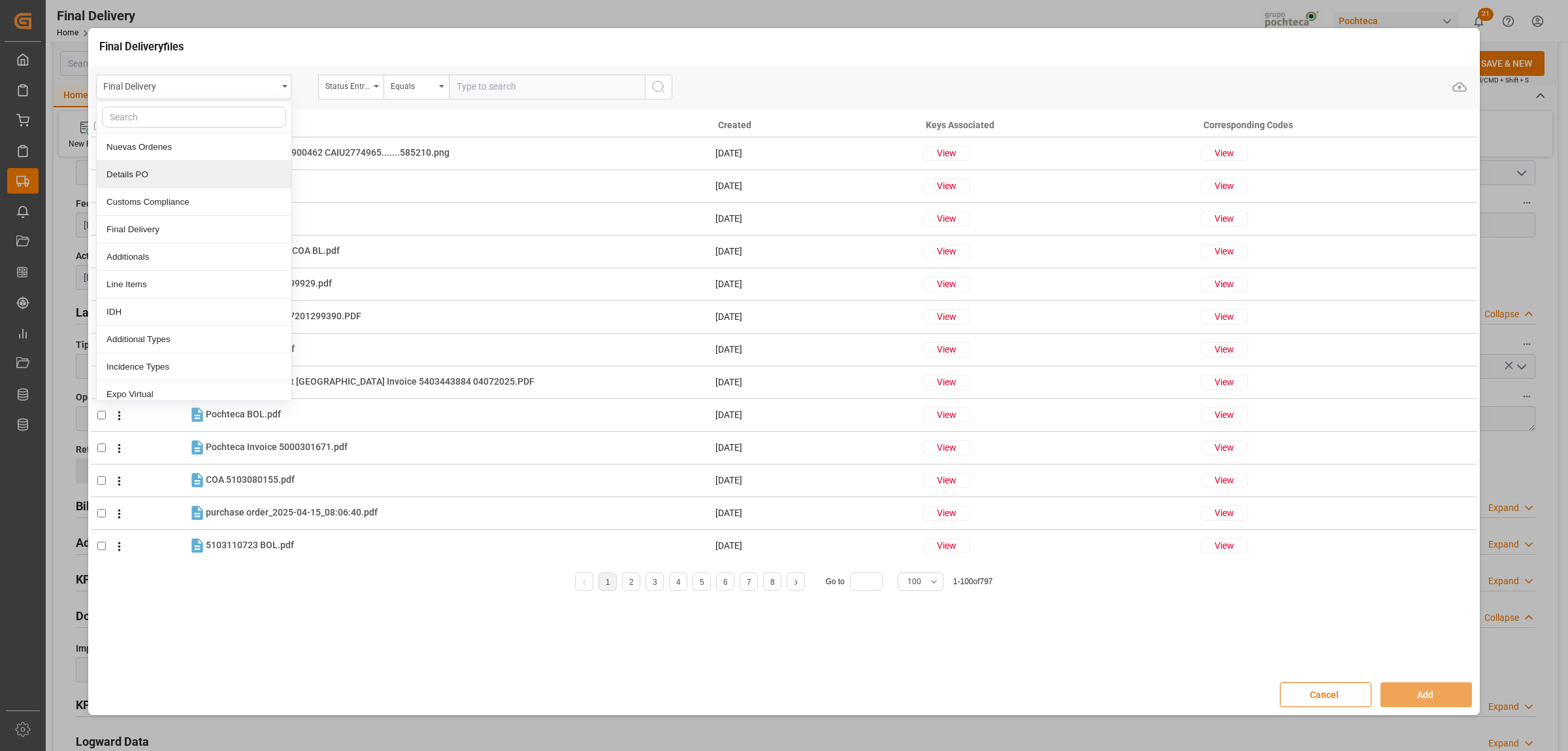
click at [189, 178] on div "Details PO" at bounding box center [194, 175] width 195 height 27
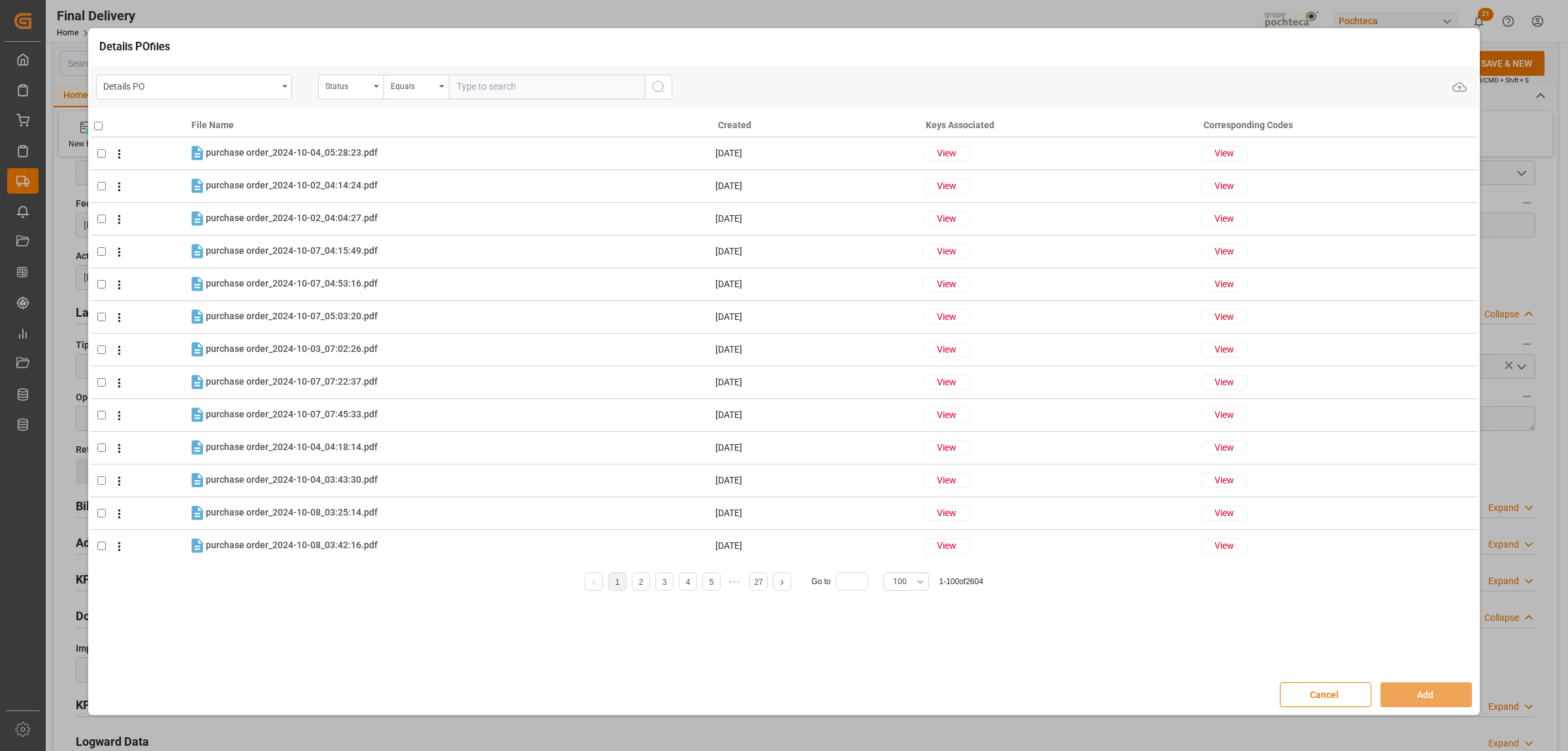
click at [487, 88] on input "text" at bounding box center [547, 87] width 196 height 25
paste input "5000306344"
type input "5000306344"
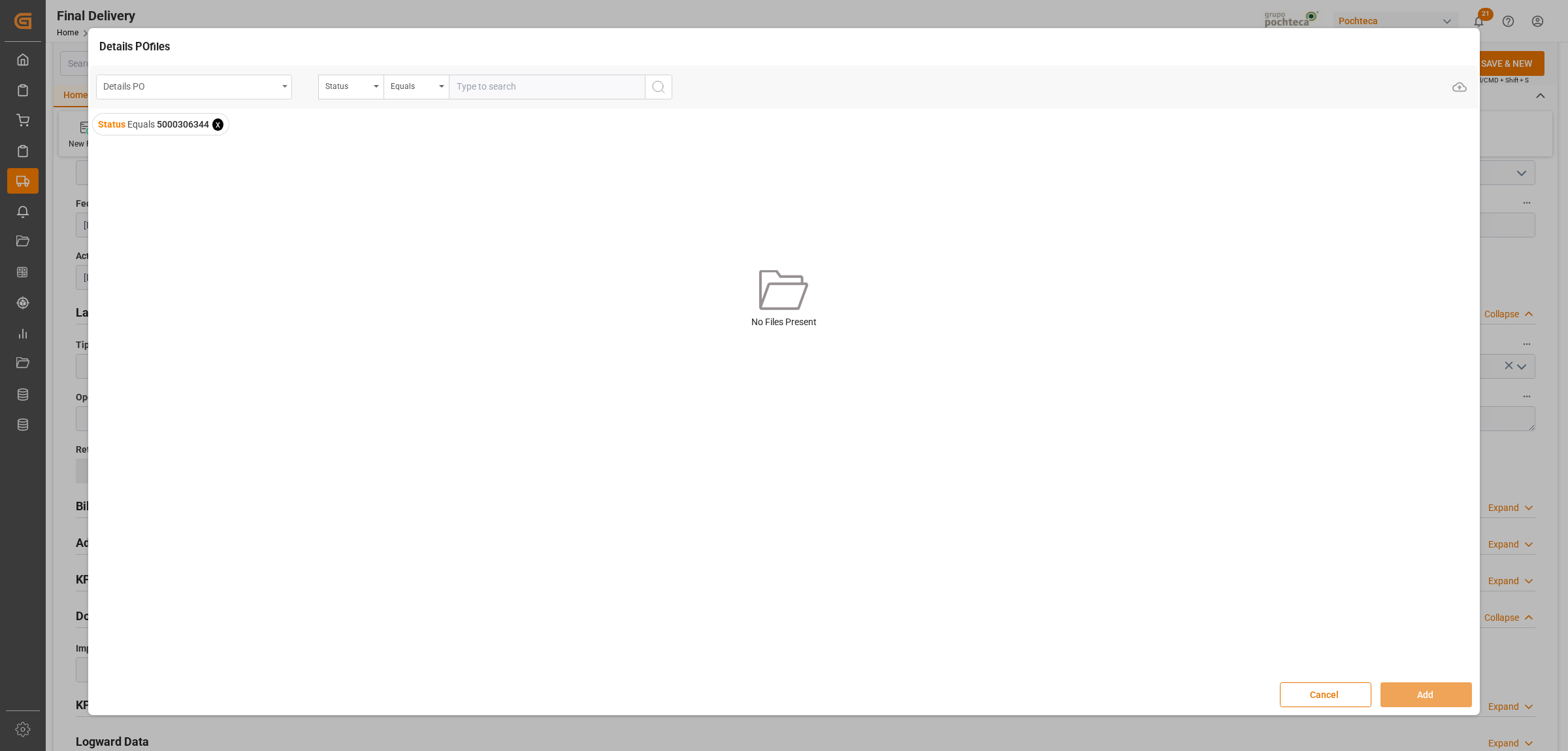
click at [282, 95] on div "Details PO" at bounding box center [194, 87] width 196 height 25
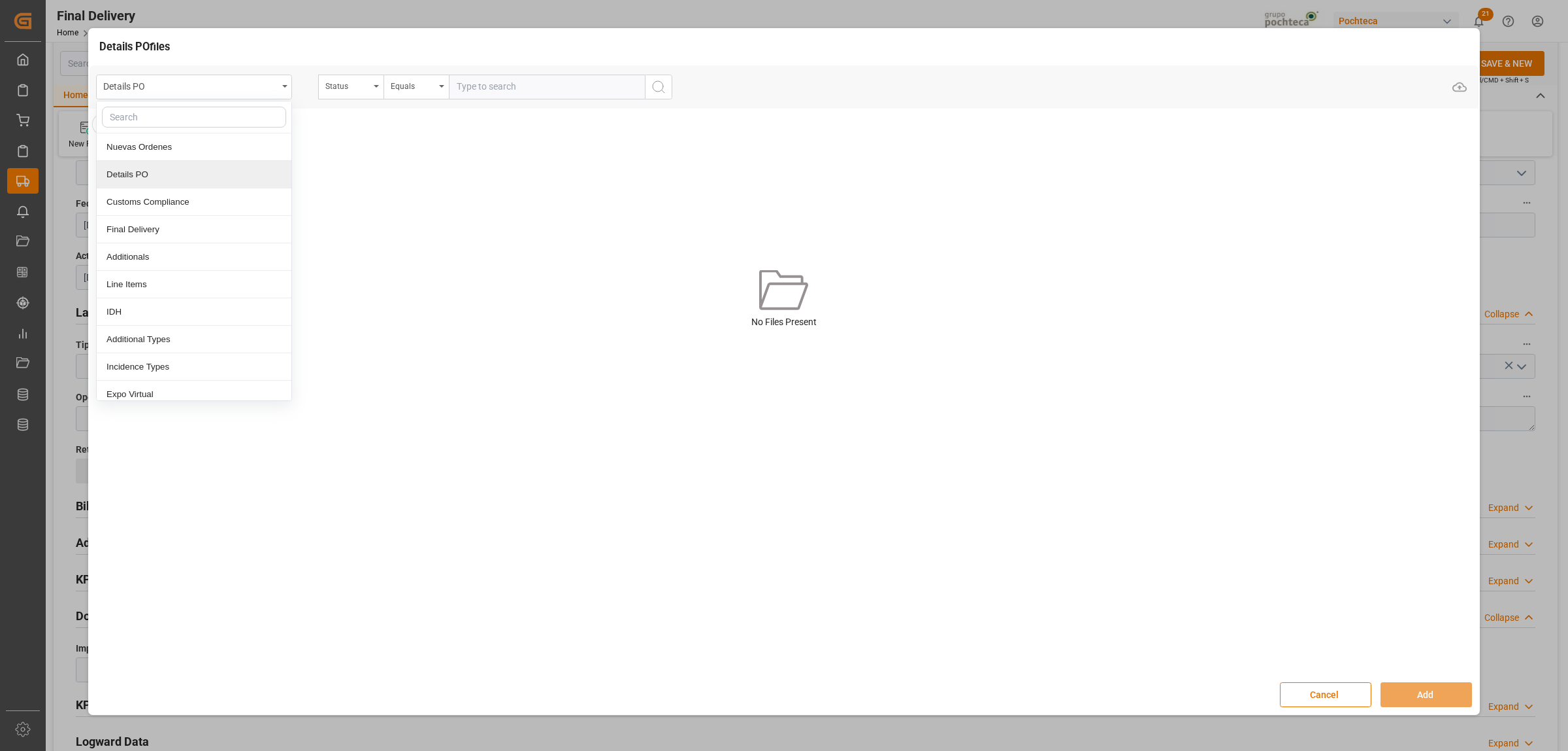
click at [131, 179] on div "Details PO" at bounding box center [194, 175] width 195 height 27
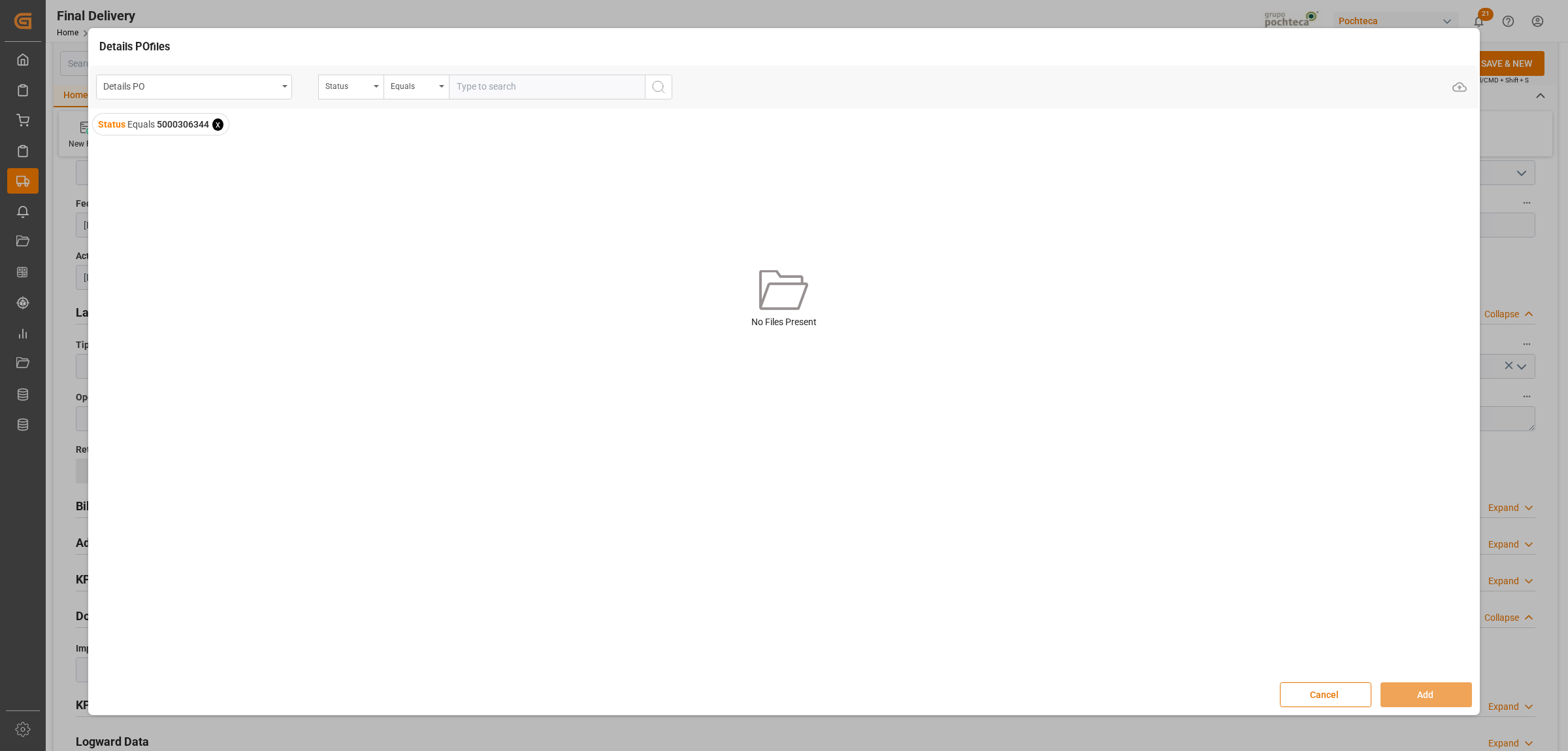
click at [214, 125] on span "x" at bounding box center [217, 124] width 11 height 13
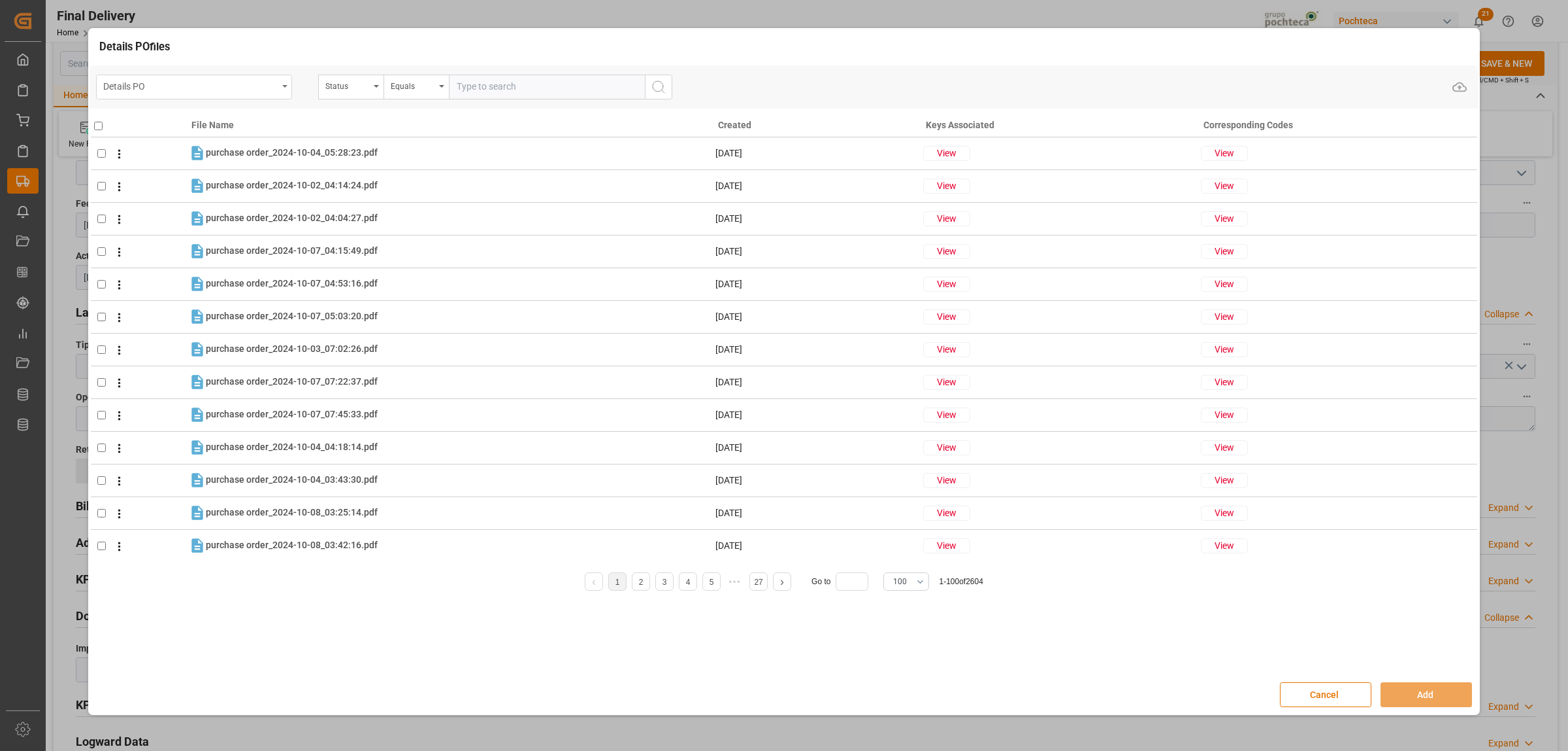
click at [283, 89] on div "Details PO" at bounding box center [194, 87] width 196 height 25
type input "refe"
click at [284, 92] on div "Details PO" at bounding box center [194, 87] width 196 height 25
click at [284, 89] on div "Details PO" at bounding box center [194, 87] width 196 height 25
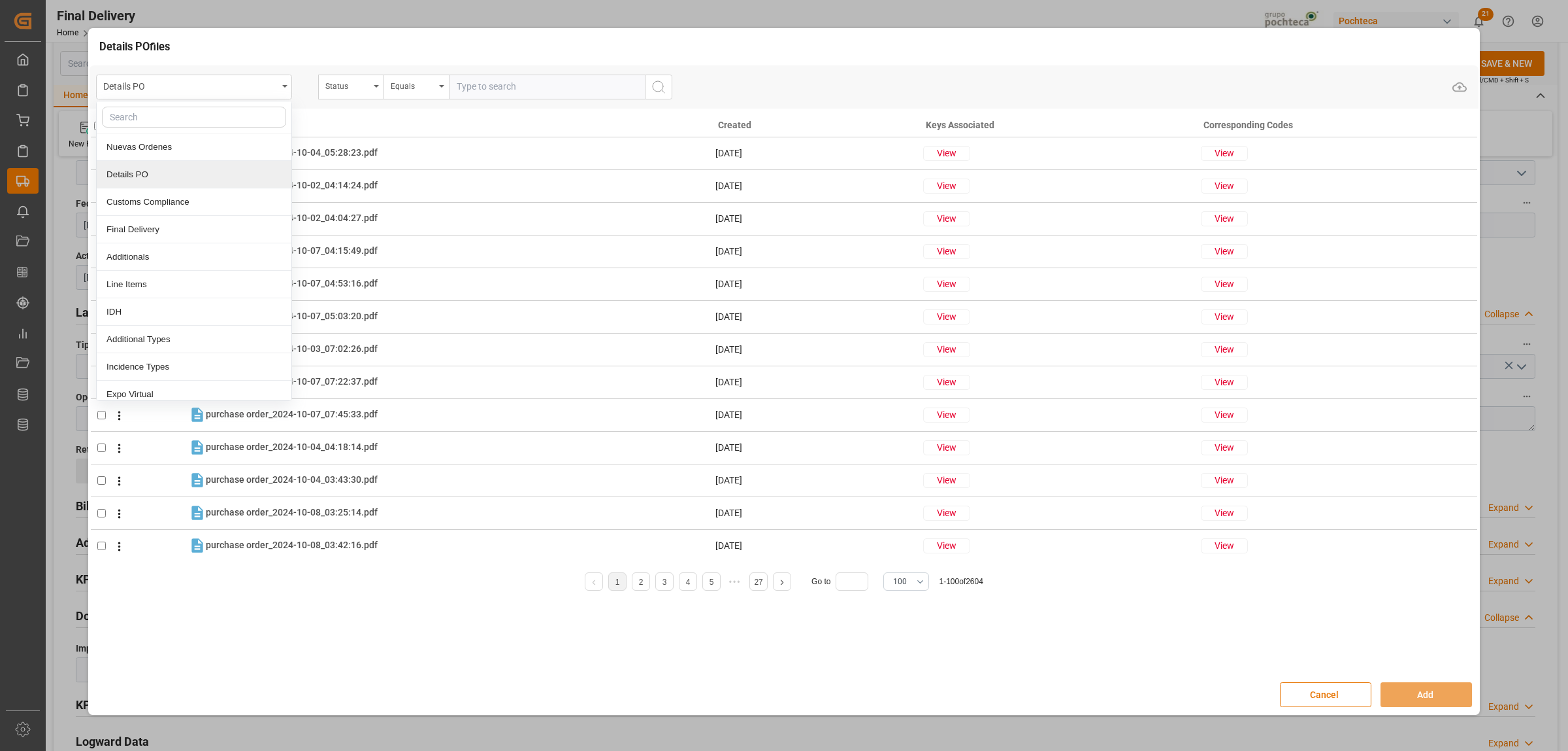
click at [160, 171] on div "Details PO" at bounding box center [194, 175] width 195 height 27
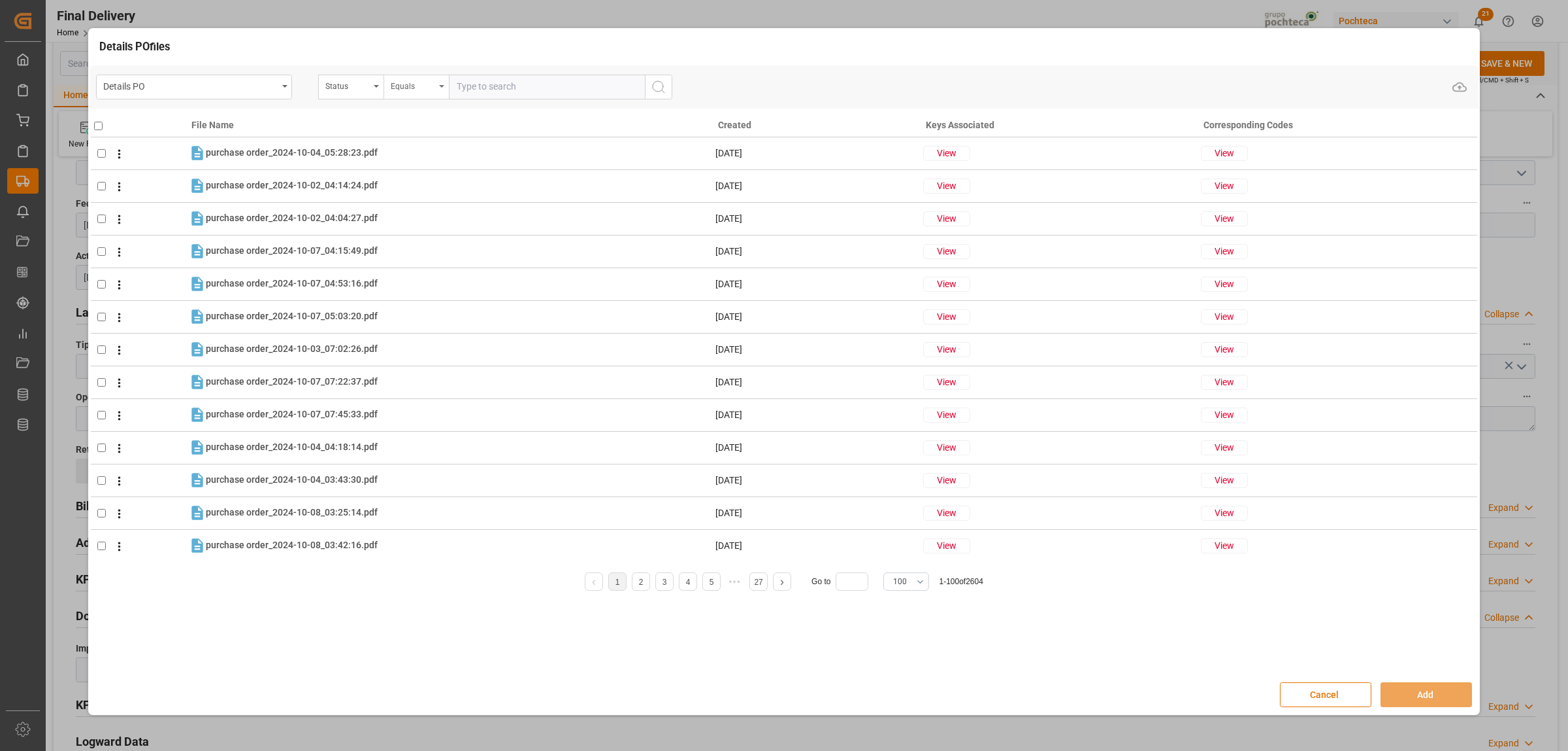
click at [384, 86] on div "Equals" at bounding box center [416, 87] width 65 height 25
click at [407, 177] on div "Fuzzy search" at bounding box center [481, 175] width 195 height 27
click at [375, 88] on div "Status" at bounding box center [350, 87] width 65 height 25
type input "re"
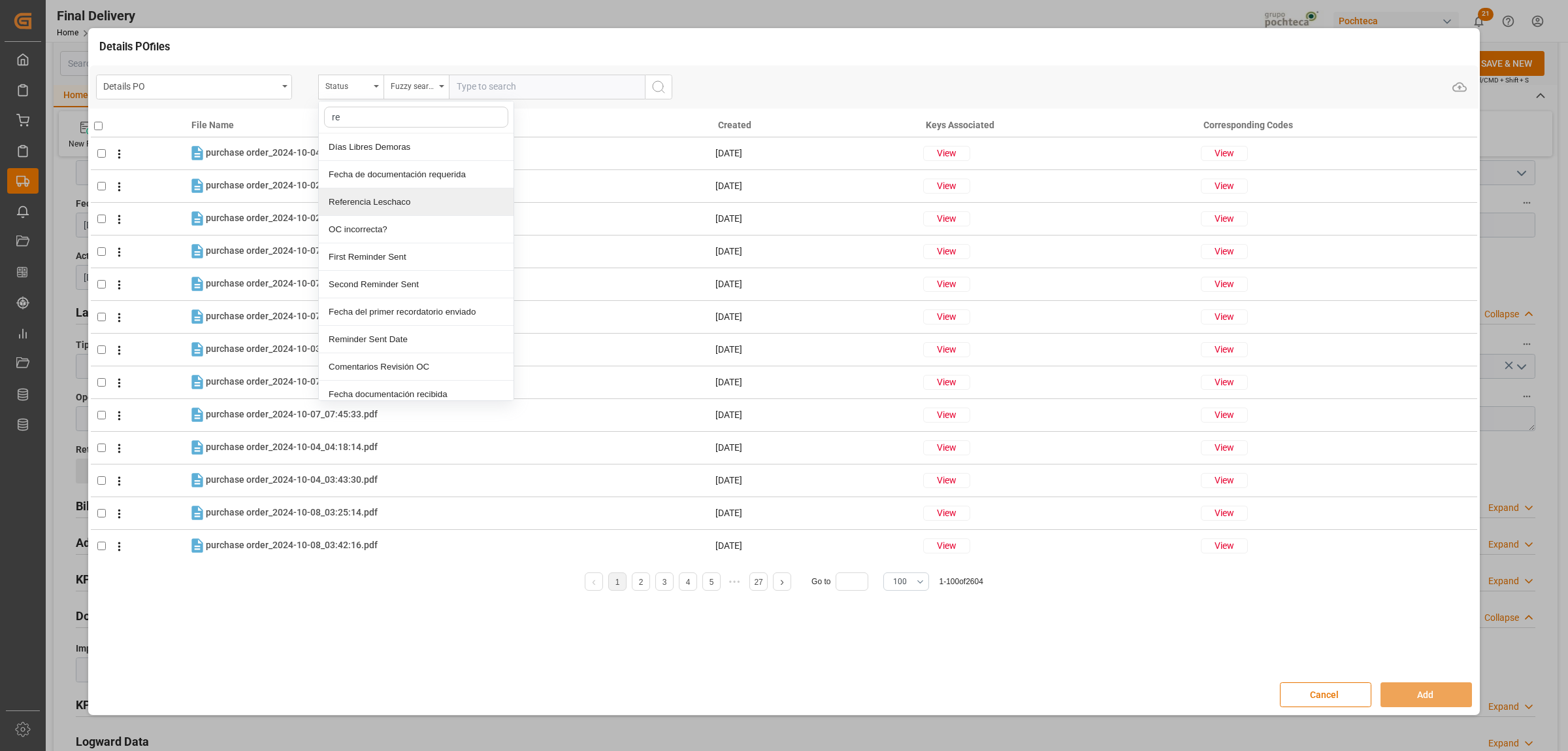
click at [377, 207] on div "Referencia Leschaco" at bounding box center [416, 202] width 195 height 27
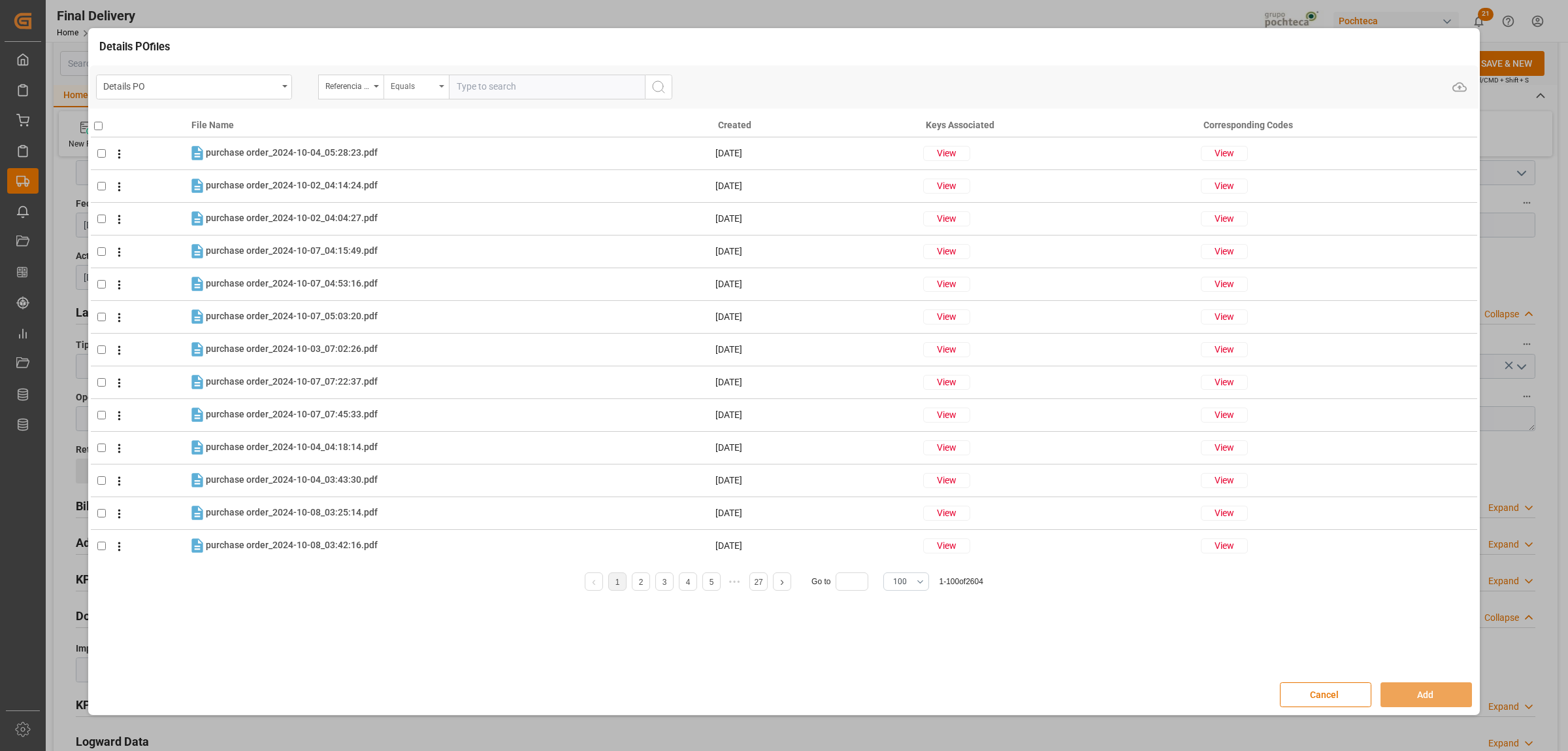
click at [440, 95] on div "Equals" at bounding box center [416, 87] width 65 height 25
click at [414, 181] on div "Fuzzy search" at bounding box center [481, 175] width 195 height 27
paste input "250806990245"
type input "250806990245"
click at [653, 92] on icon "search button" at bounding box center [658, 87] width 16 height 16
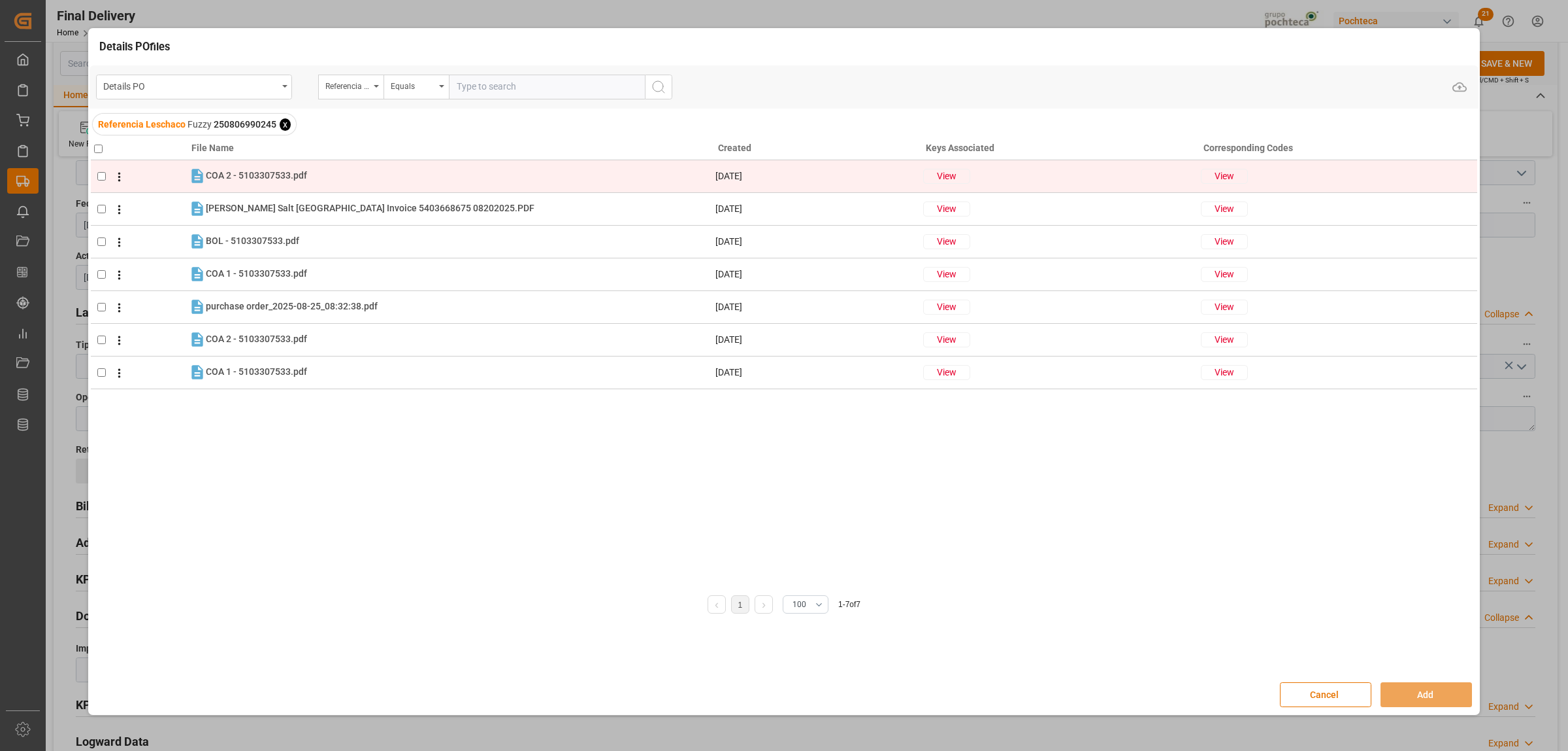
click at [97, 179] on input "checkbox" at bounding box center [101, 176] width 9 height 9
checkbox input "true"
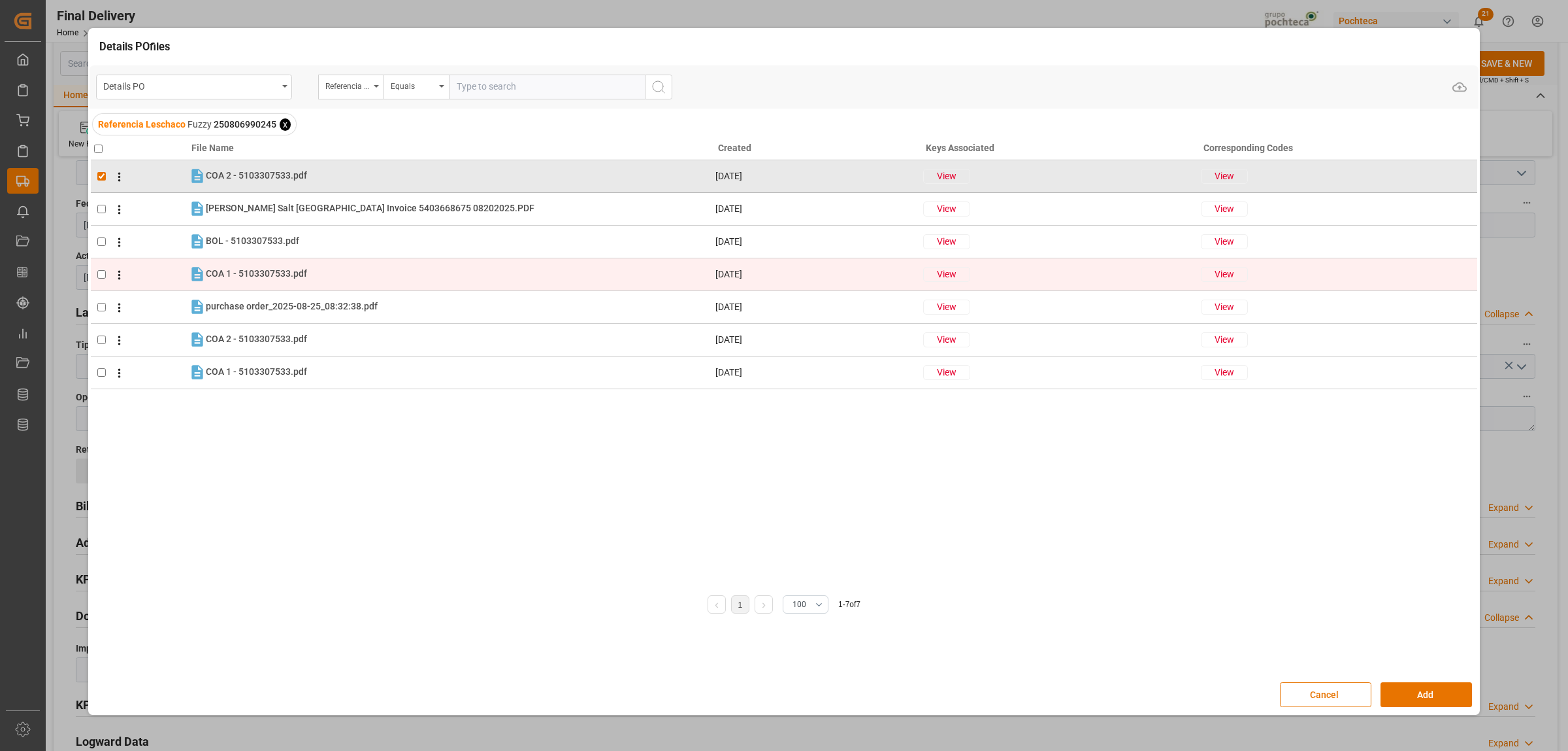
click at [97, 272] on input "checkbox" at bounding box center [101, 274] width 9 height 9
checkbox input "true"
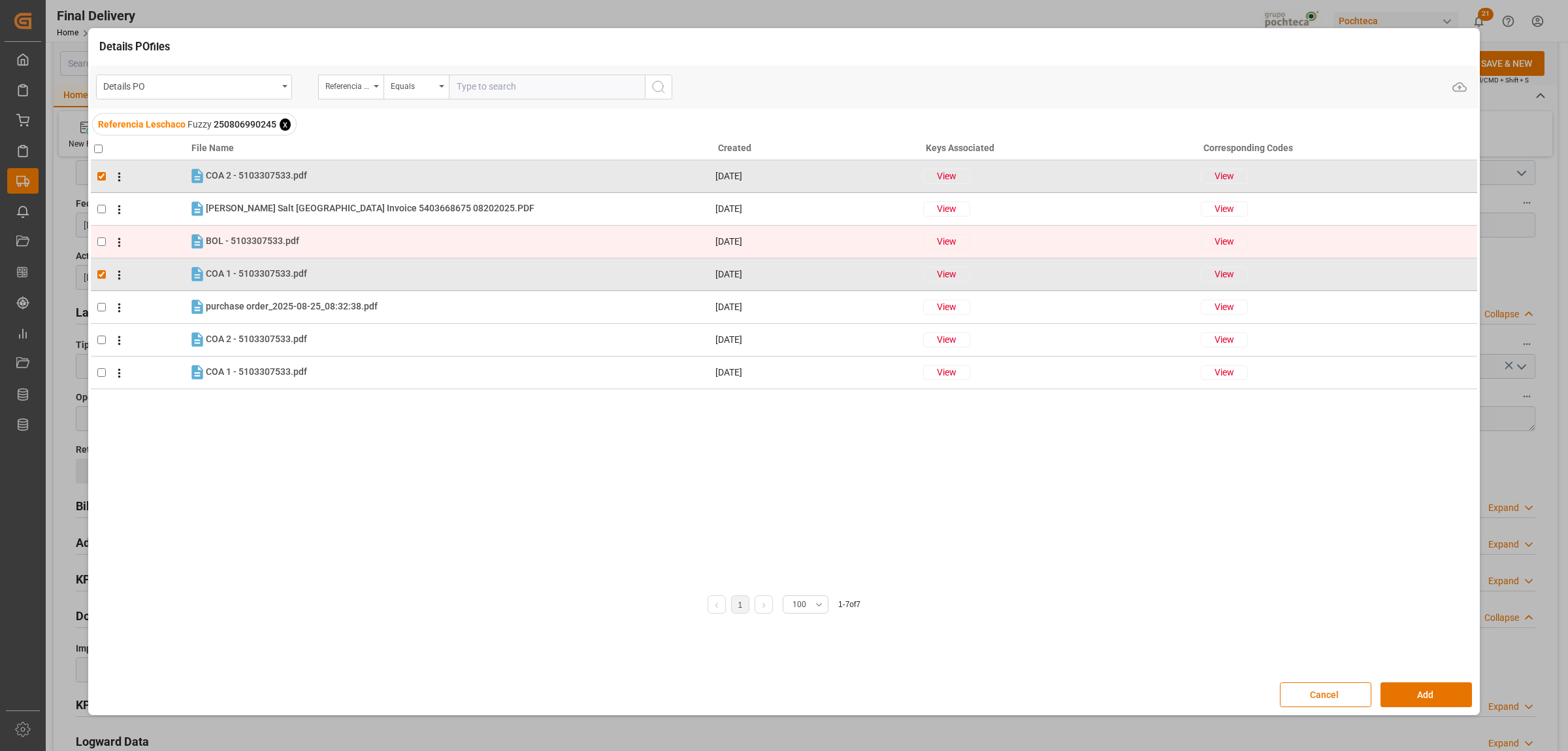
click at [103, 245] on input "checkbox" at bounding box center [101, 242] width 9 height 9
checkbox input "true"
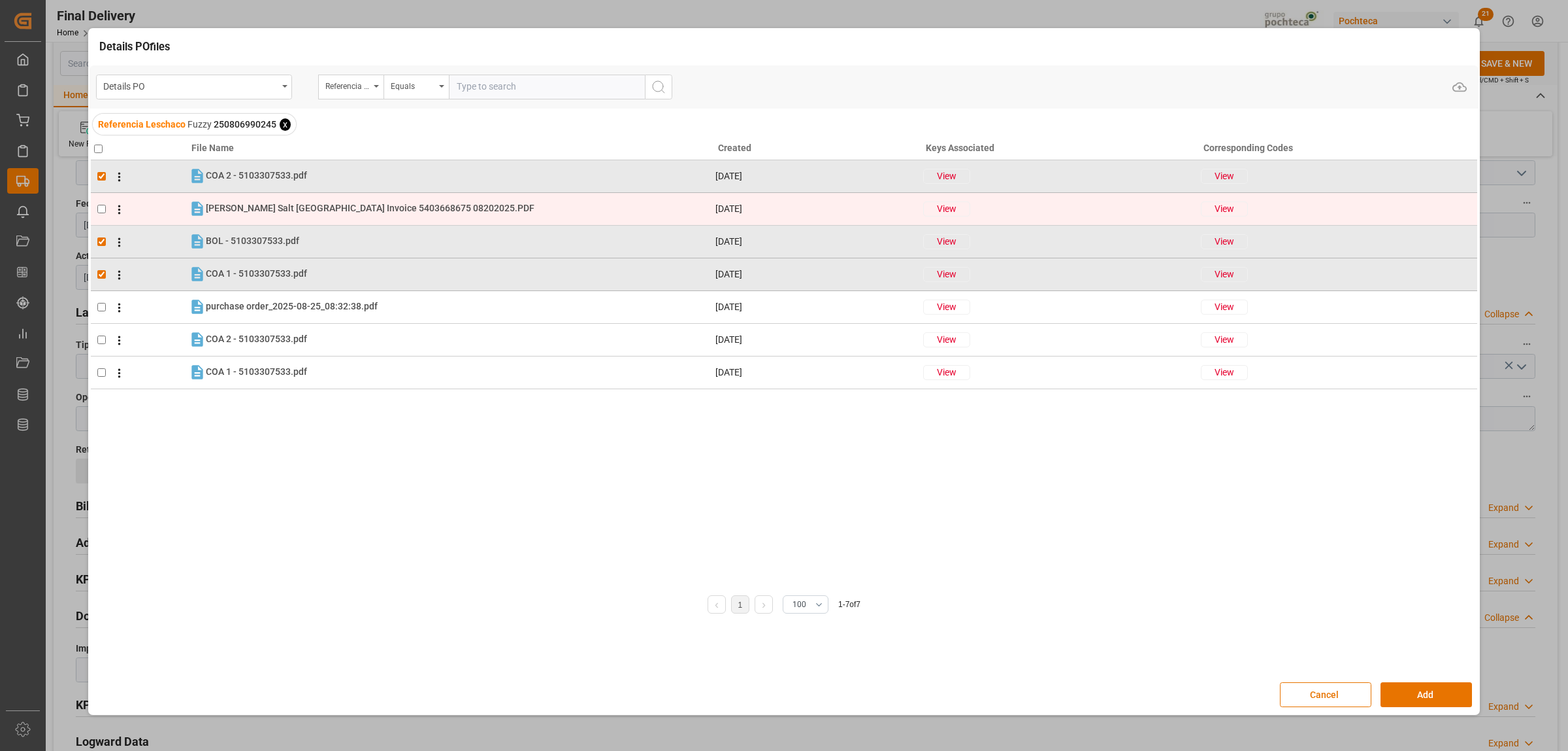
click at [100, 210] on input "checkbox" at bounding box center [101, 209] width 9 height 9
checkbox input "true"
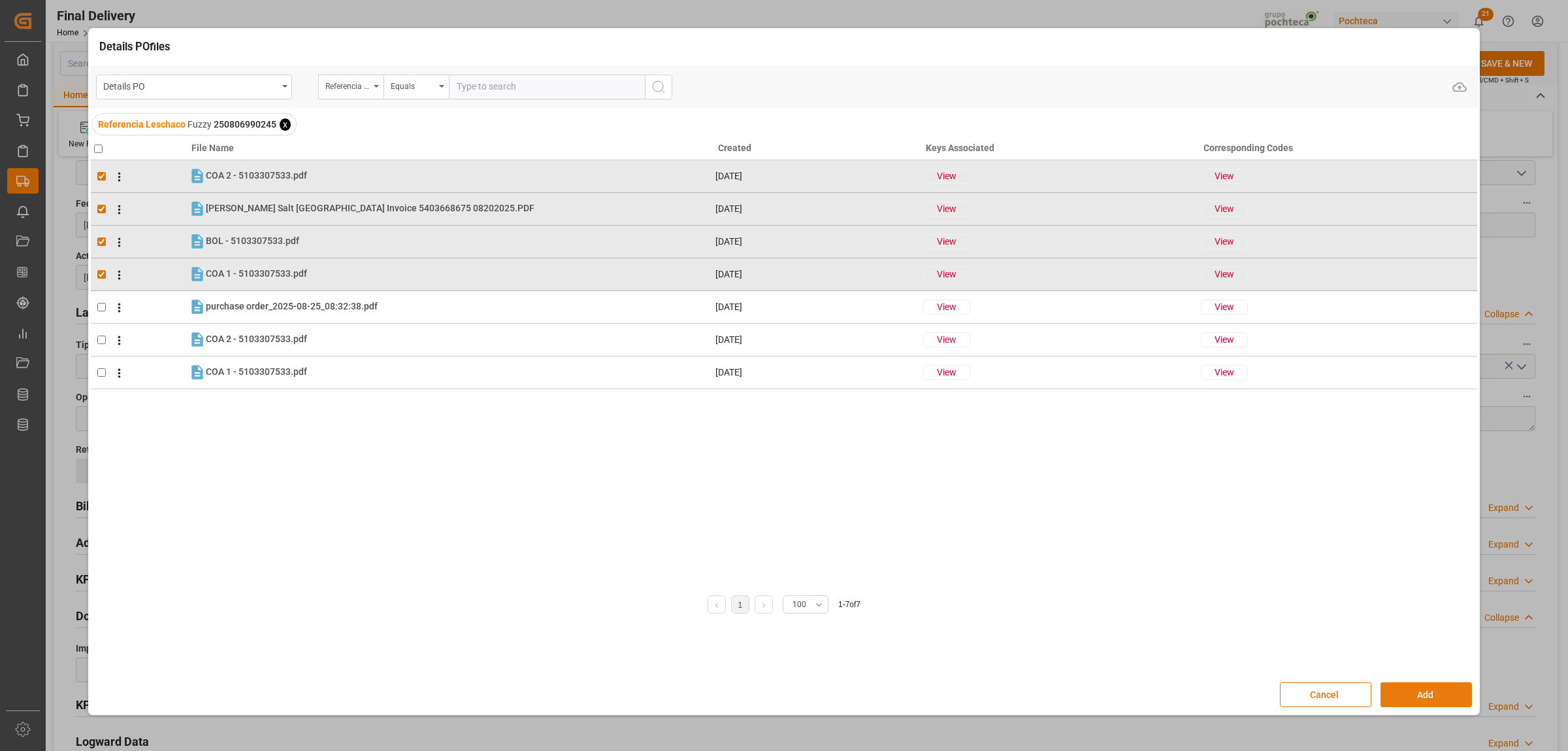
click at [1416, 702] on button "Add" at bounding box center [1426, 695] width 91 height 25
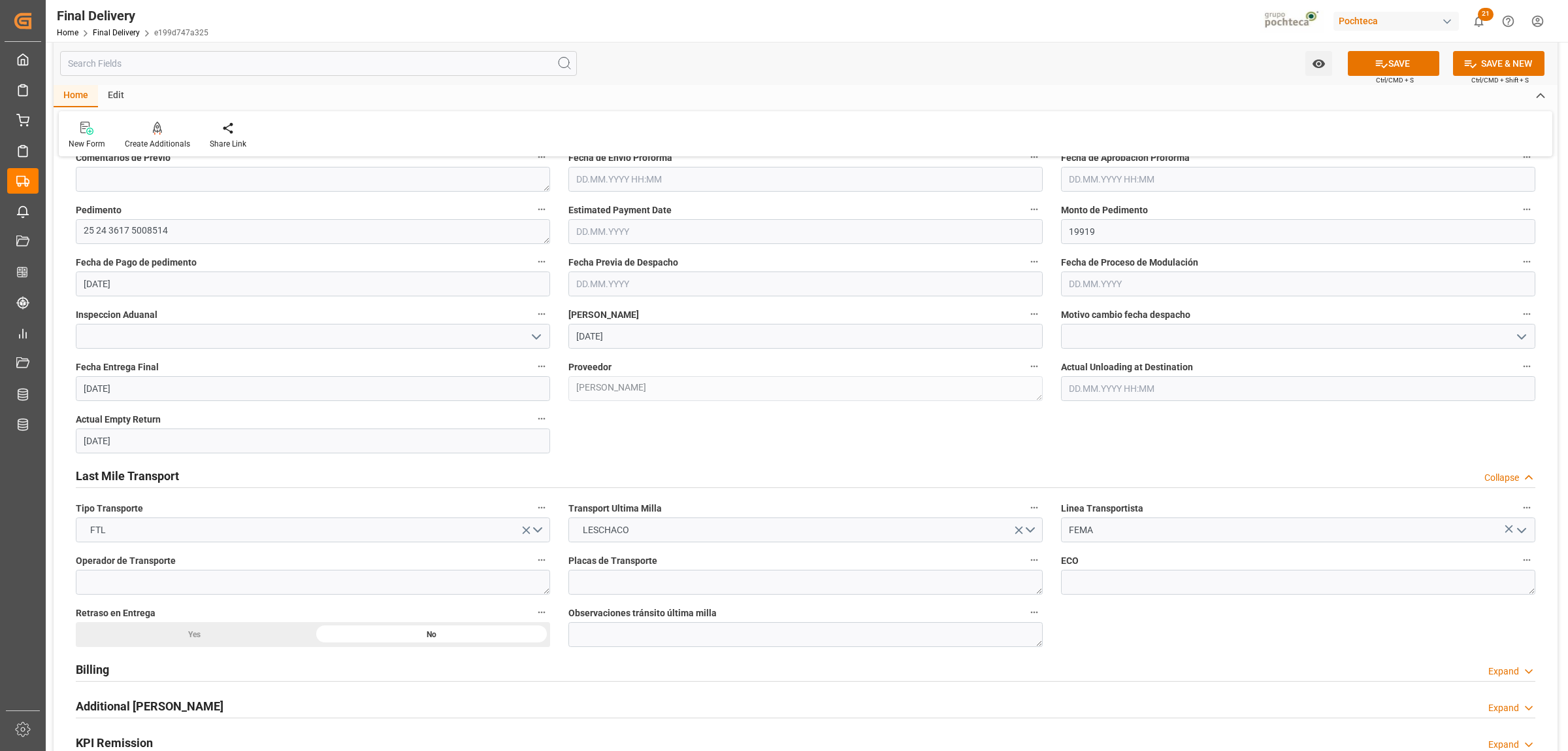
scroll to position [735, 0]
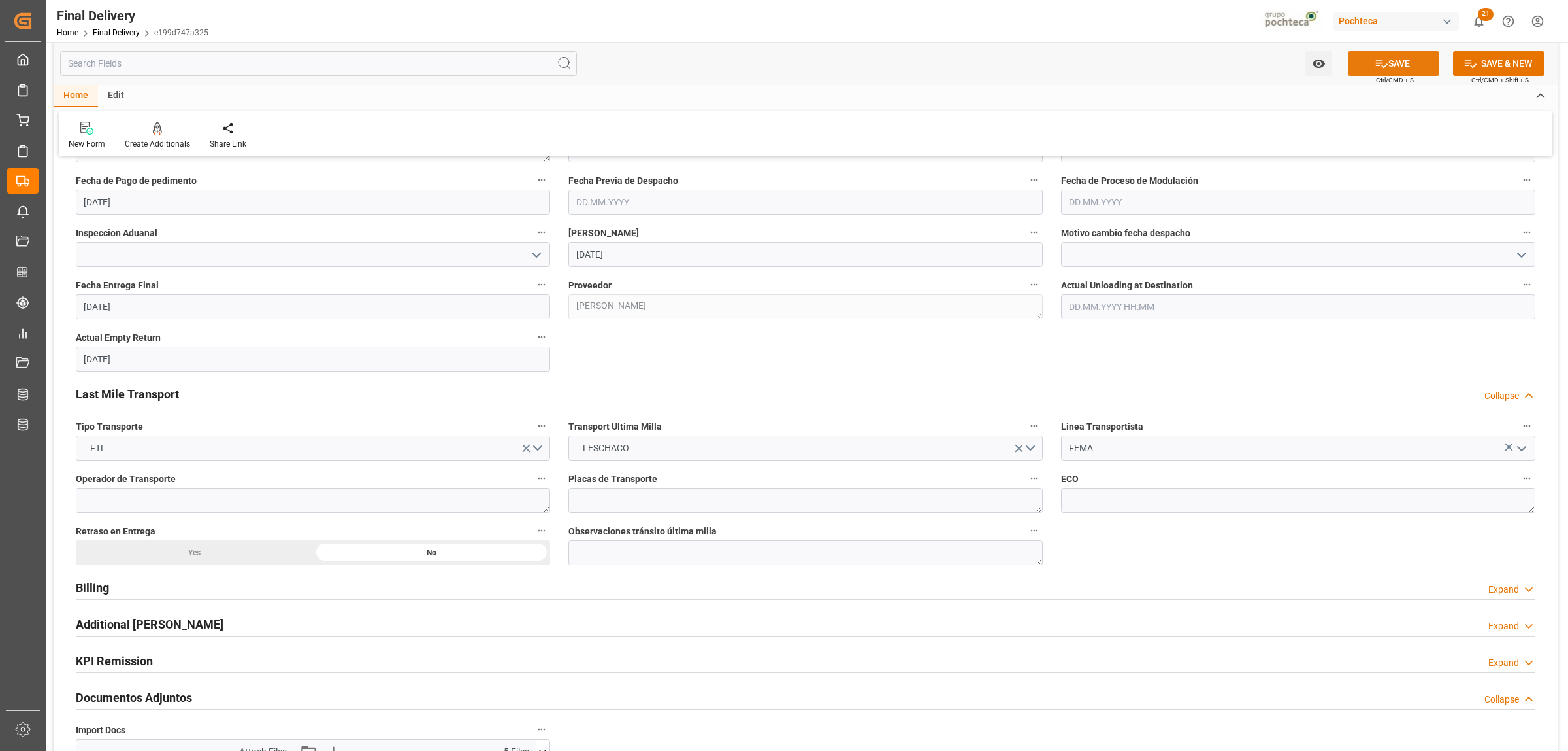
drag, startPoint x: 1395, startPoint y: 64, endPoint x: 1382, endPoint y: 66, distance: 13.2
click at [1395, 64] on button "SAVE" at bounding box center [1393, 64] width 91 height 25
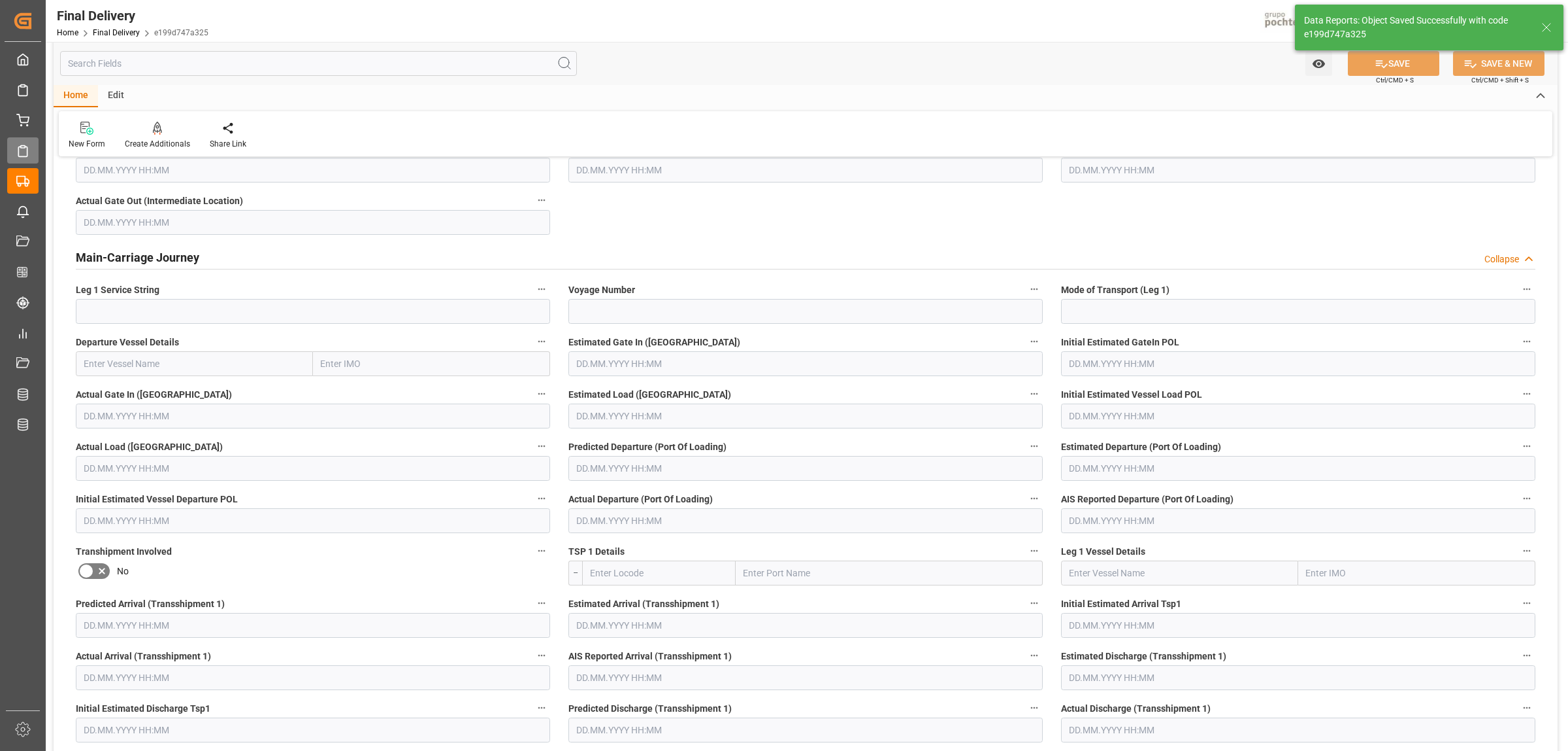
scroll to position [0, 0]
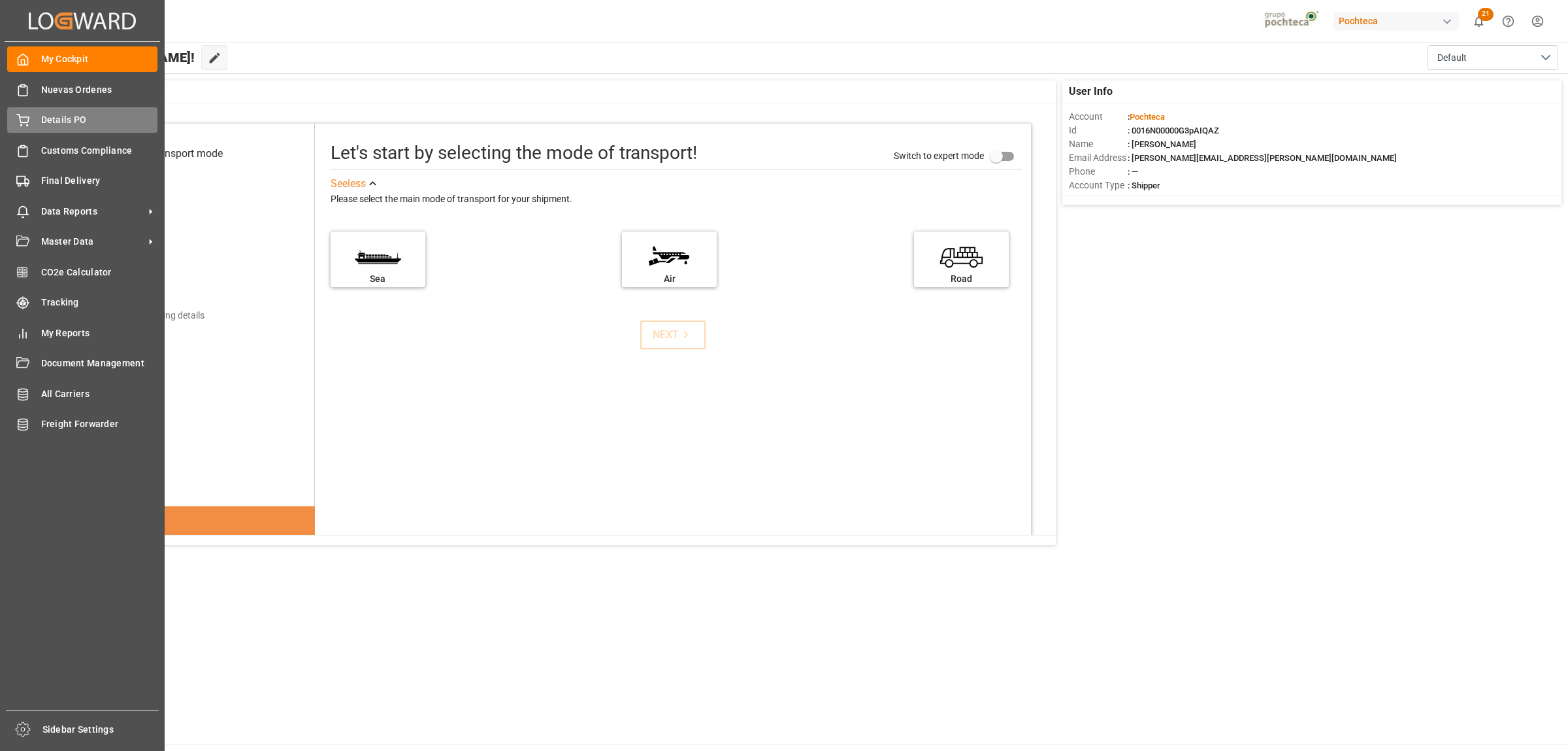
click at [53, 115] on span "Details PO" at bounding box center [99, 120] width 117 height 14
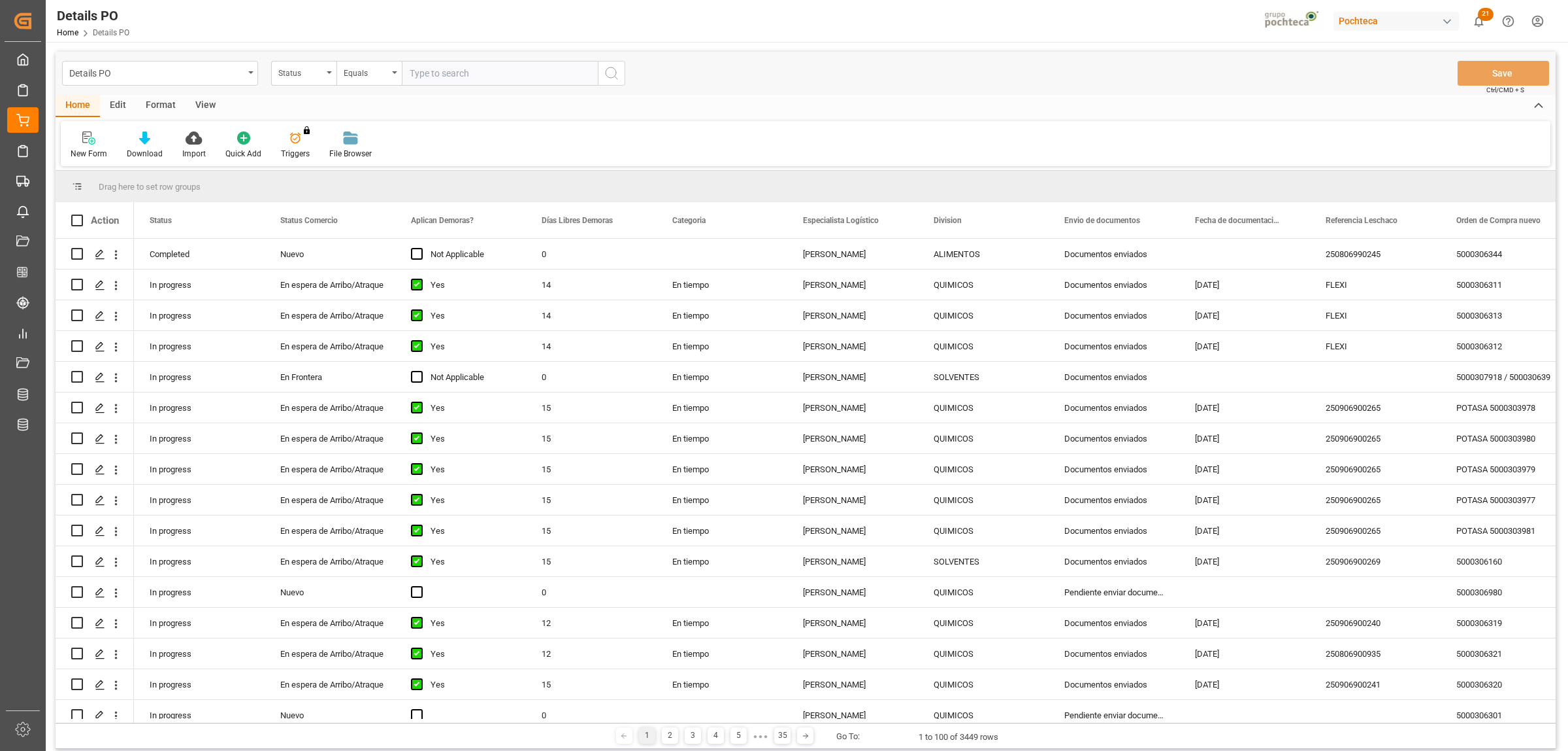
click at [161, 102] on div "Format" at bounding box center [160, 106] width 49 height 22
click at [89, 139] on icon at bounding box center [89, 139] width 9 height 11
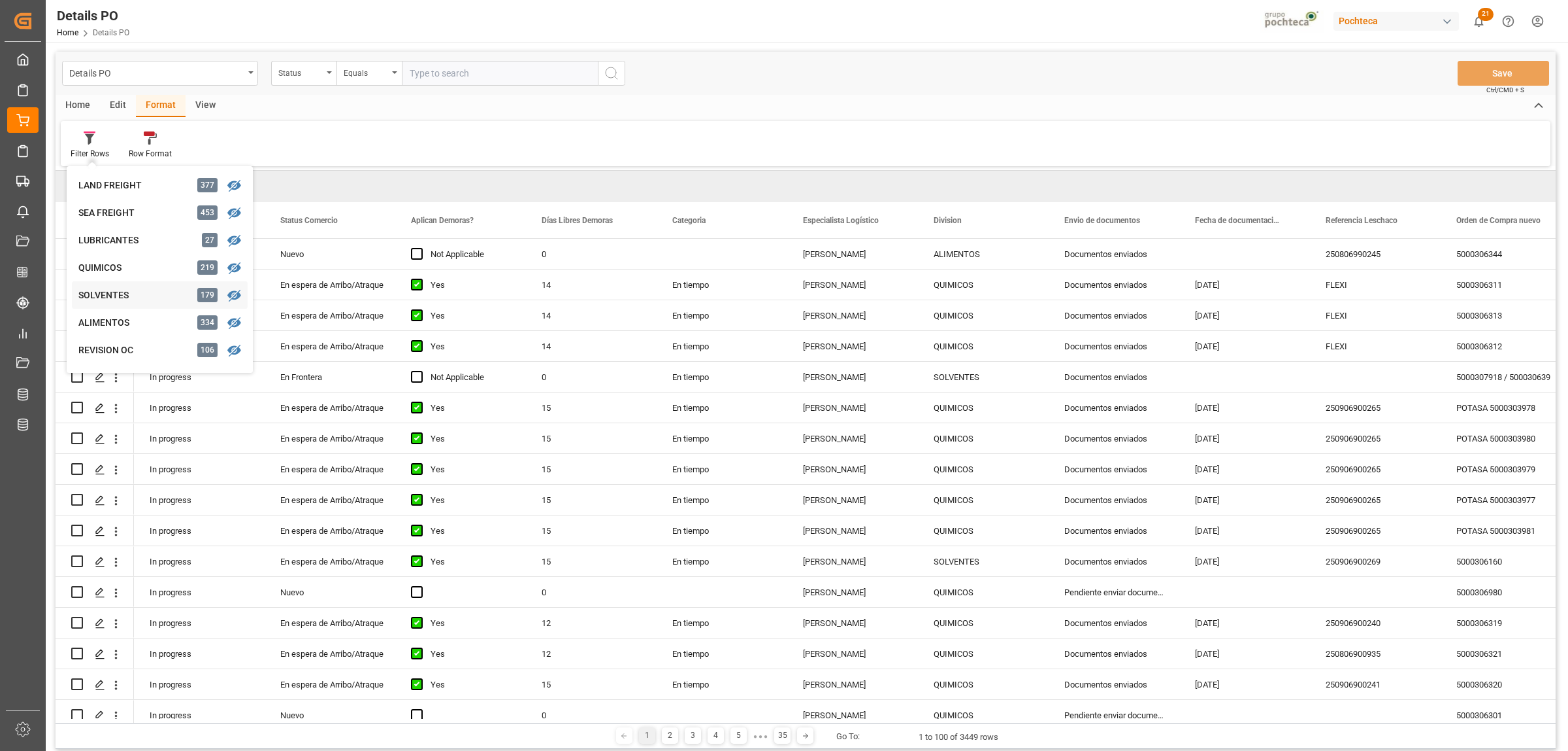
click at [121, 298] on div "SOLVENTES" at bounding box center [136, 295] width 114 height 14
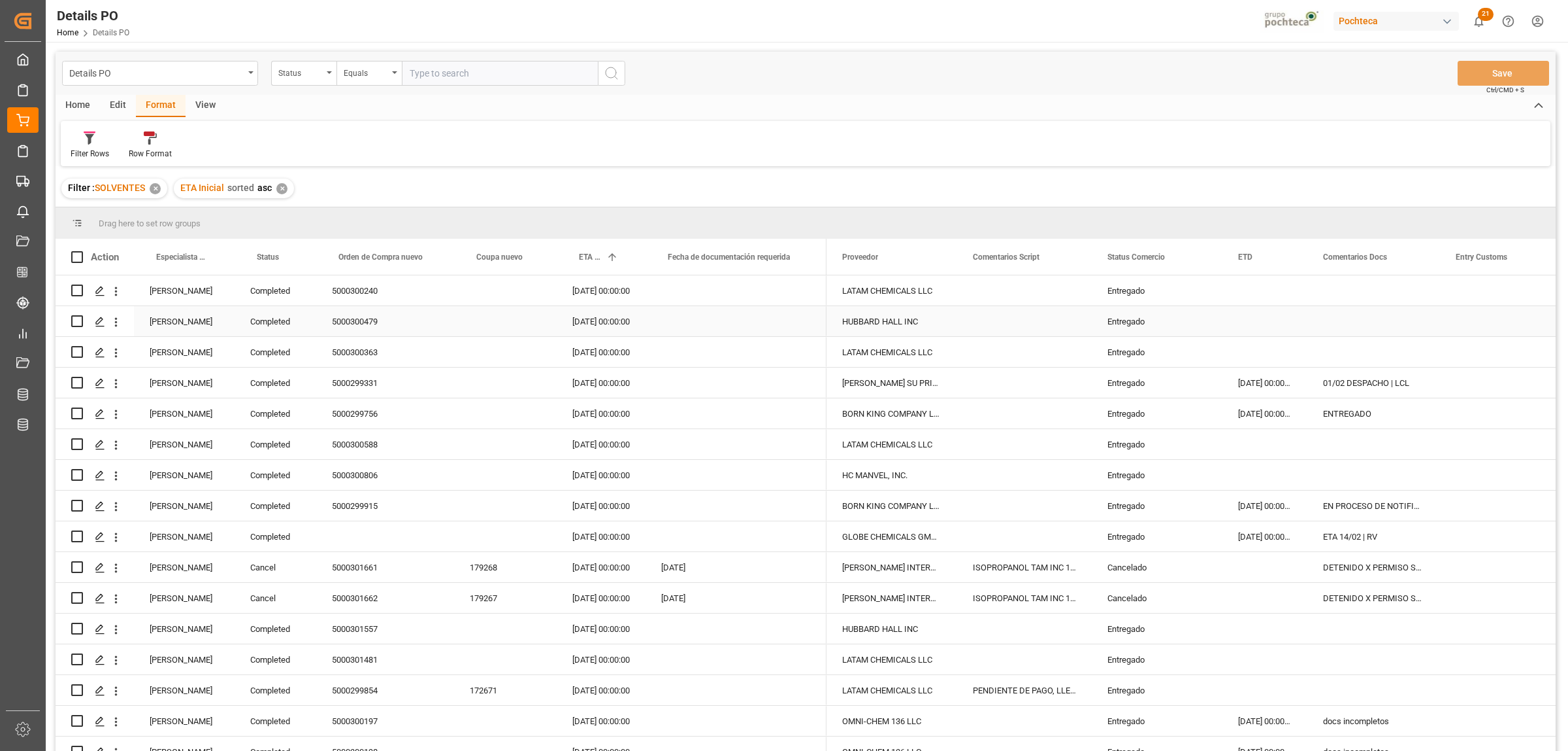
click at [175, 328] on div "Aaron Moncada" at bounding box center [184, 320] width 101 height 30
click at [216, 256] on span at bounding box center [213, 257] width 12 height 12
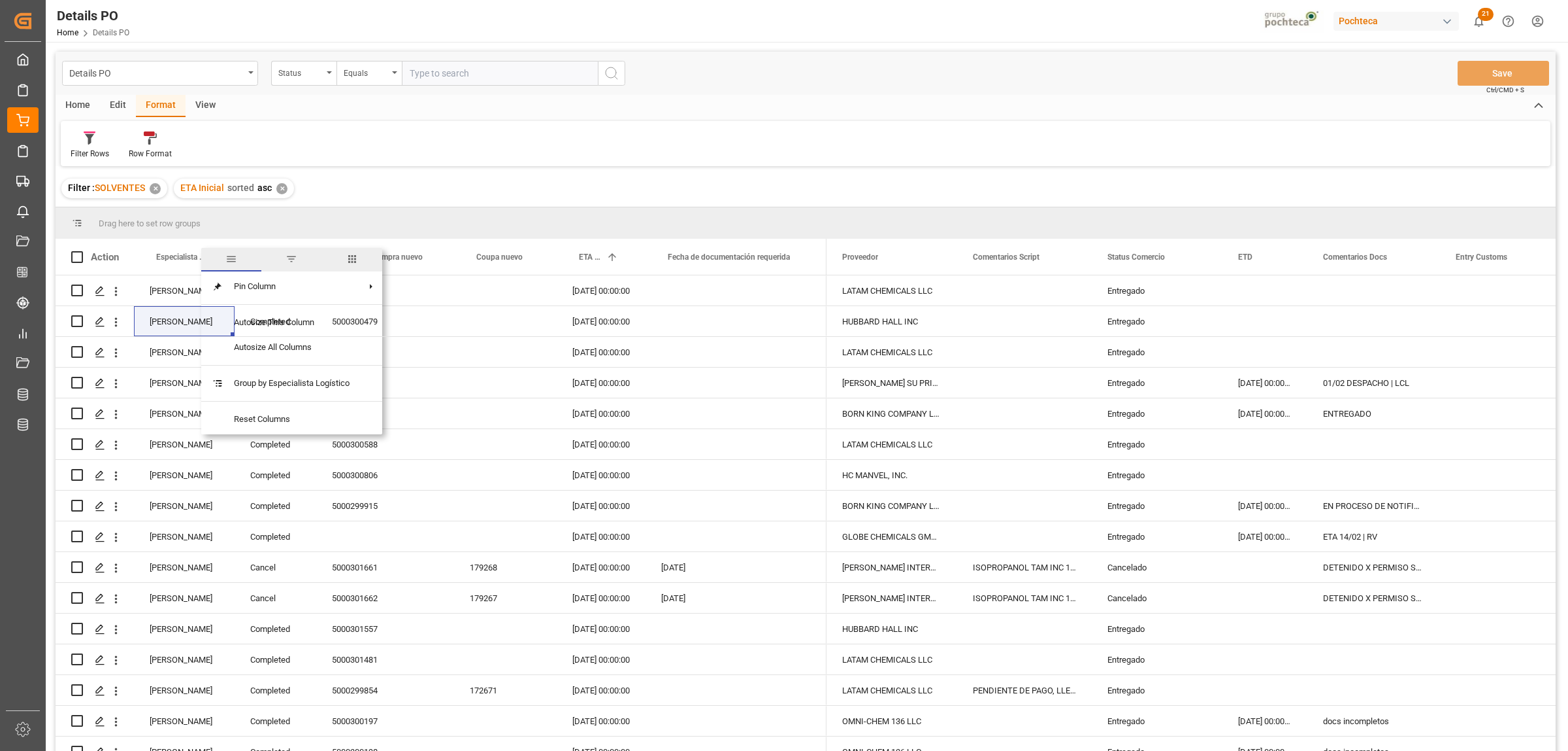
click at [295, 259] on span "filter" at bounding box center [291, 259] width 12 height 12
click at [332, 296] on span "Filtering operator" at bounding box center [331, 295] width 12 height 12
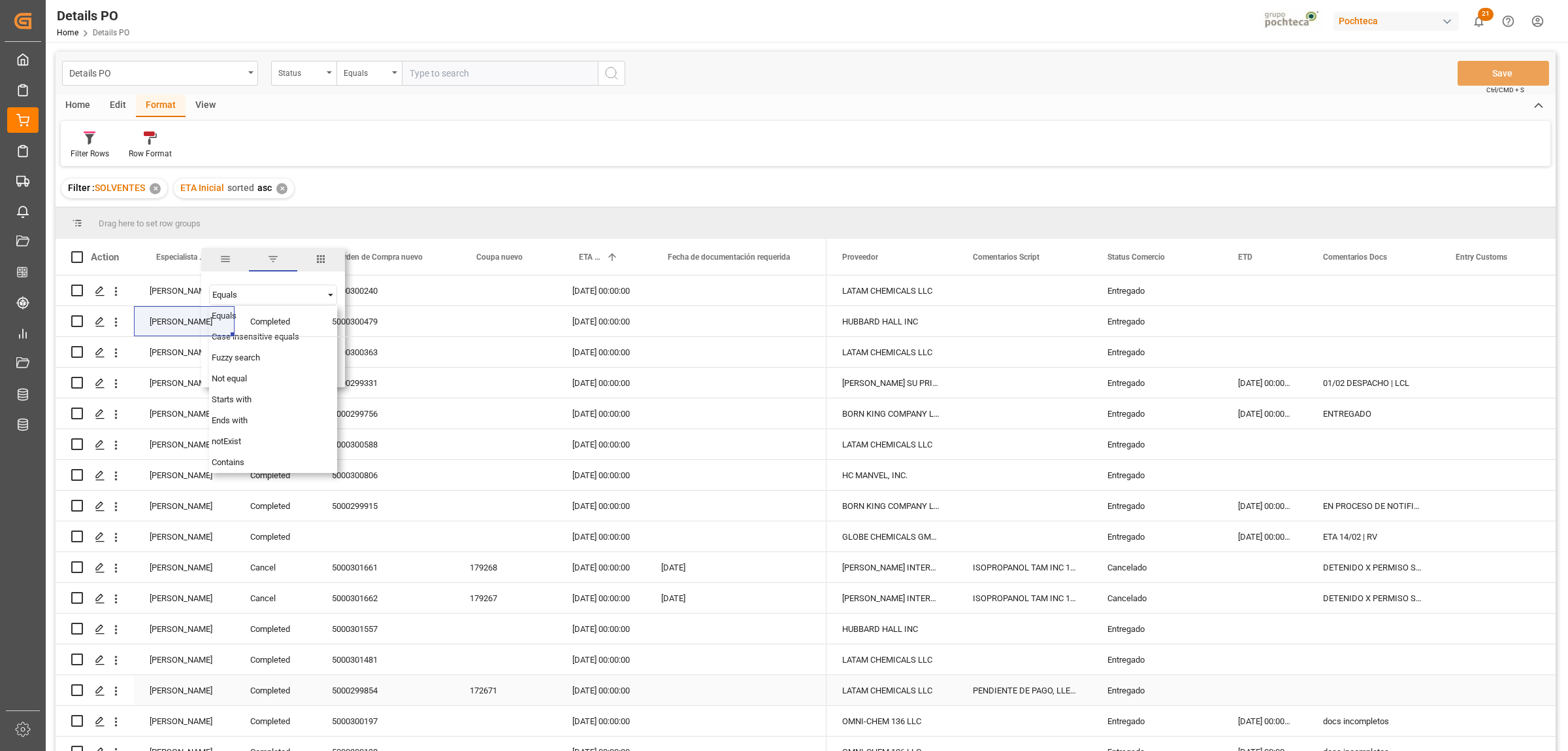
click at [157, 703] on div "[PERSON_NAME]" at bounding box center [184, 689] width 101 height 30
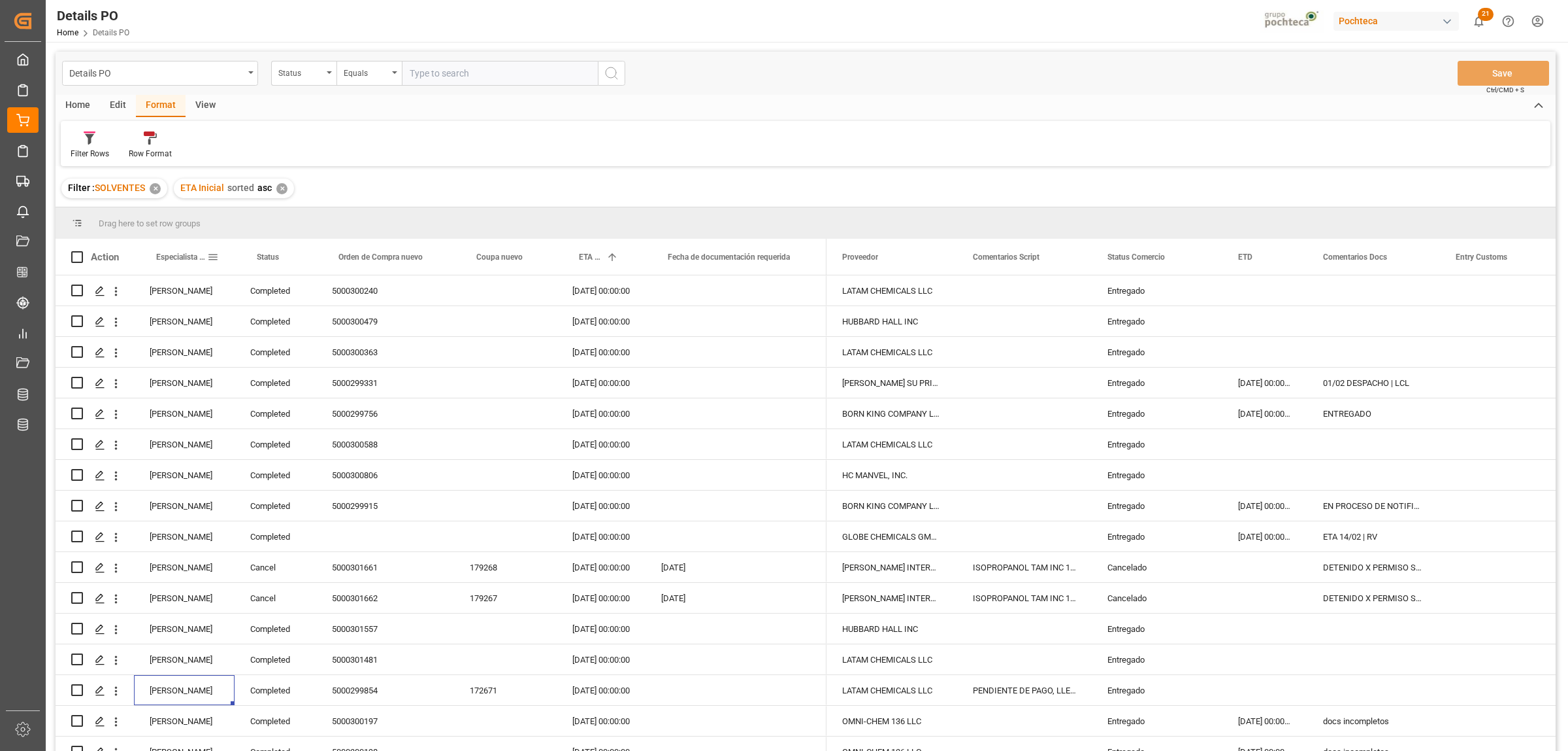
click at [217, 258] on span at bounding box center [213, 257] width 12 height 12
click at [334, 292] on span "Filtering operator" at bounding box center [331, 295] width 12 height 12
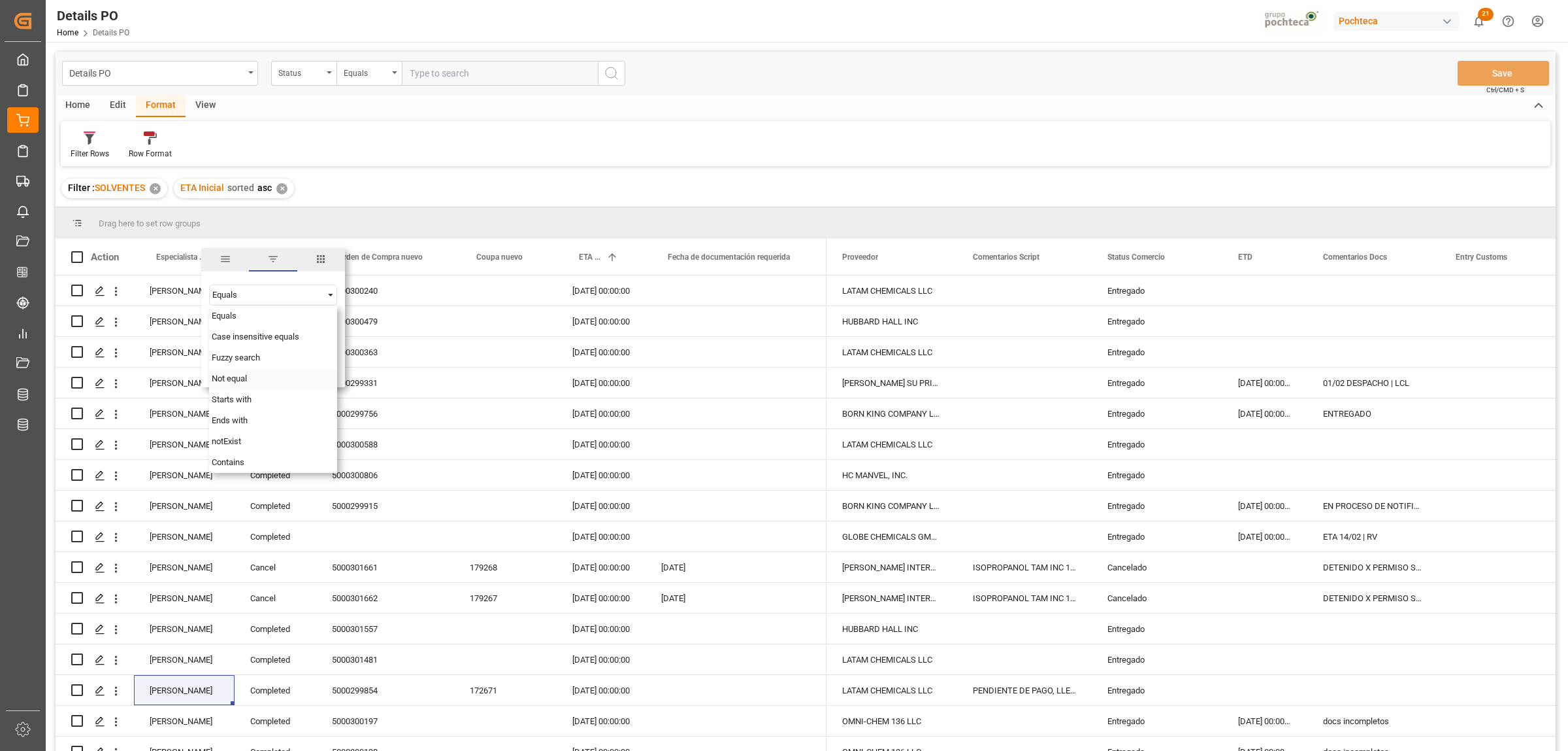
click at [232, 380] on span "Not equal" at bounding box center [229, 378] width 35 height 10
click at [231, 328] on input "Filter Value" at bounding box center [273, 327] width 128 height 26
paste input "Aaron Moncada"
type input "Aaron Moncada"
click at [482, 146] on div "Filter Rows Row Format" at bounding box center [806, 144] width 1490 height 45
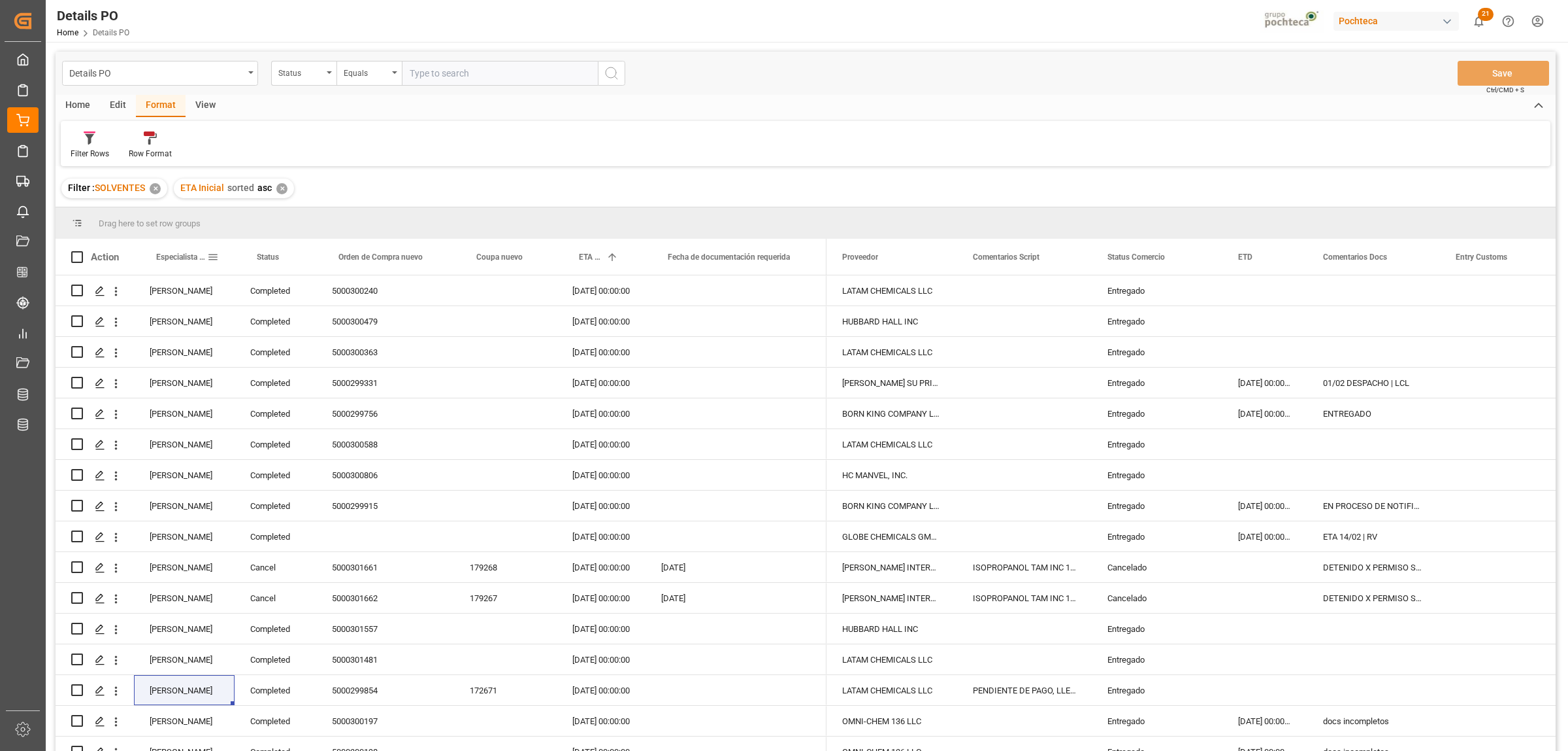
click at [211, 259] on span at bounding box center [213, 257] width 12 height 12
click at [289, 362] on button "Apply" at bounding box center [289, 368] width 24 height 13
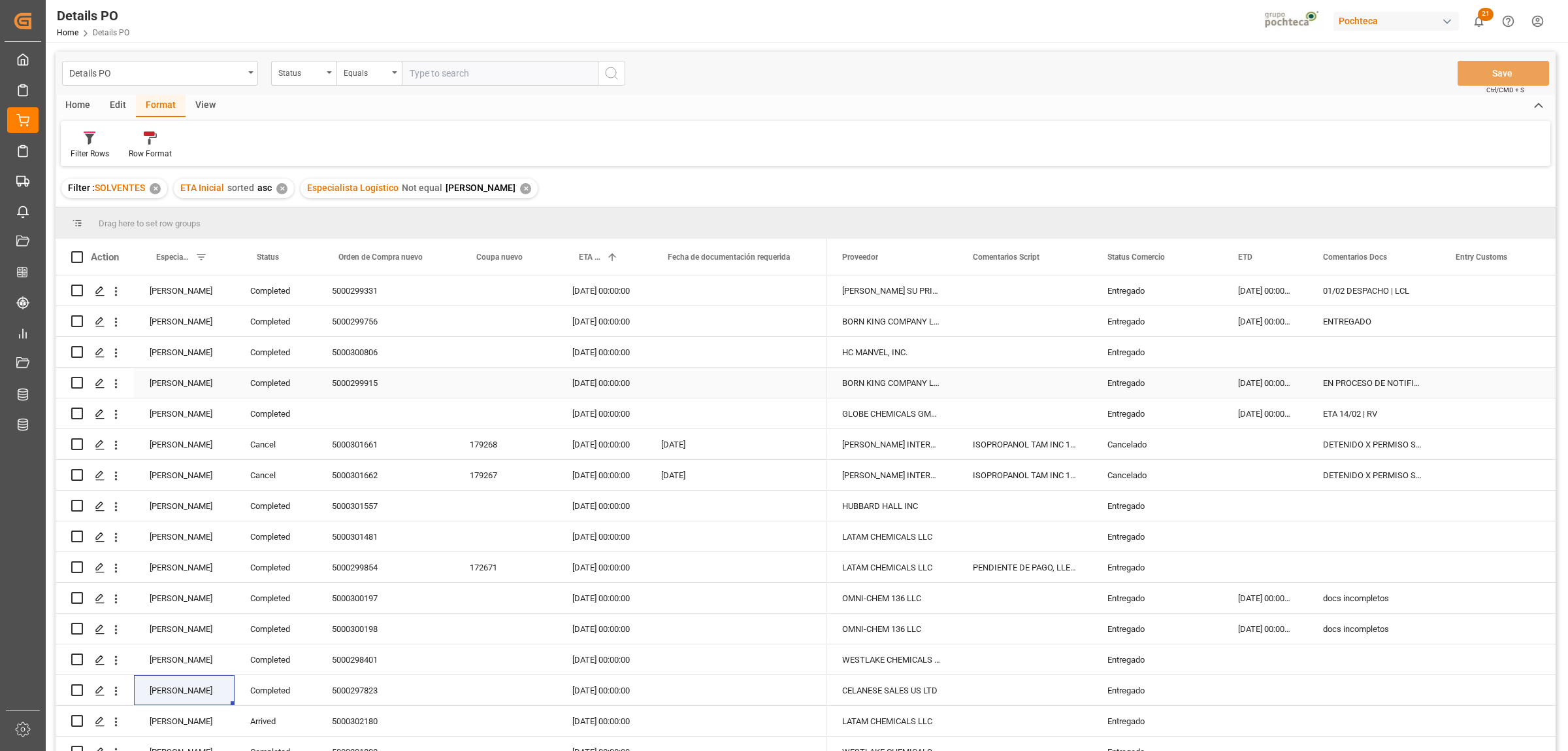
click at [1121, 380] on div "Entregado" at bounding box center [1157, 382] width 99 height 30
click at [1200, 258] on span at bounding box center [1201, 257] width 12 height 12
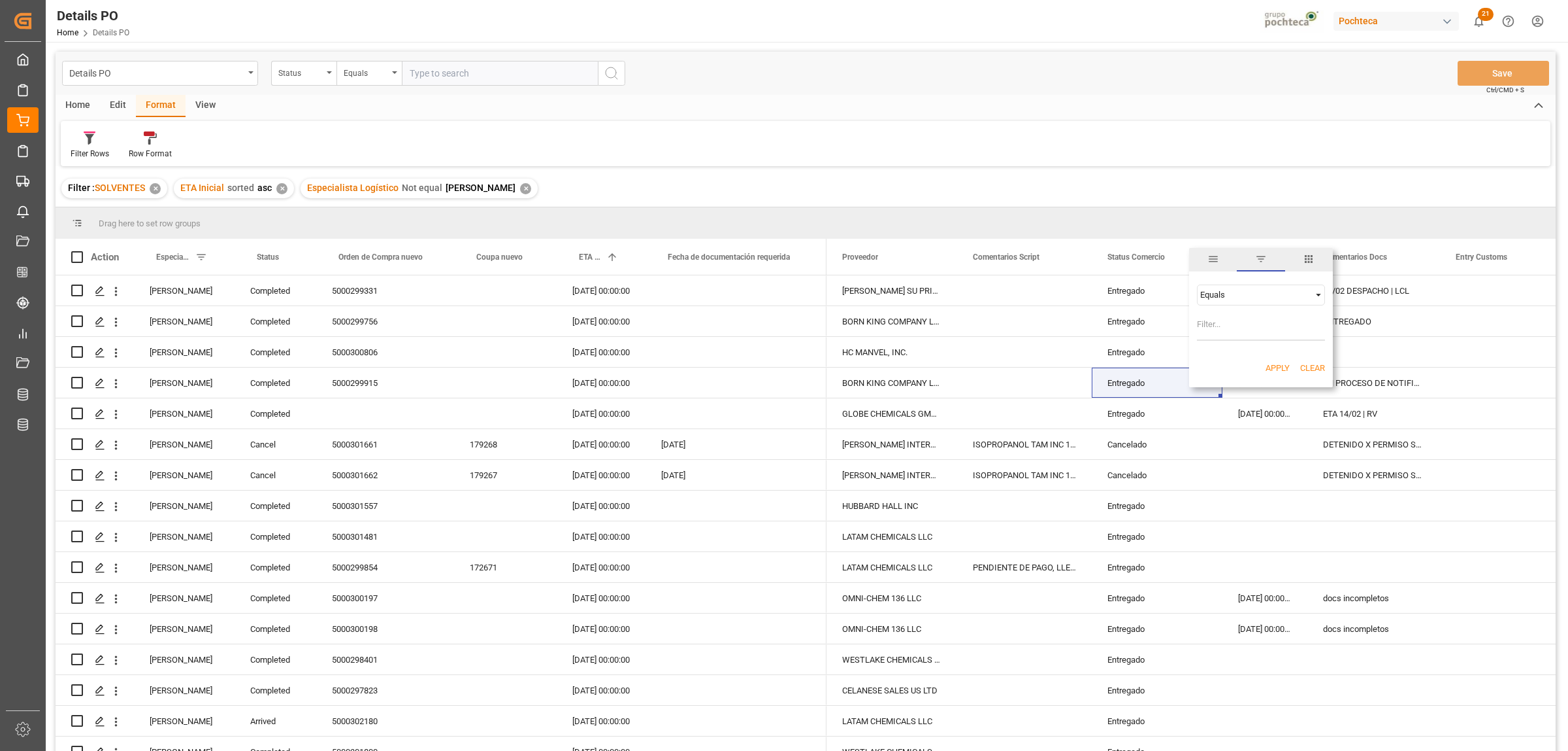
click at [1321, 298] on span "Filtering operator" at bounding box center [1319, 295] width 12 height 12
click at [1205, 339] on span "Not equal" at bounding box center [1217, 337] width 35 height 10
click at [1206, 331] on input "Filter Value" at bounding box center [1262, 327] width 128 height 26
paste input "Entregado"
type input "Entregado"
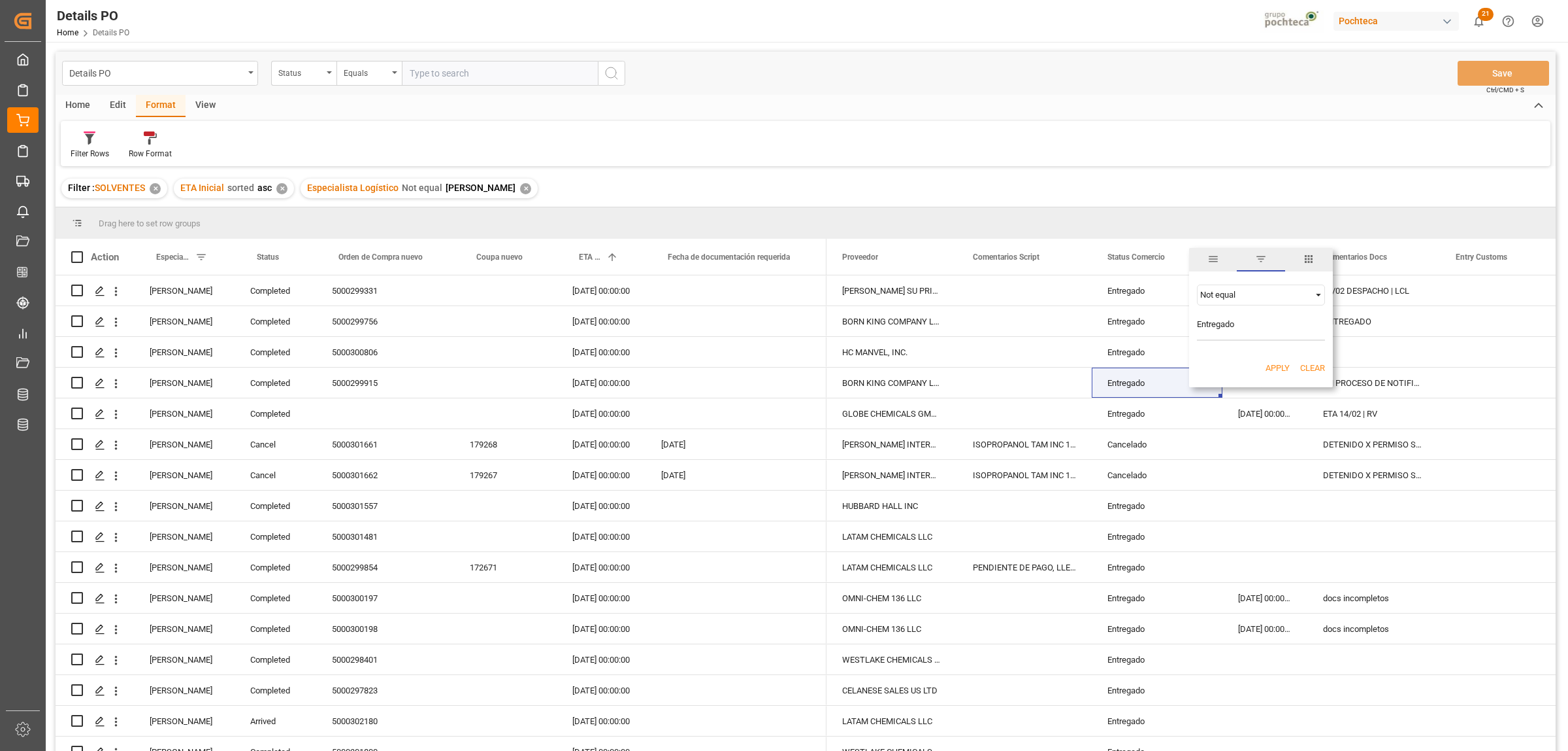
click at [1268, 360] on div "Apply Clear" at bounding box center [1262, 368] width 144 height 34
click at [1271, 366] on button "Apply" at bounding box center [1277, 368] width 24 height 13
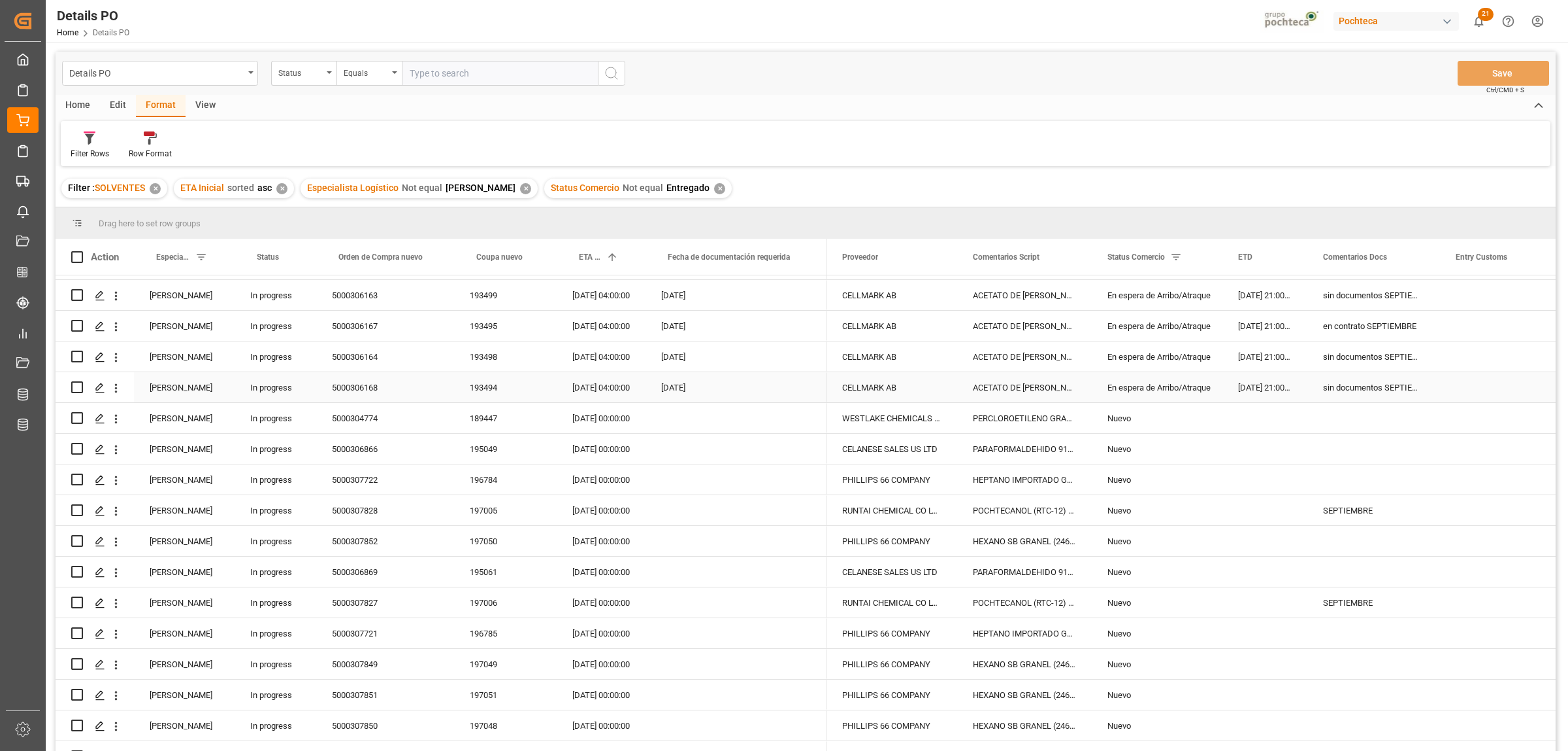
scroll to position [1204, 0]
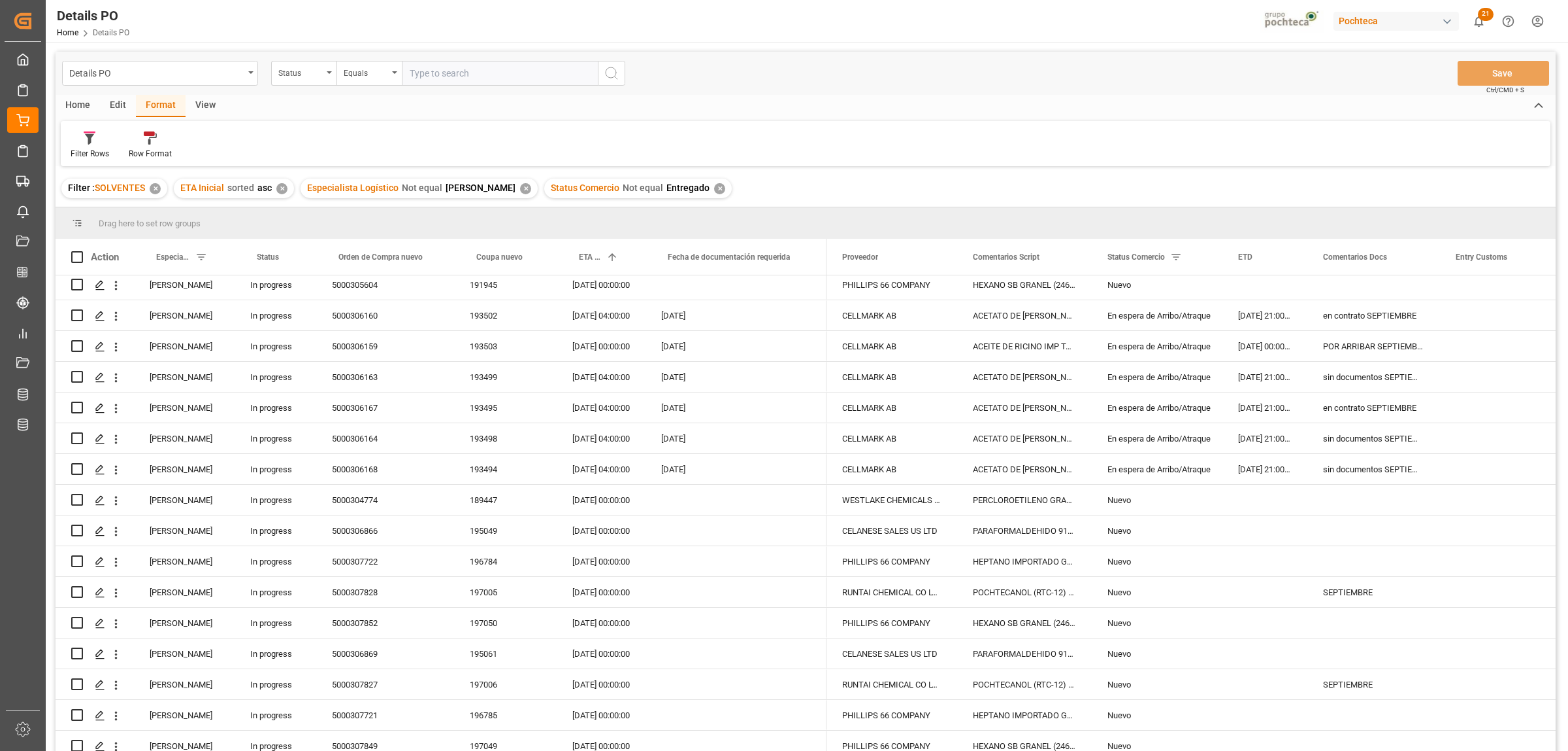
click at [79, 108] on div "Home" at bounding box center [78, 106] width 45 height 22
click at [144, 141] on icon at bounding box center [144, 137] width 11 height 13
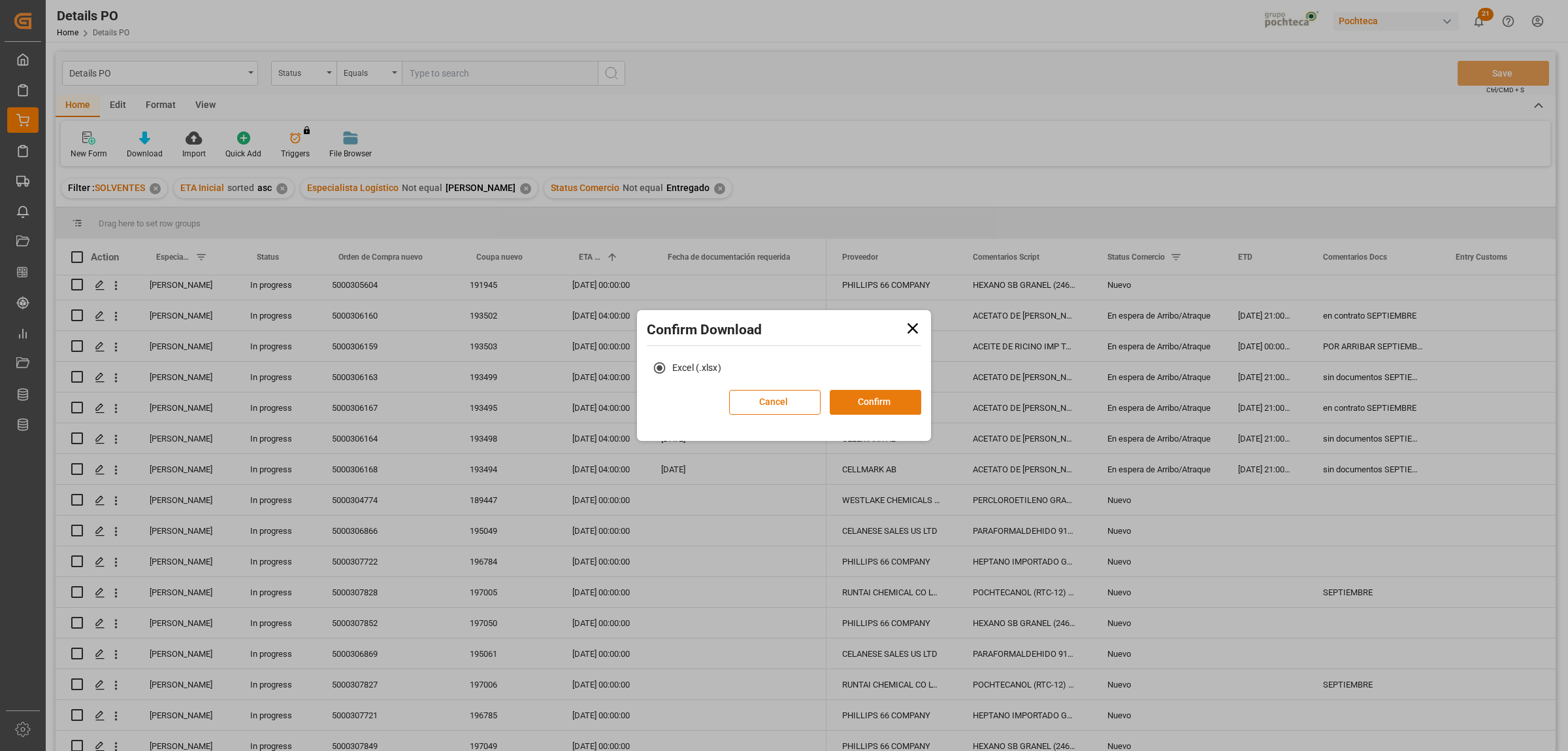
click at [893, 401] on button "Confirm" at bounding box center [876, 403] width 91 height 25
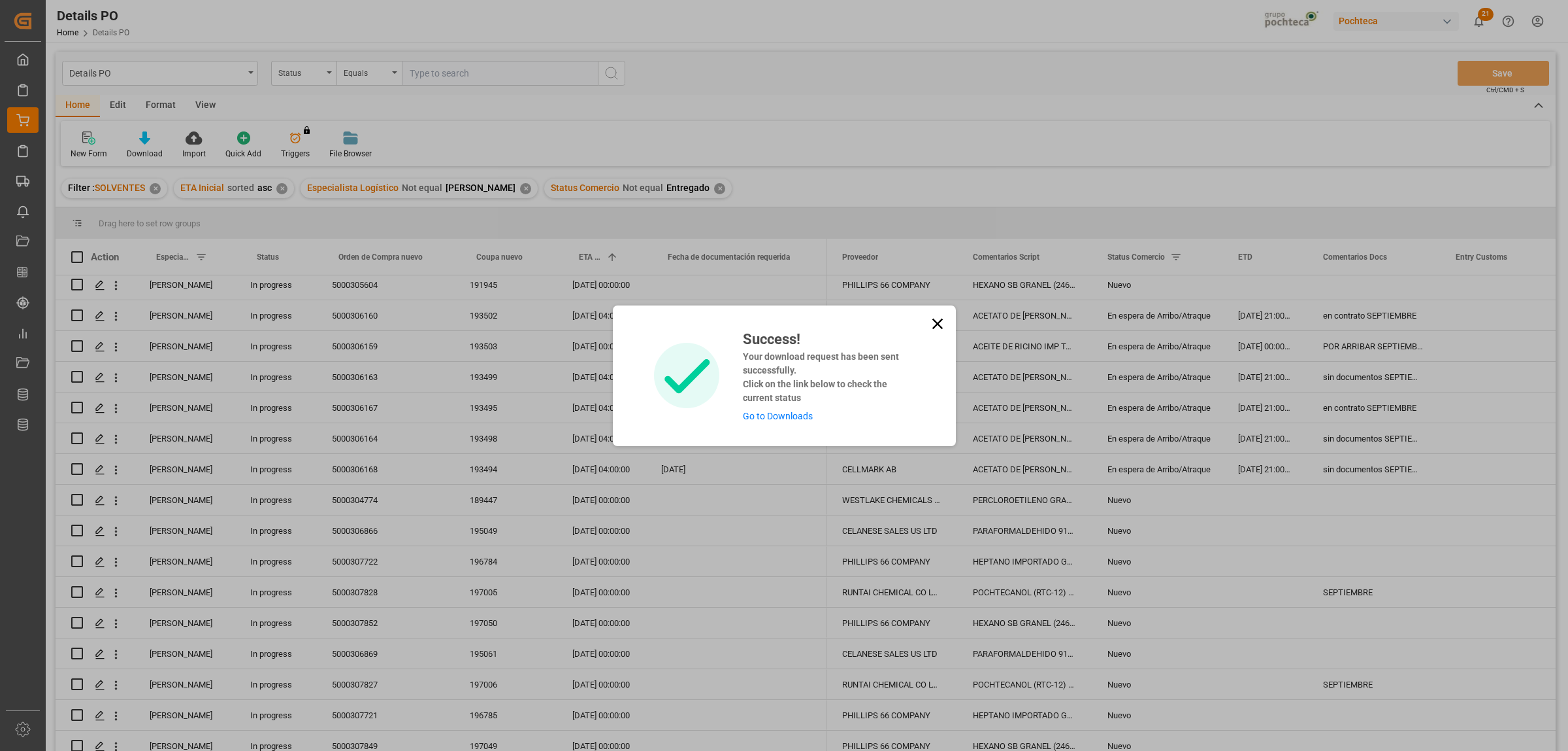
click at [792, 410] on link "Go to Downloads" at bounding box center [778, 415] width 70 height 11
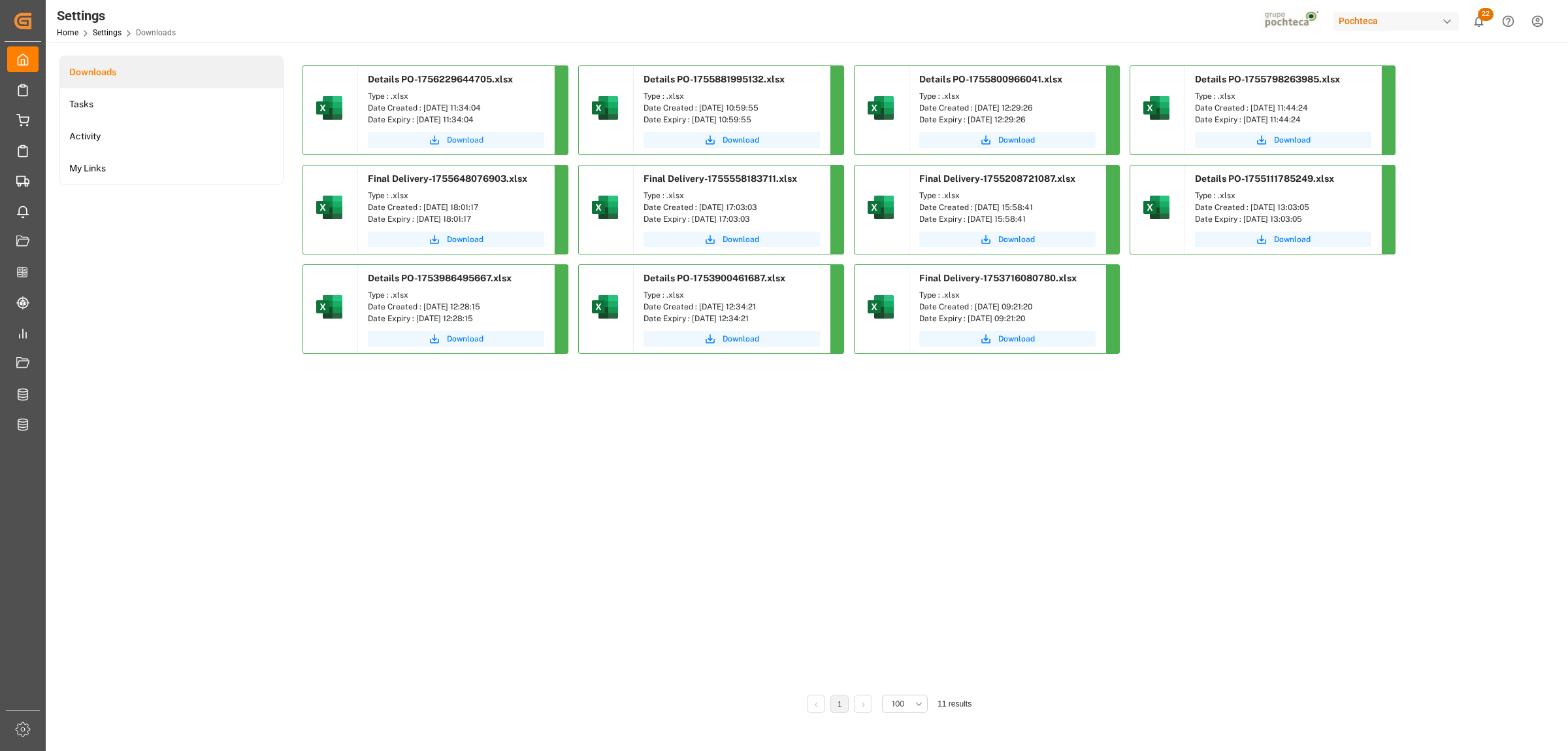
click at [456, 140] on span "Download" at bounding box center [465, 140] width 37 height 12
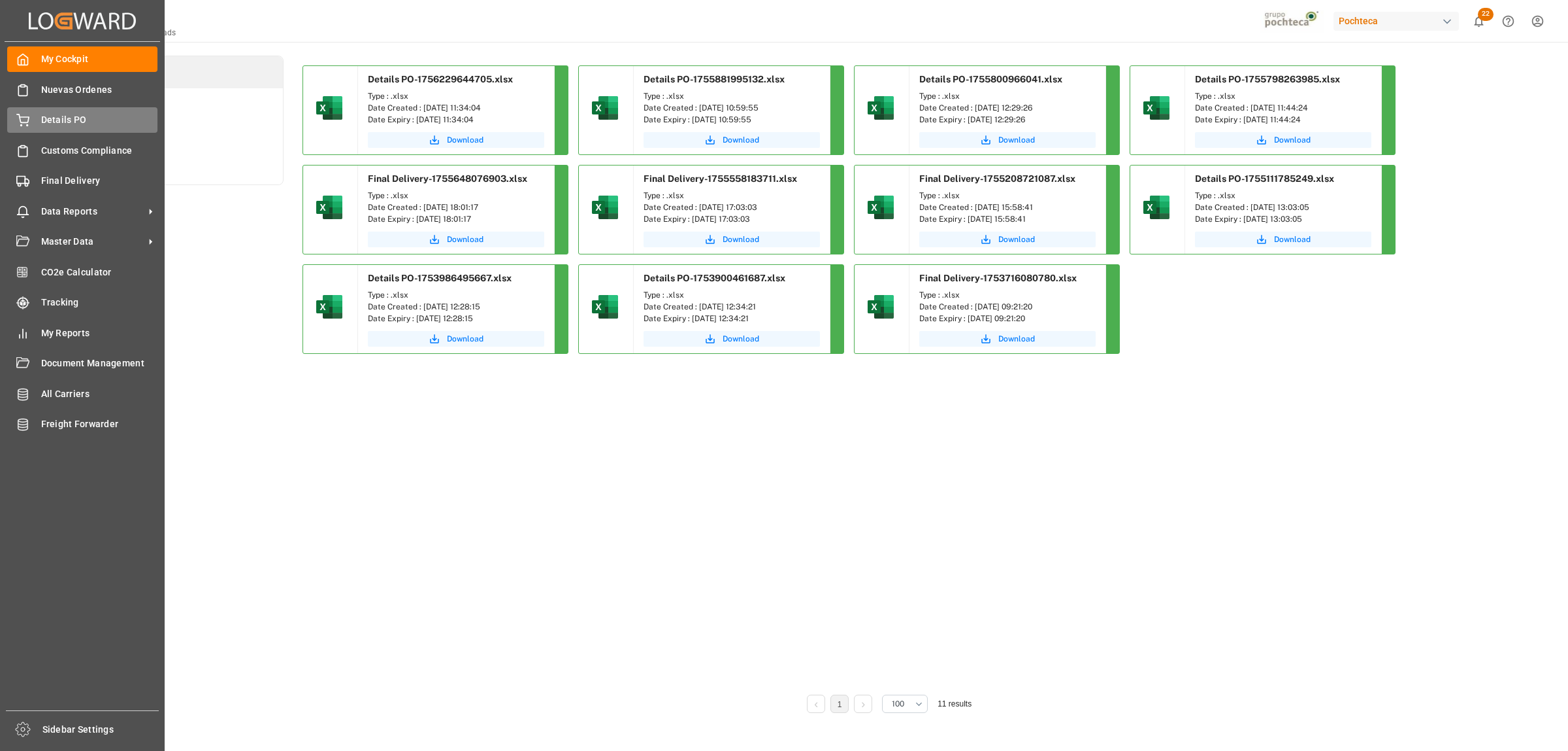
click at [37, 119] on div "Details PO Details PO" at bounding box center [81, 120] width 150 height 25
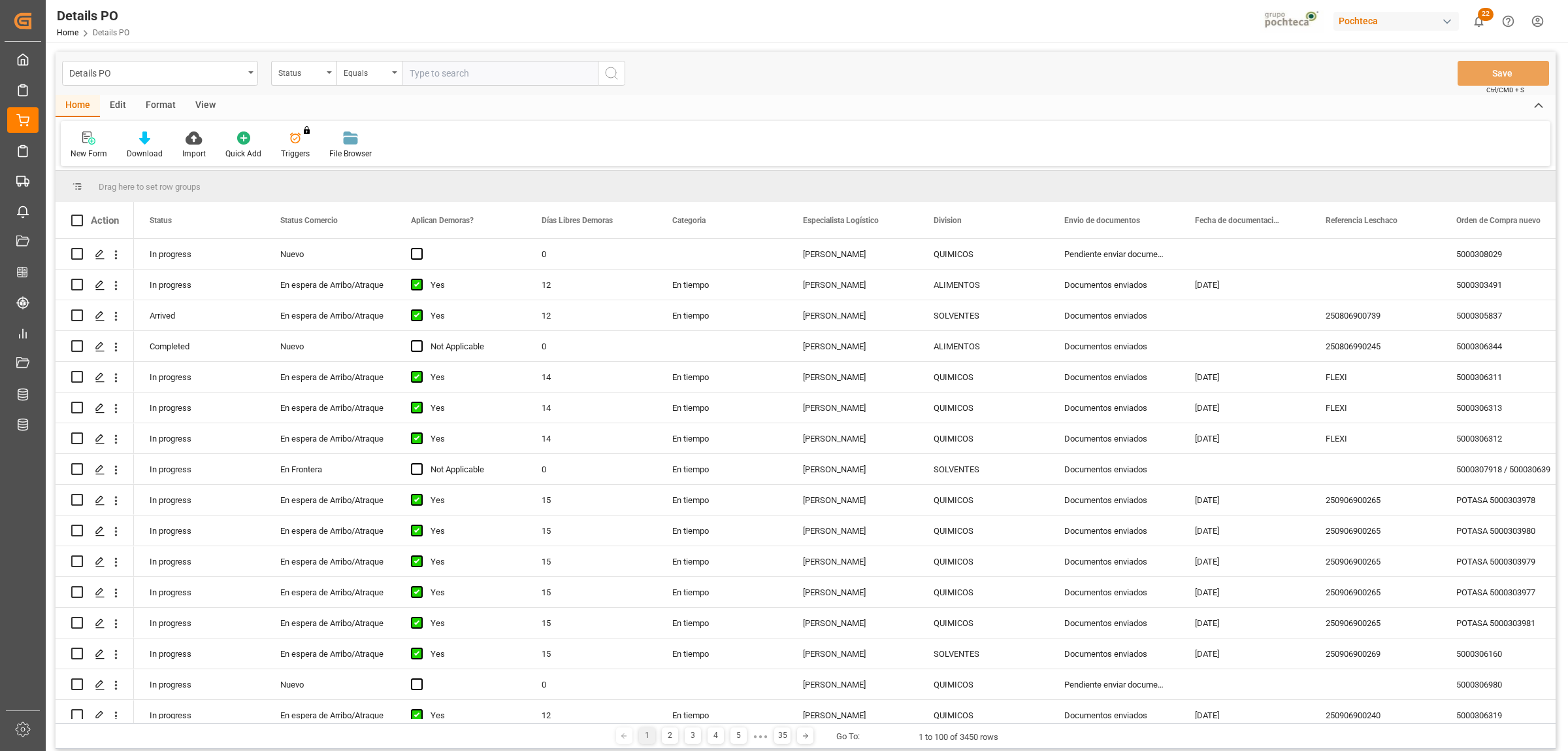
click at [159, 109] on div "Format" at bounding box center [160, 106] width 49 height 22
click at [78, 142] on div at bounding box center [90, 138] width 39 height 14
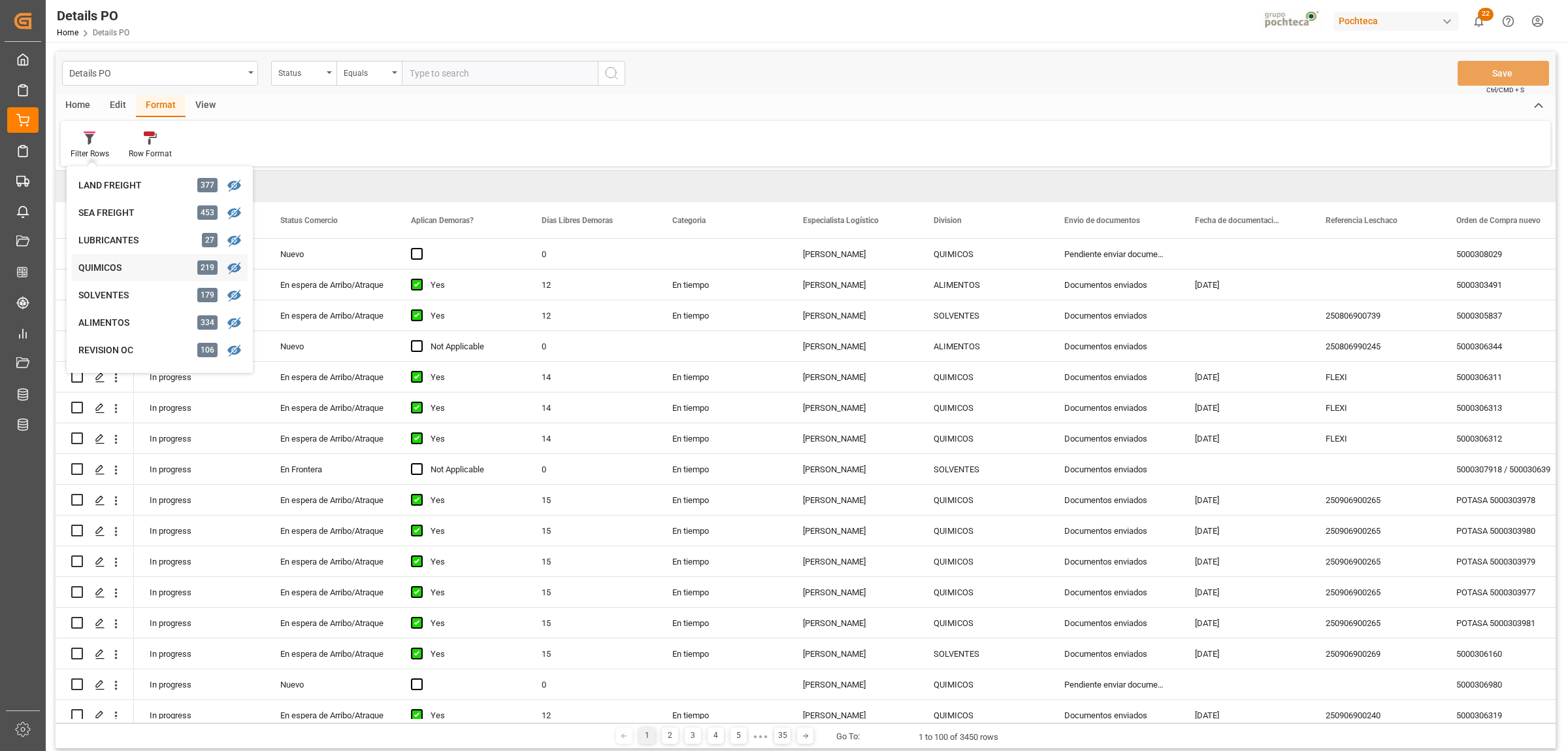
click at [109, 277] on div "QUIMICOS 219" at bounding box center [159, 267] width 176 height 27
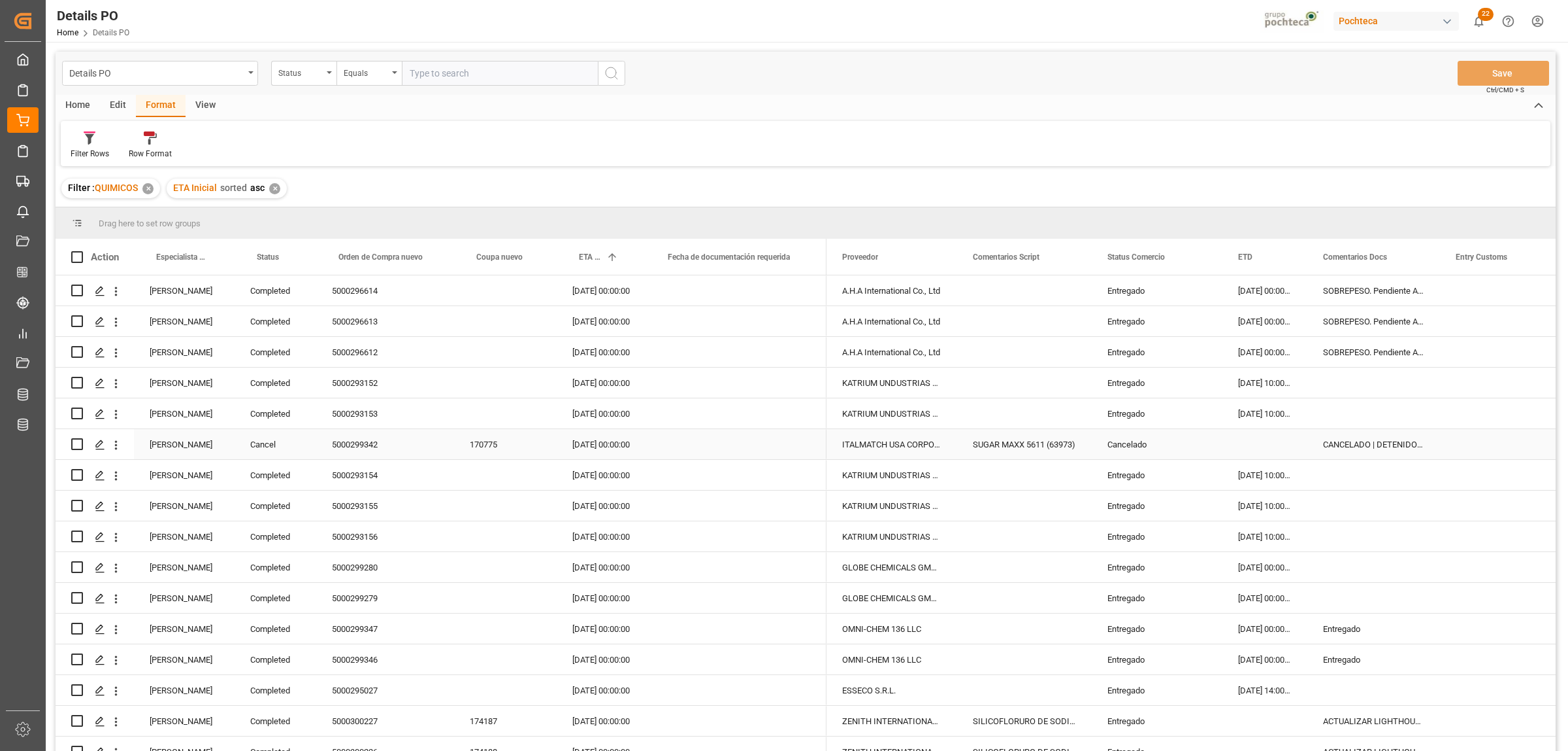
click at [162, 448] on div "[PERSON_NAME]" at bounding box center [184, 443] width 101 height 30
click at [209, 255] on span at bounding box center [213, 257] width 12 height 12
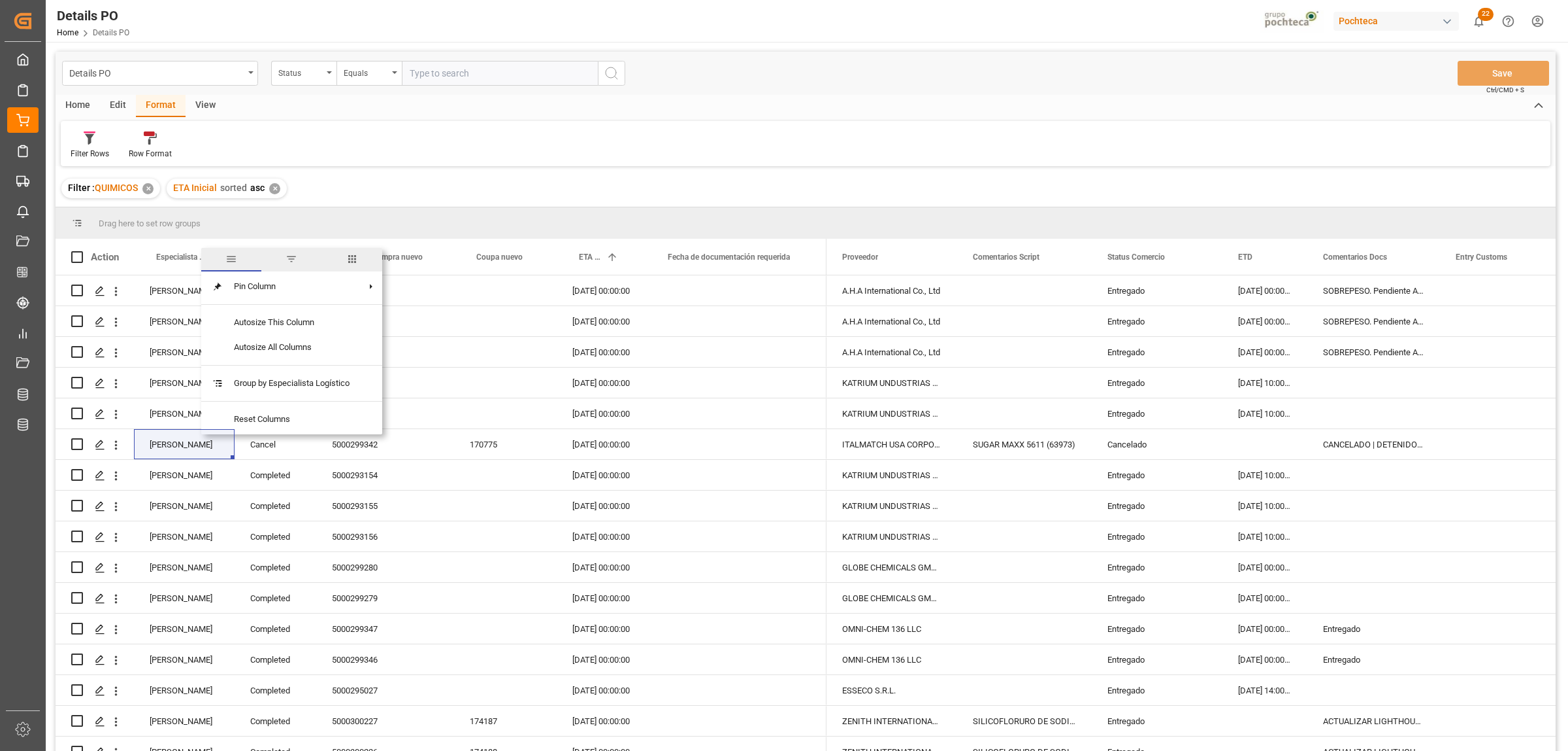
click at [288, 262] on span "filter" at bounding box center [291, 259] width 12 height 12
type input "[PERSON_NAME]"
click at [292, 370] on button "Apply" at bounding box center [289, 368] width 24 height 13
